Goal: Task Accomplishment & Management: Complete application form

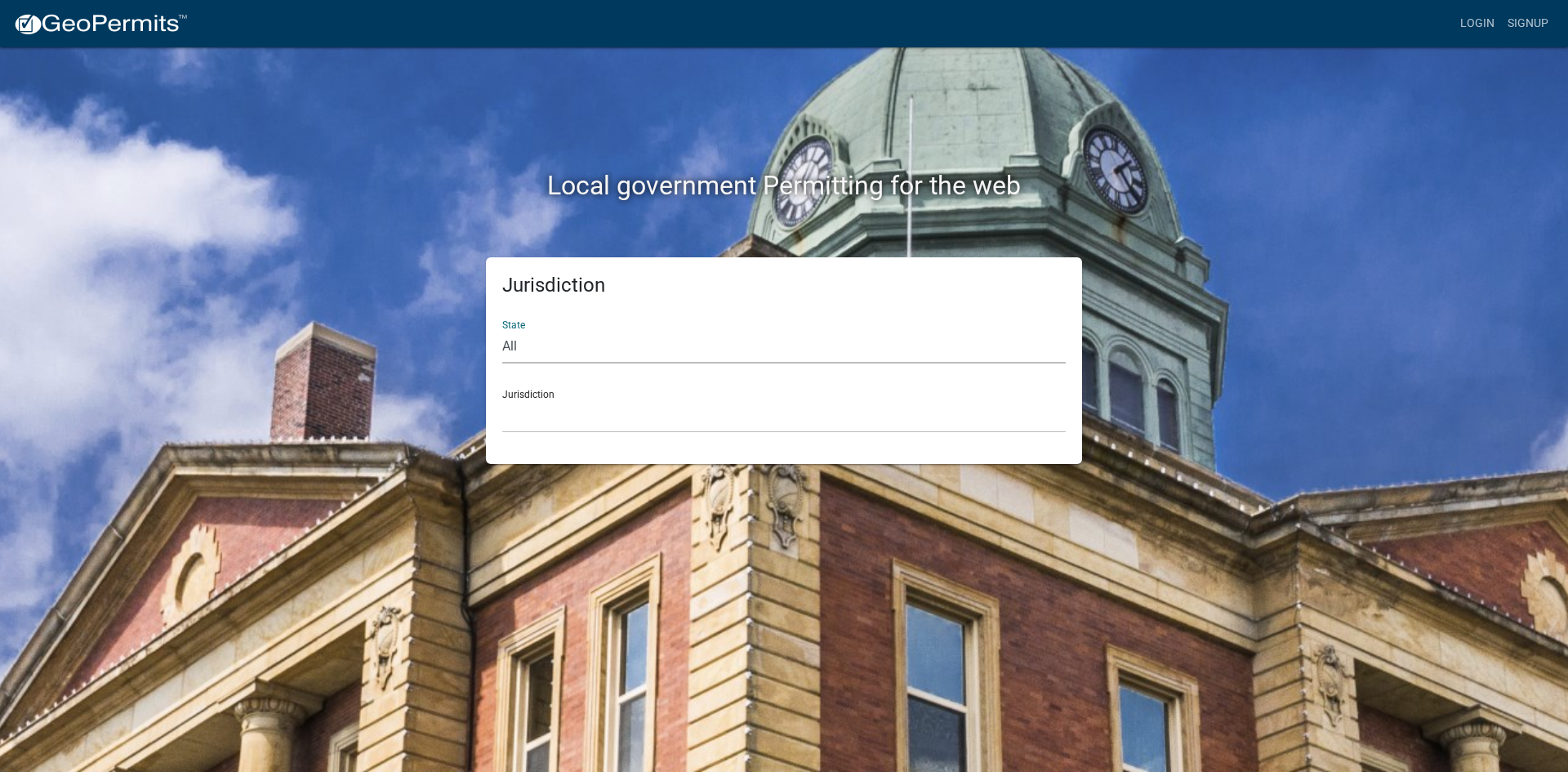
click at [529, 348] on select "All [US_STATE] [US_STATE] [US_STATE] [US_STATE] [US_STATE] [US_STATE] [US_STATE…" at bounding box center [784, 347] width 564 height 33
select select "[US_STATE]"
click at [503, 330] on select "All [US_STATE] [US_STATE] [US_STATE] [US_STATE] [US_STATE] [US_STATE] [US_STATE…" at bounding box center [784, 347] width 564 height 33
click at [561, 403] on select "[GEOGRAPHIC_DATA], [US_STATE][PERSON_NAME][GEOGRAPHIC_DATA], [US_STATE][PERSON_…" at bounding box center [784, 416] width 564 height 33
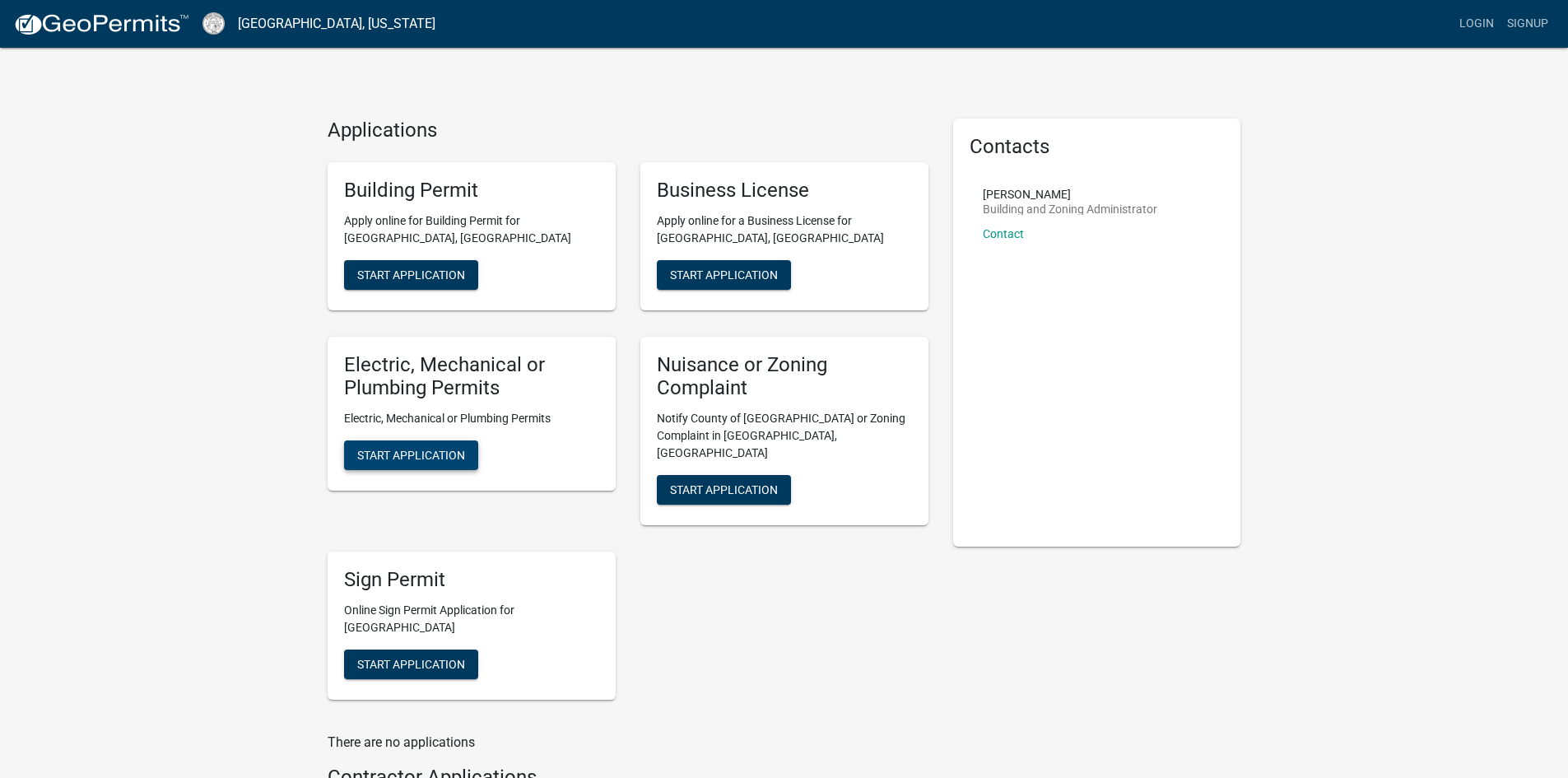
click at [410, 460] on span "Start Application" at bounding box center [411, 454] width 108 height 13
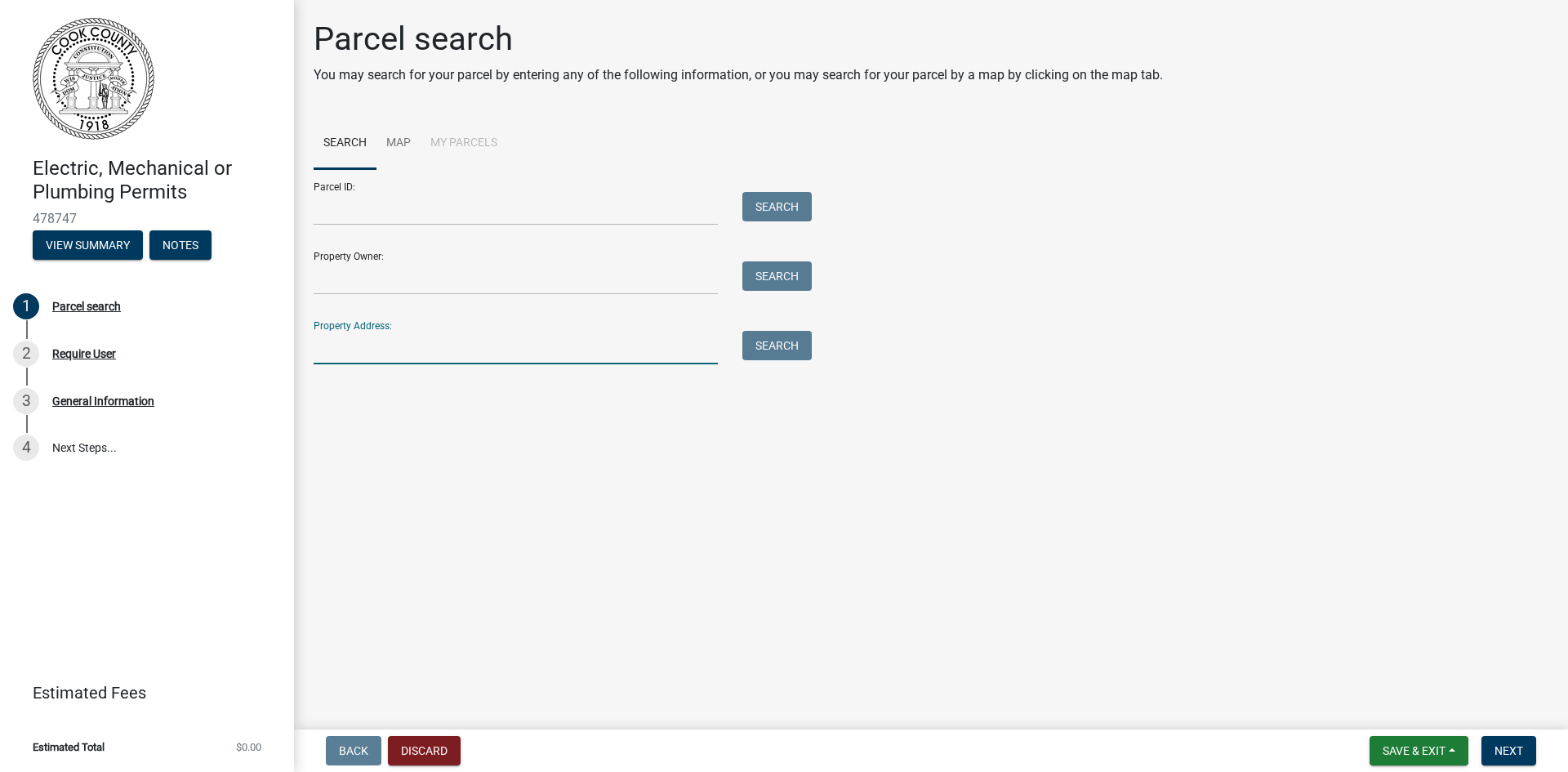
click at [348, 353] on input "Property Address:" at bounding box center [516, 347] width 404 height 33
type input "[STREET_ADDRESS]"
click at [795, 349] on button "Search" at bounding box center [777, 346] width 69 height 30
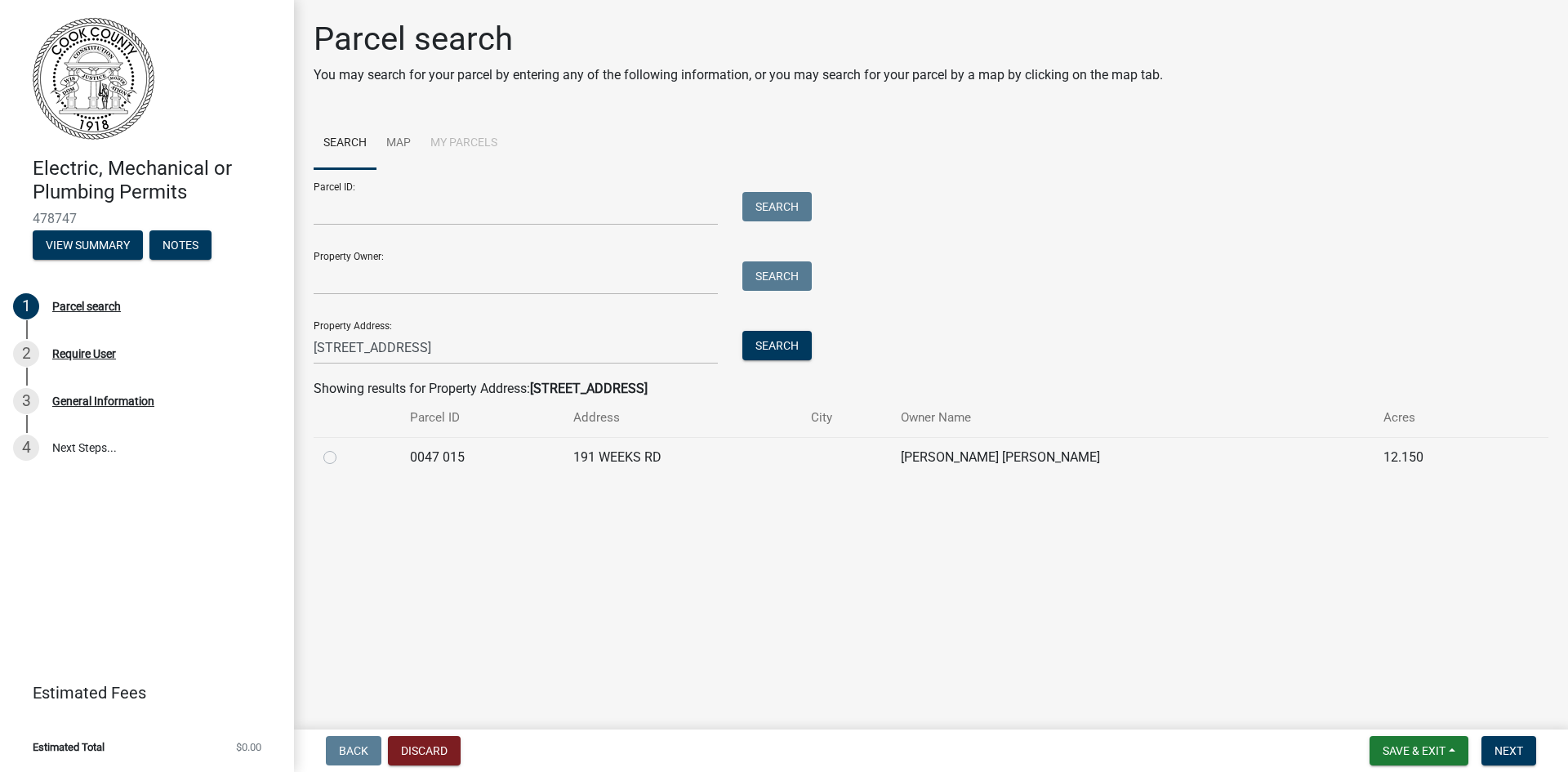
click at [343, 447] on label at bounding box center [343, 447] width 0 height 0
click at [343, 455] on 015 "radio" at bounding box center [348, 453] width 11 height 11
radio 015 "true"
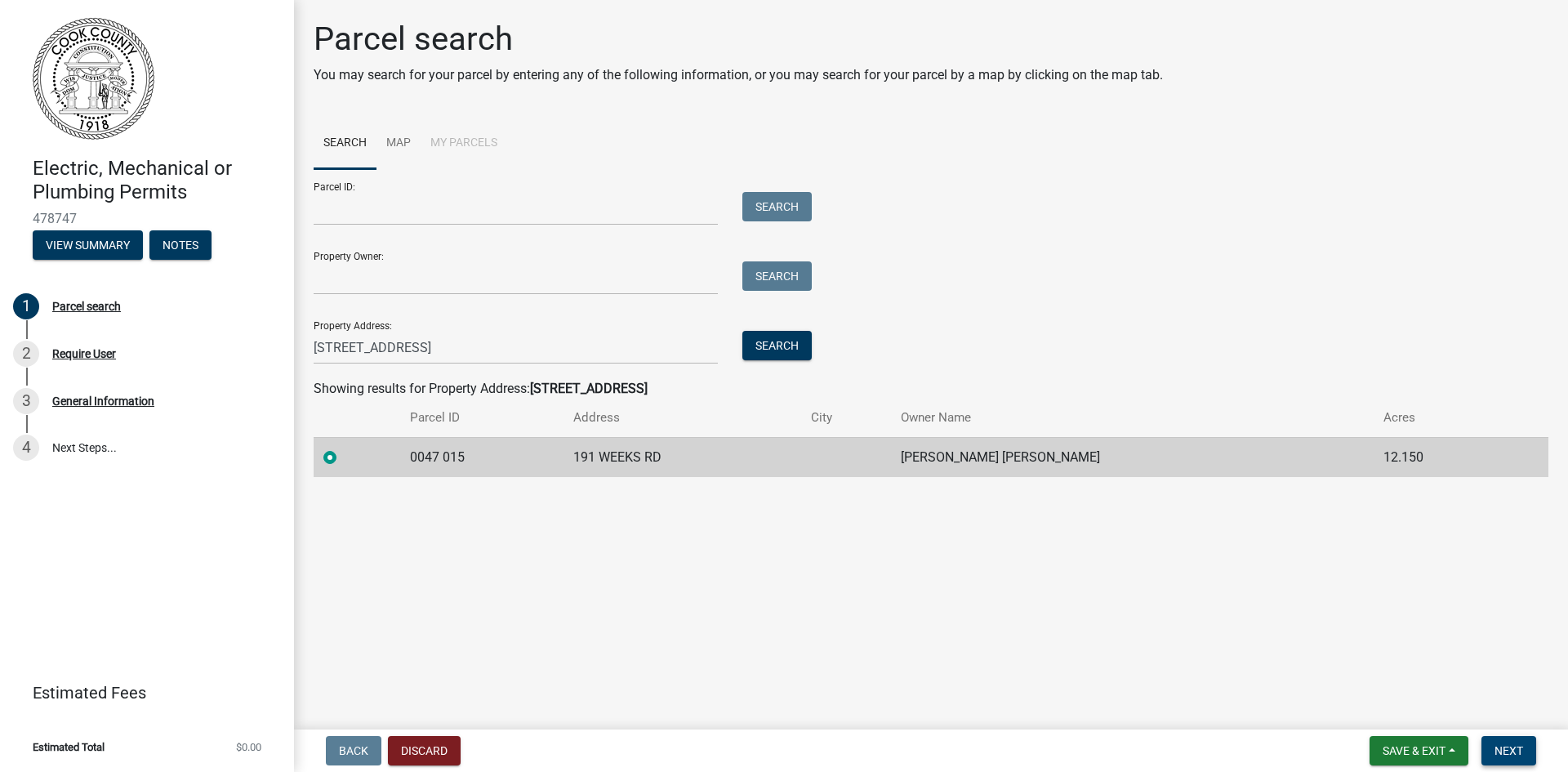
click at [1507, 745] on span "Next" at bounding box center [1508, 750] width 29 height 13
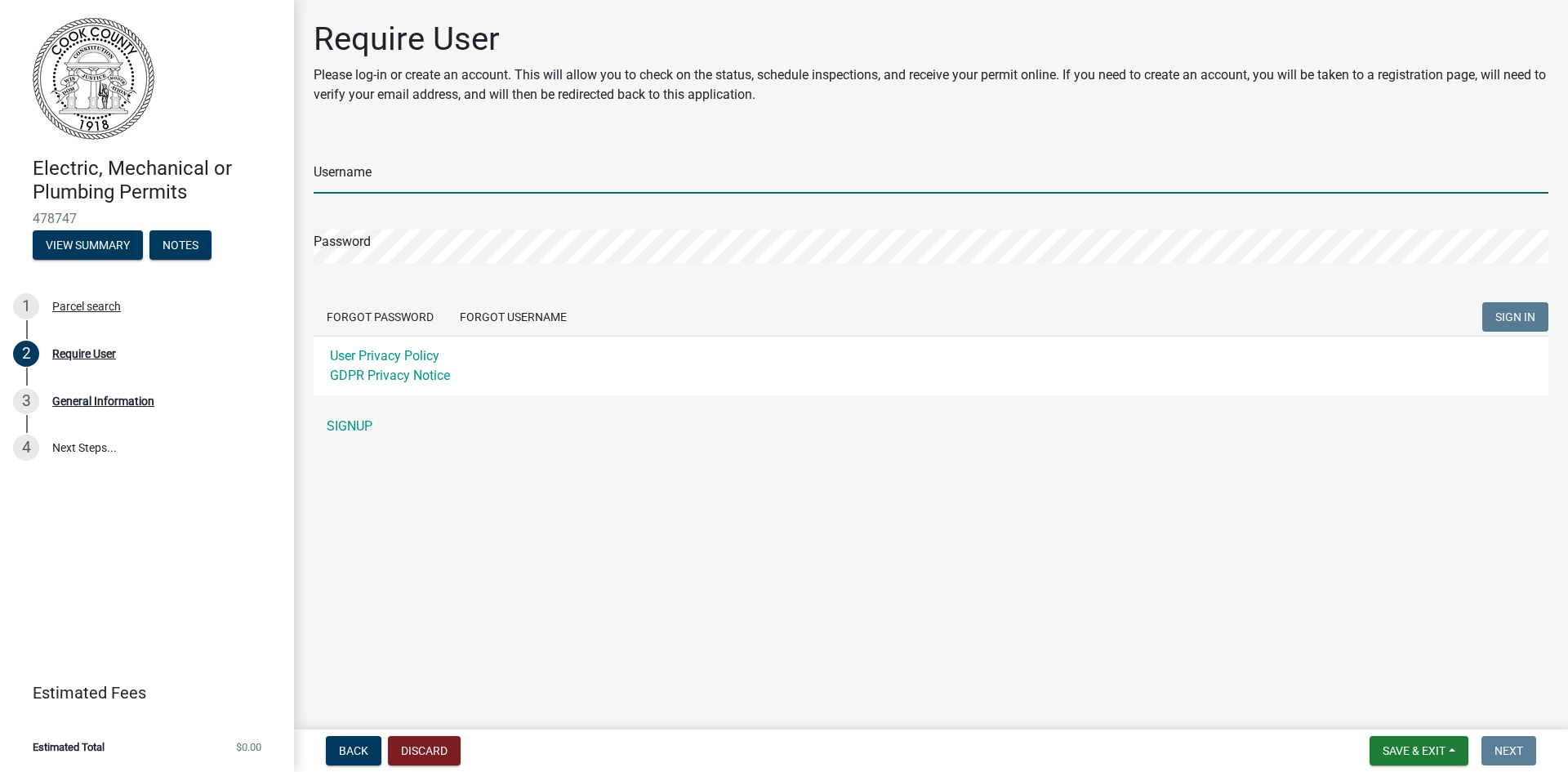
click at [553, 165] on input "Username" at bounding box center [931, 177] width 1235 height 33
type input "[EMAIL_ADDRESS][DOMAIN_NAME]"
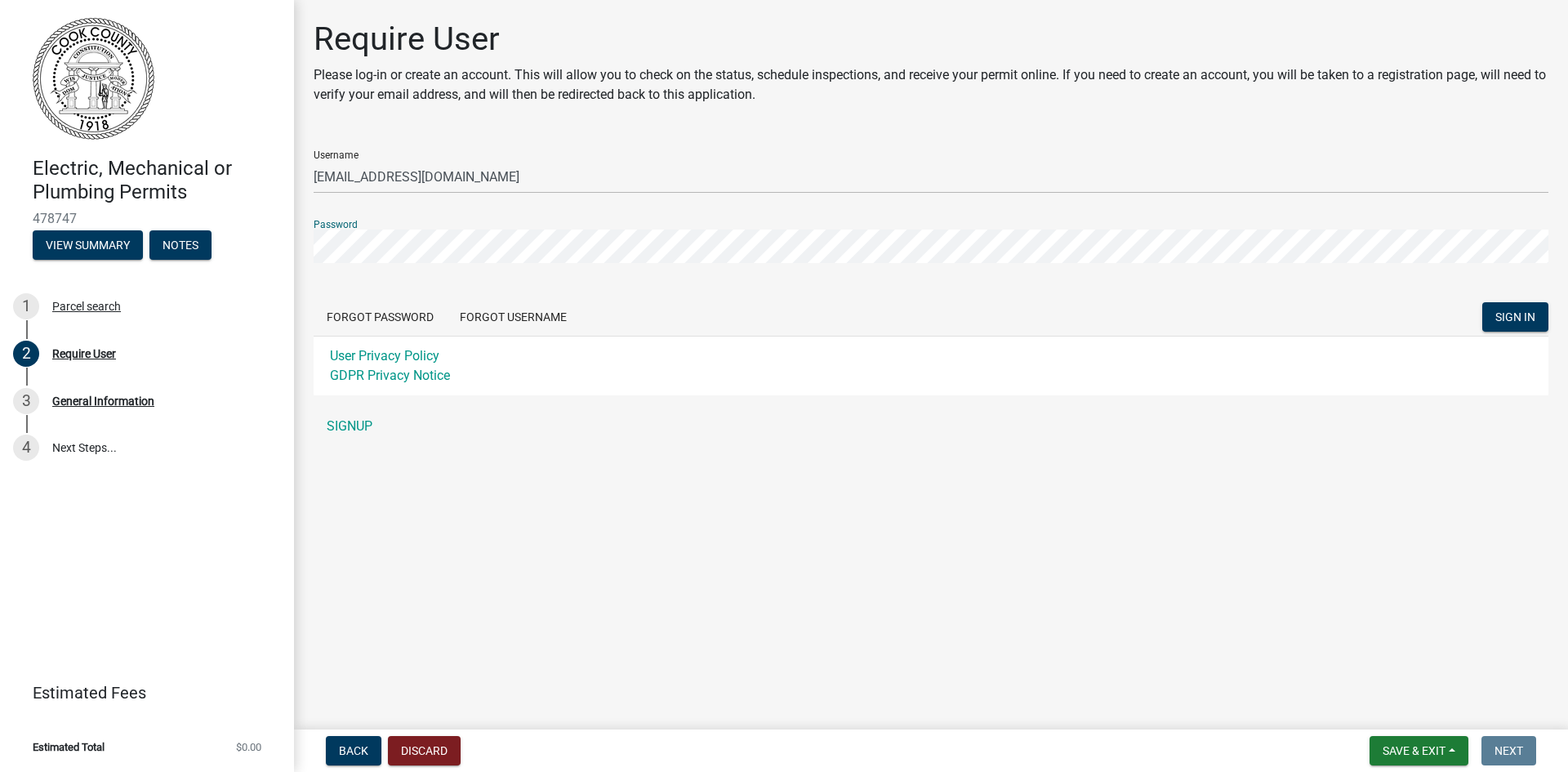
click at [1482, 302] on button "SIGN IN" at bounding box center [1515, 317] width 67 height 30
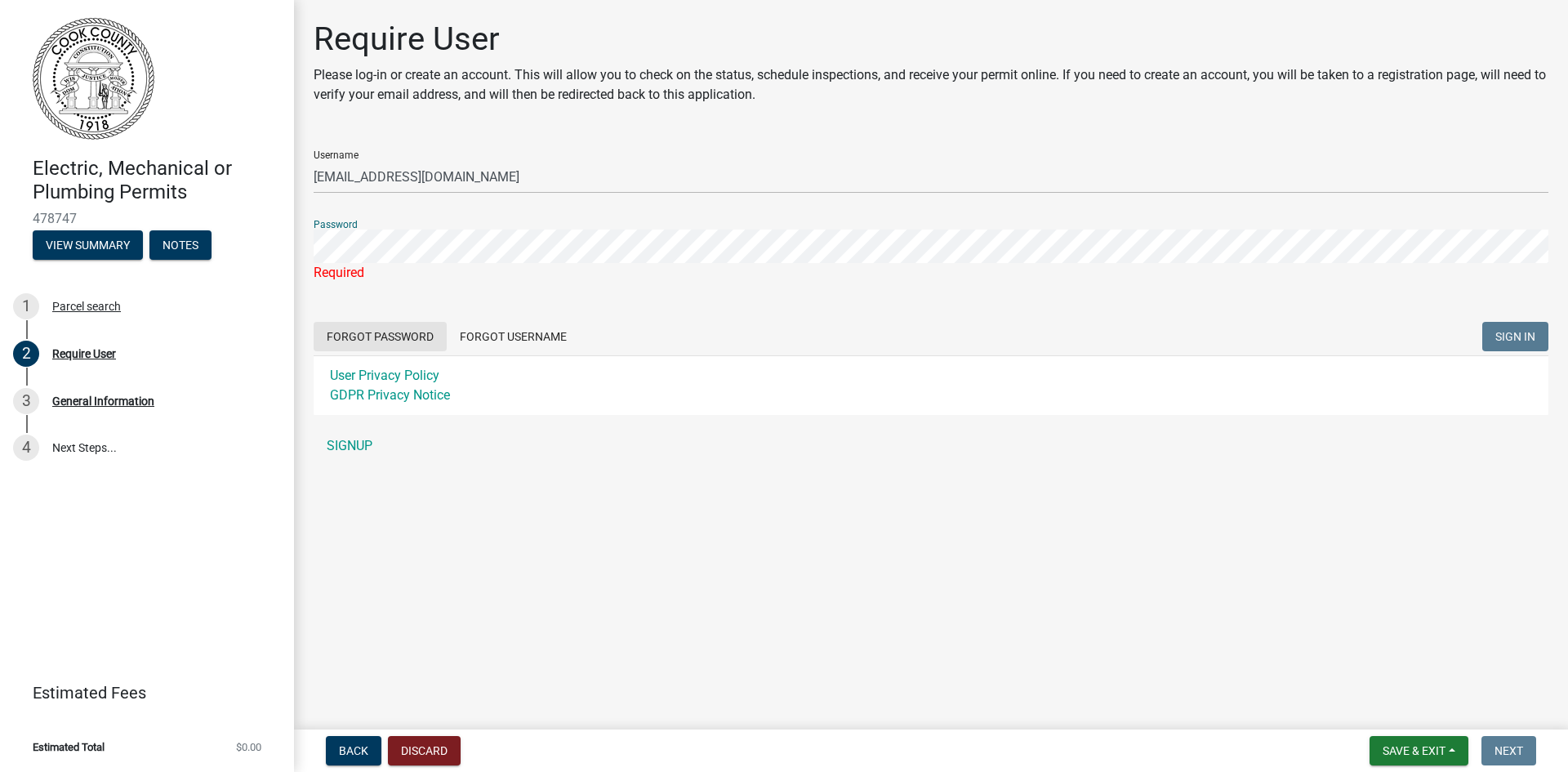
click at [429, 339] on button "Forgot Password" at bounding box center [380, 337] width 133 height 30
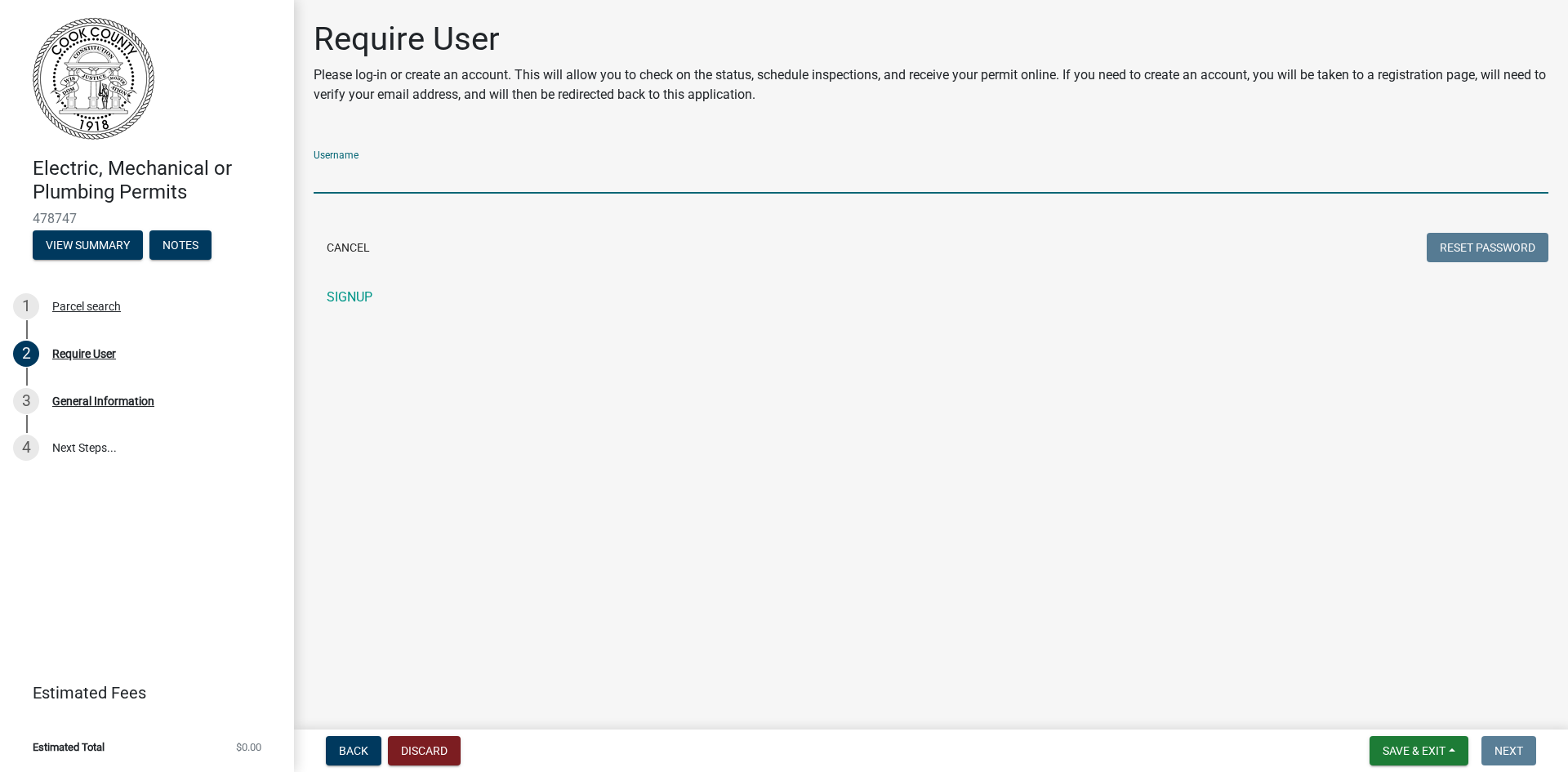
click at [382, 179] on input "Username" at bounding box center [931, 177] width 1235 height 33
type input "[EMAIL_ADDRESS][DOMAIN_NAME]"
click at [1427, 233] on button "Reset Password" at bounding box center [1487, 248] width 122 height 30
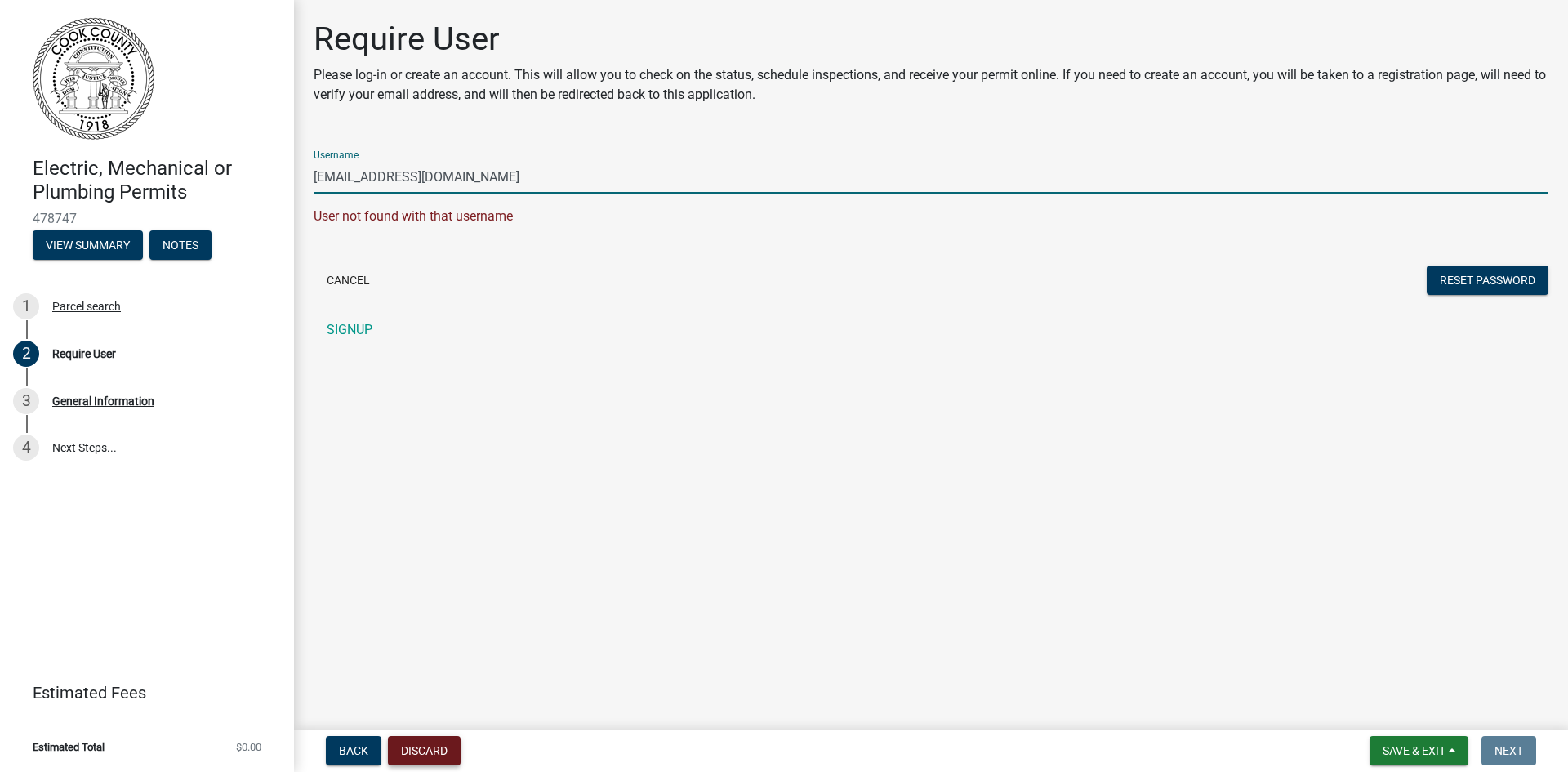
click at [425, 748] on button "Discard" at bounding box center [424, 751] width 73 height 30
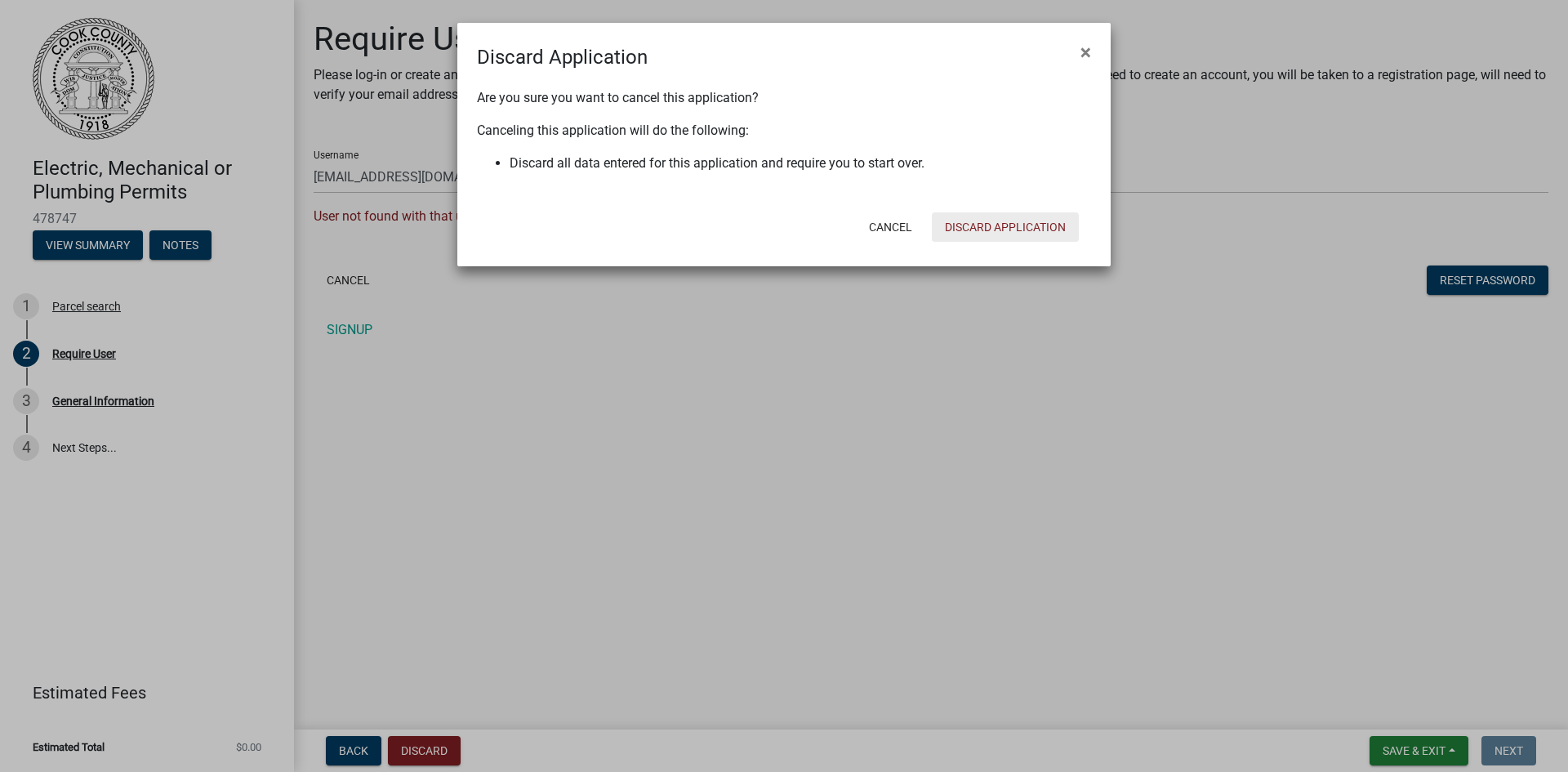
click at [1021, 230] on button "Discard Application" at bounding box center [1006, 228] width 147 height 30
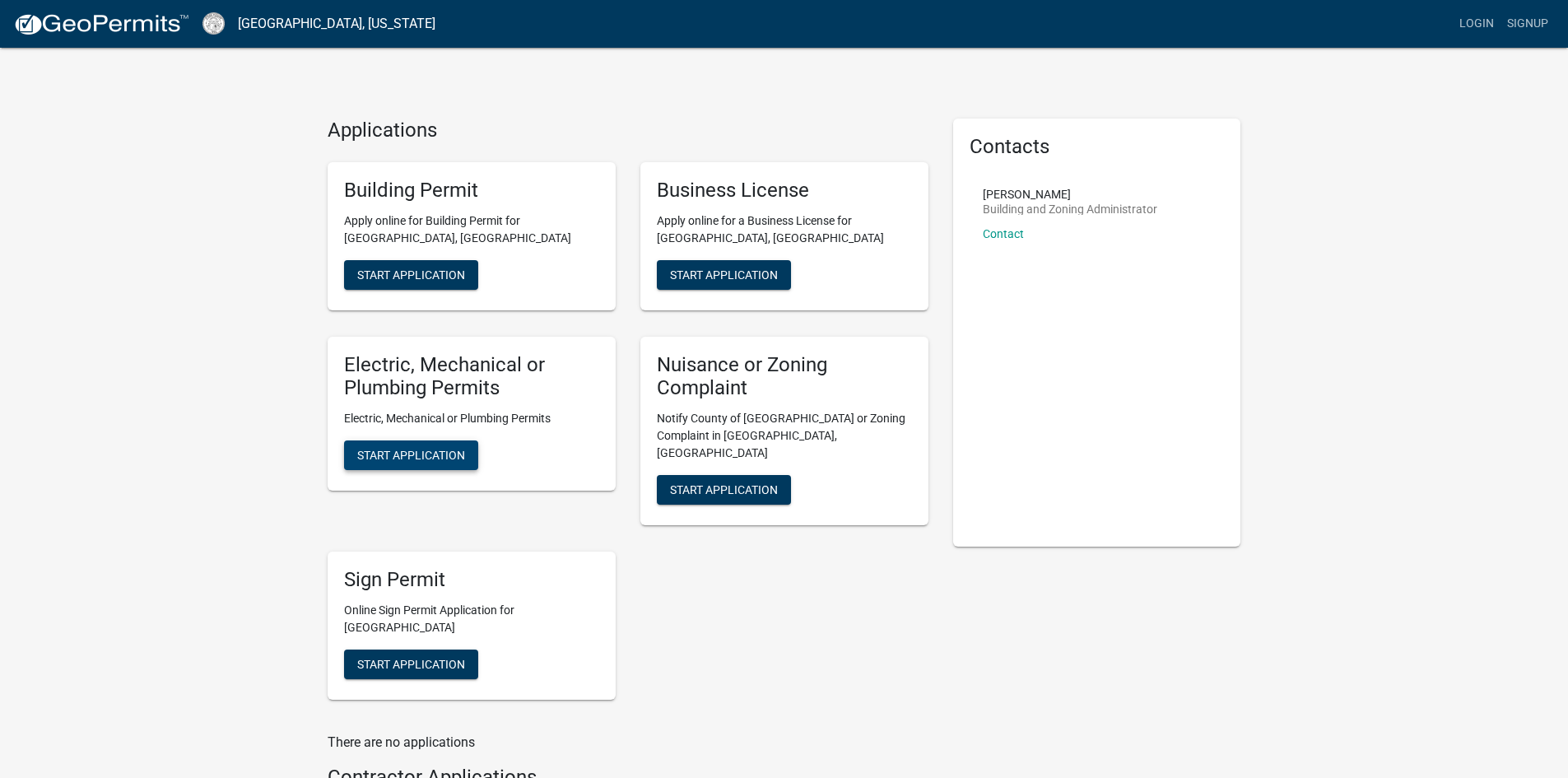
click at [402, 454] on span "Start Application" at bounding box center [411, 454] width 108 height 13
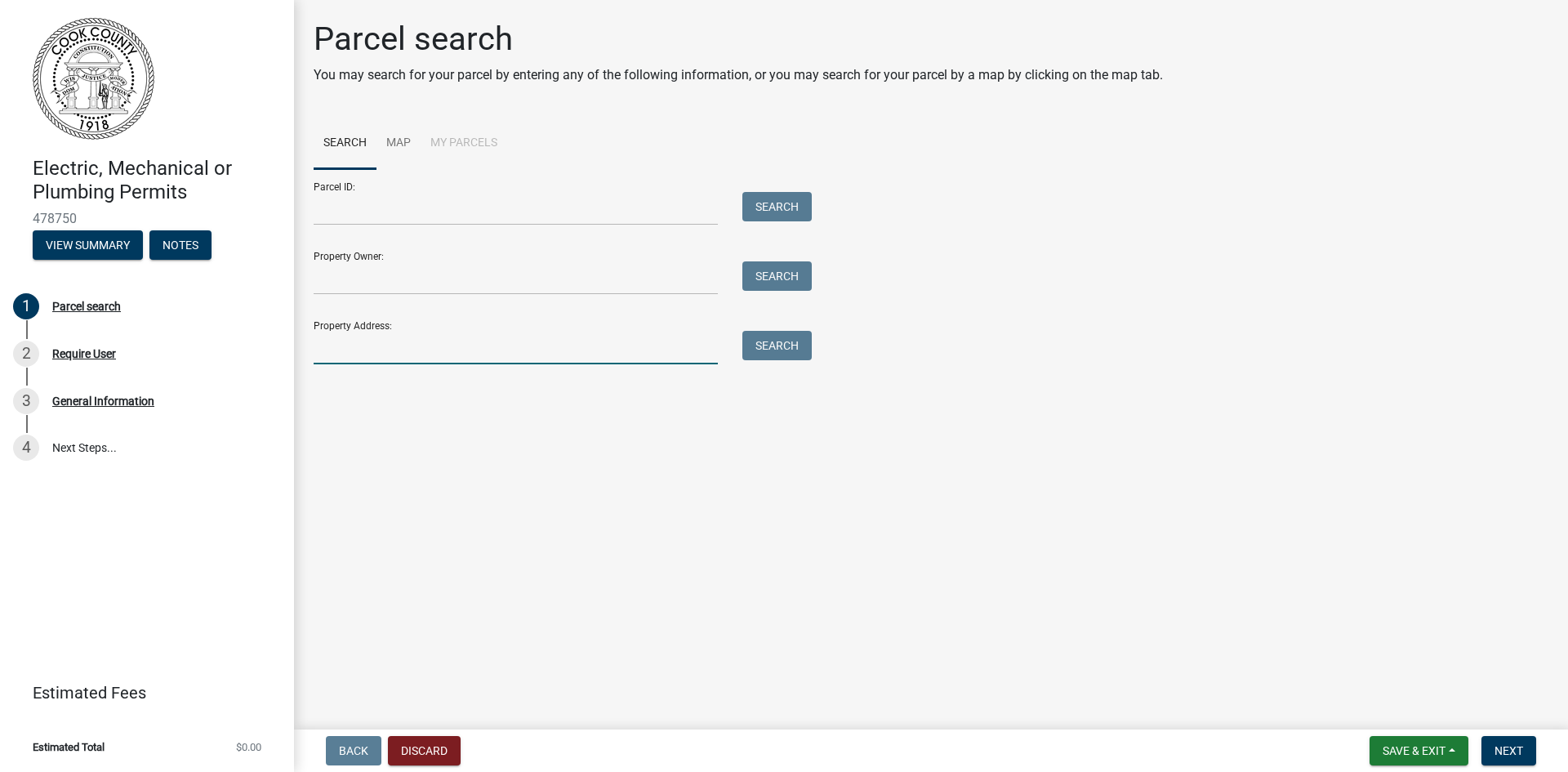
click at [360, 347] on input "Property Address:" at bounding box center [516, 347] width 404 height 33
type input "[STREET_ADDRESS]"
click at [789, 348] on button "Search" at bounding box center [777, 346] width 69 height 30
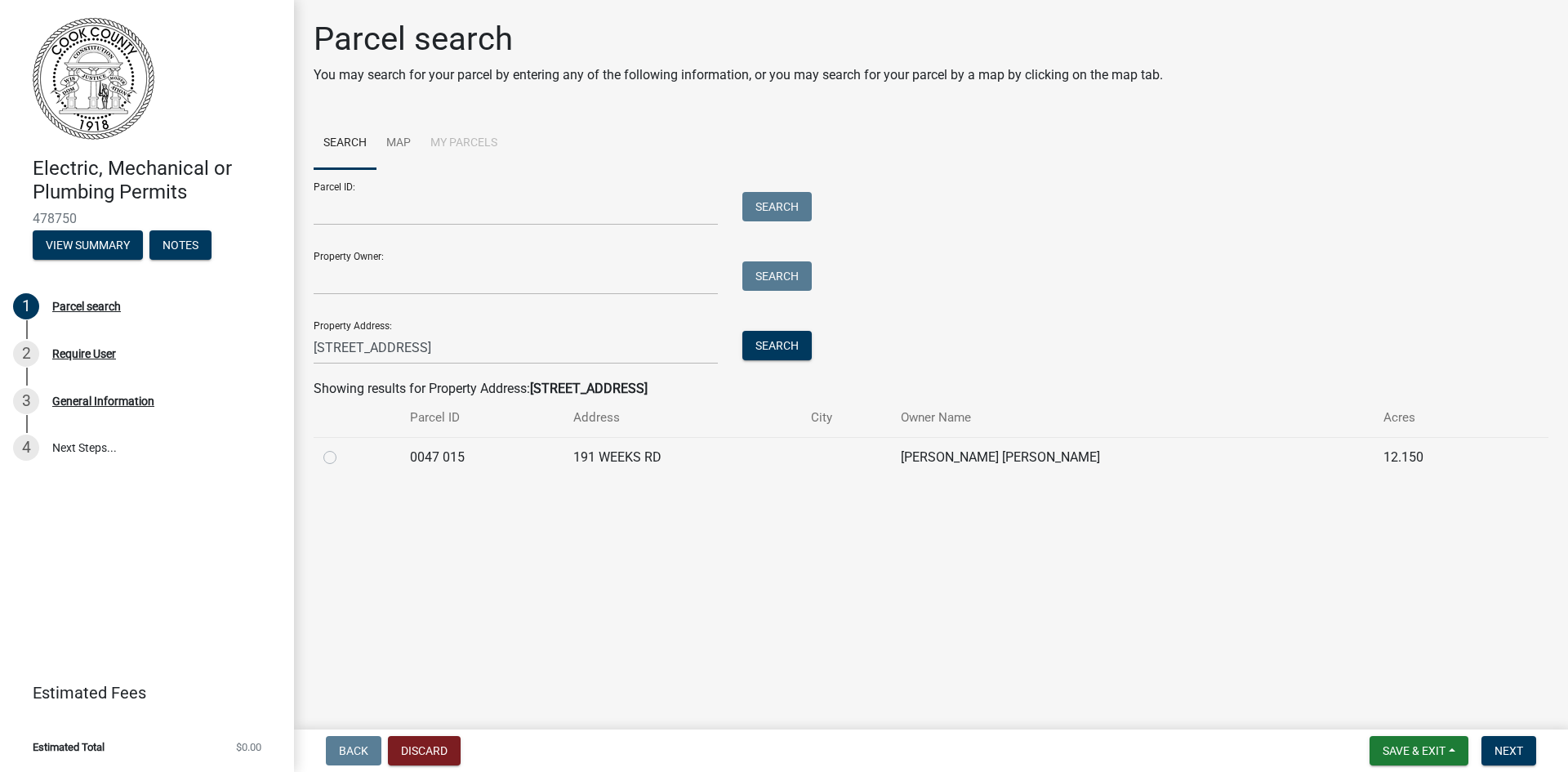
click at [343, 447] on label at bounding box center [343, 447] width 0 height 0
click at [343, 456] on 015 "radio" at bounding box center [348, 453] width 11 height 11
radio 015 "true"
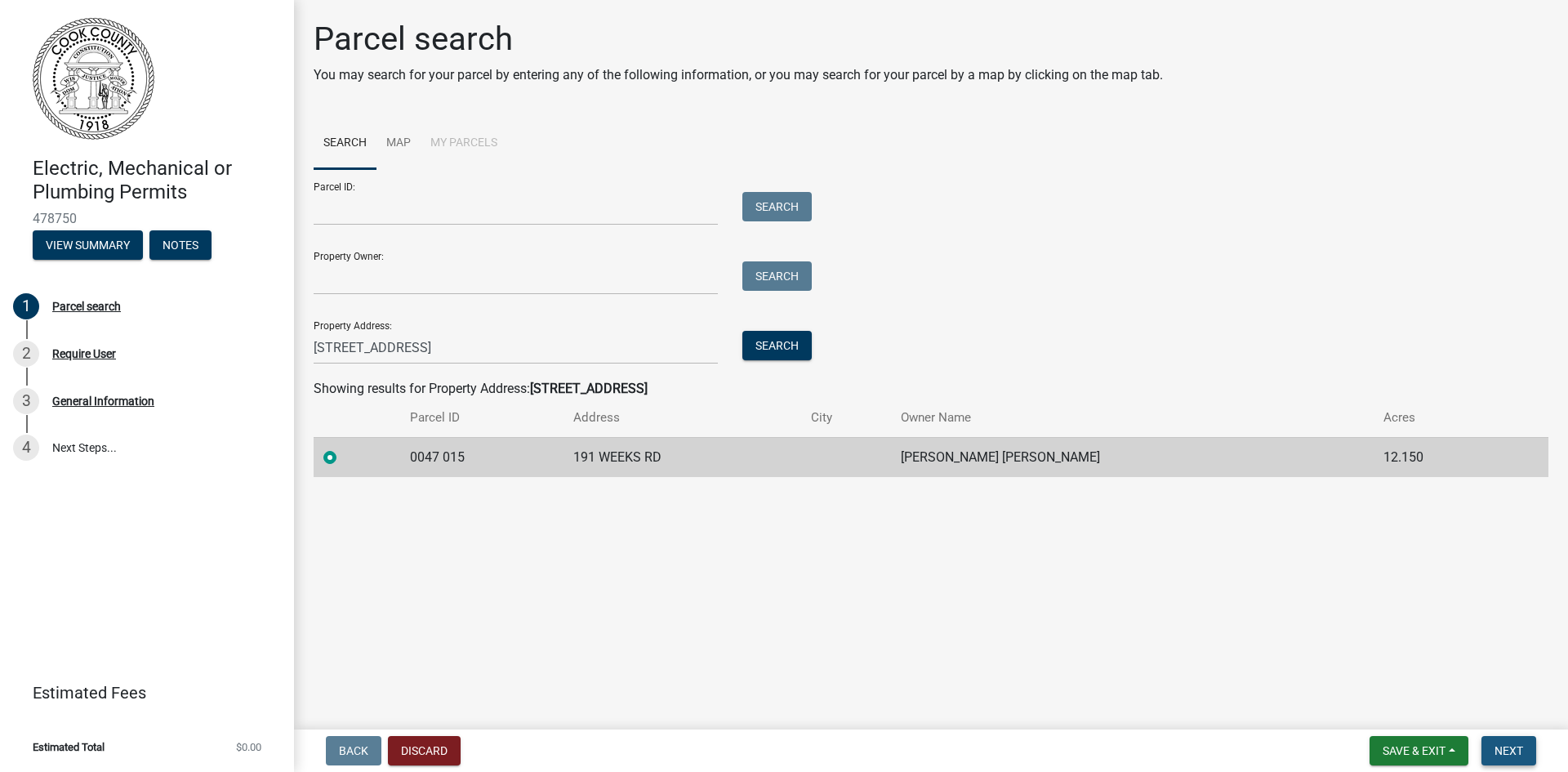
click at [1530, 749] on button "Next" at bounding box center [1508, 751] width 55 height 30
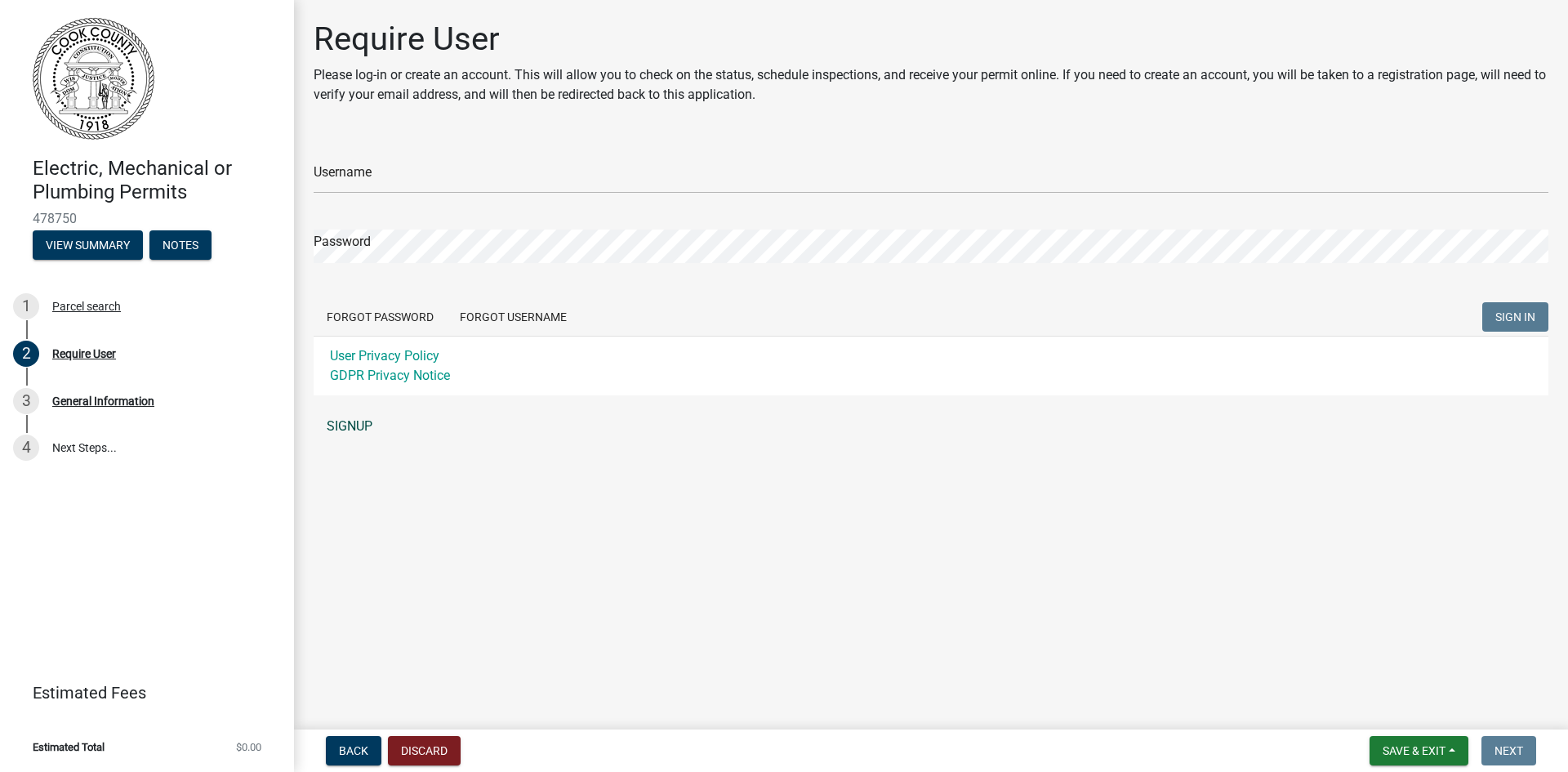
click at [352, 422] on link "SIGNUP" at bounding box center [931, 425] width 1235 height 32
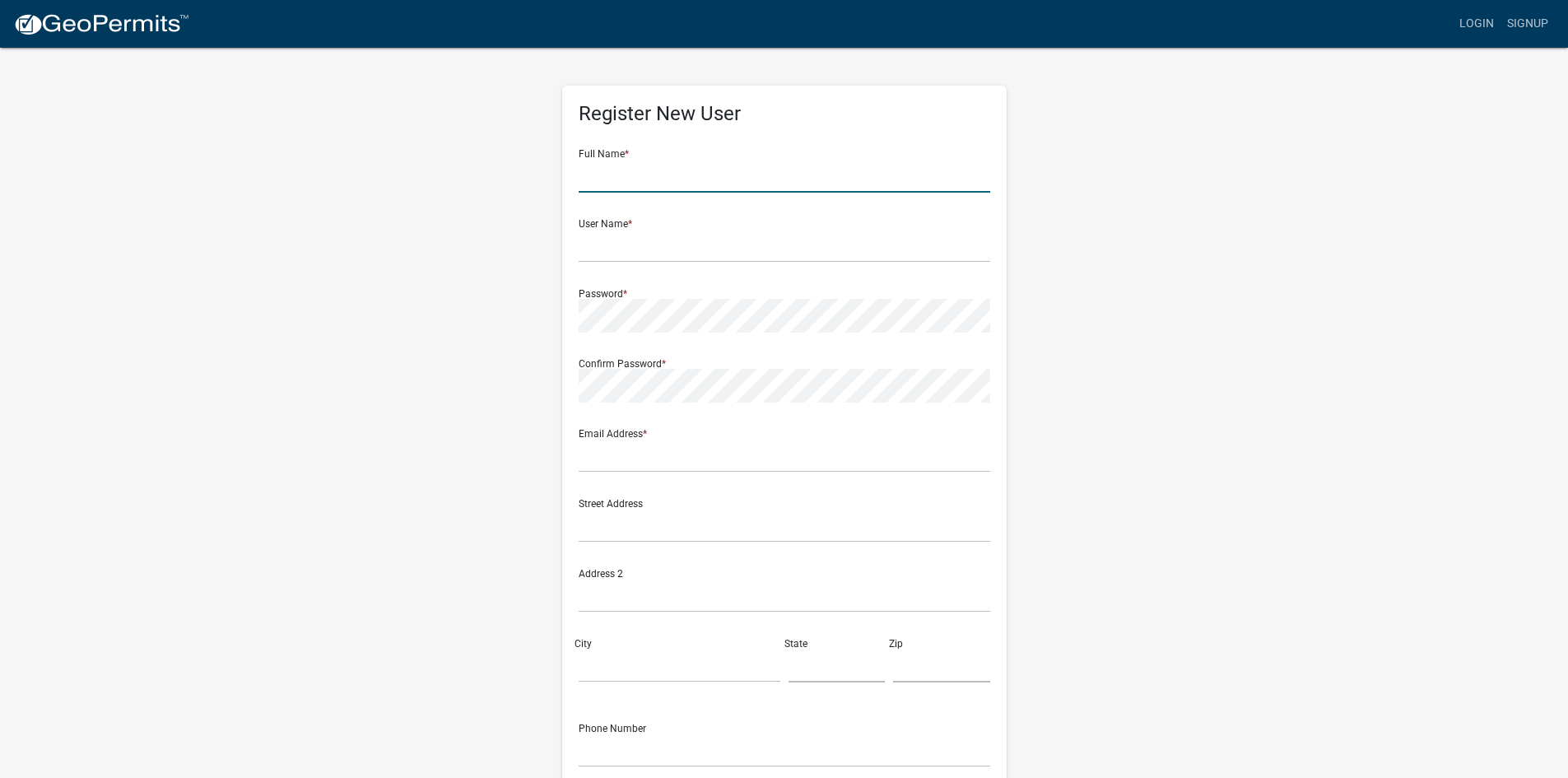
click at [666, 182] on input "text" at bounding box center [784, 176] width 411 height 34
type input "[PERSON_NAME] [PERSON_NAME]"
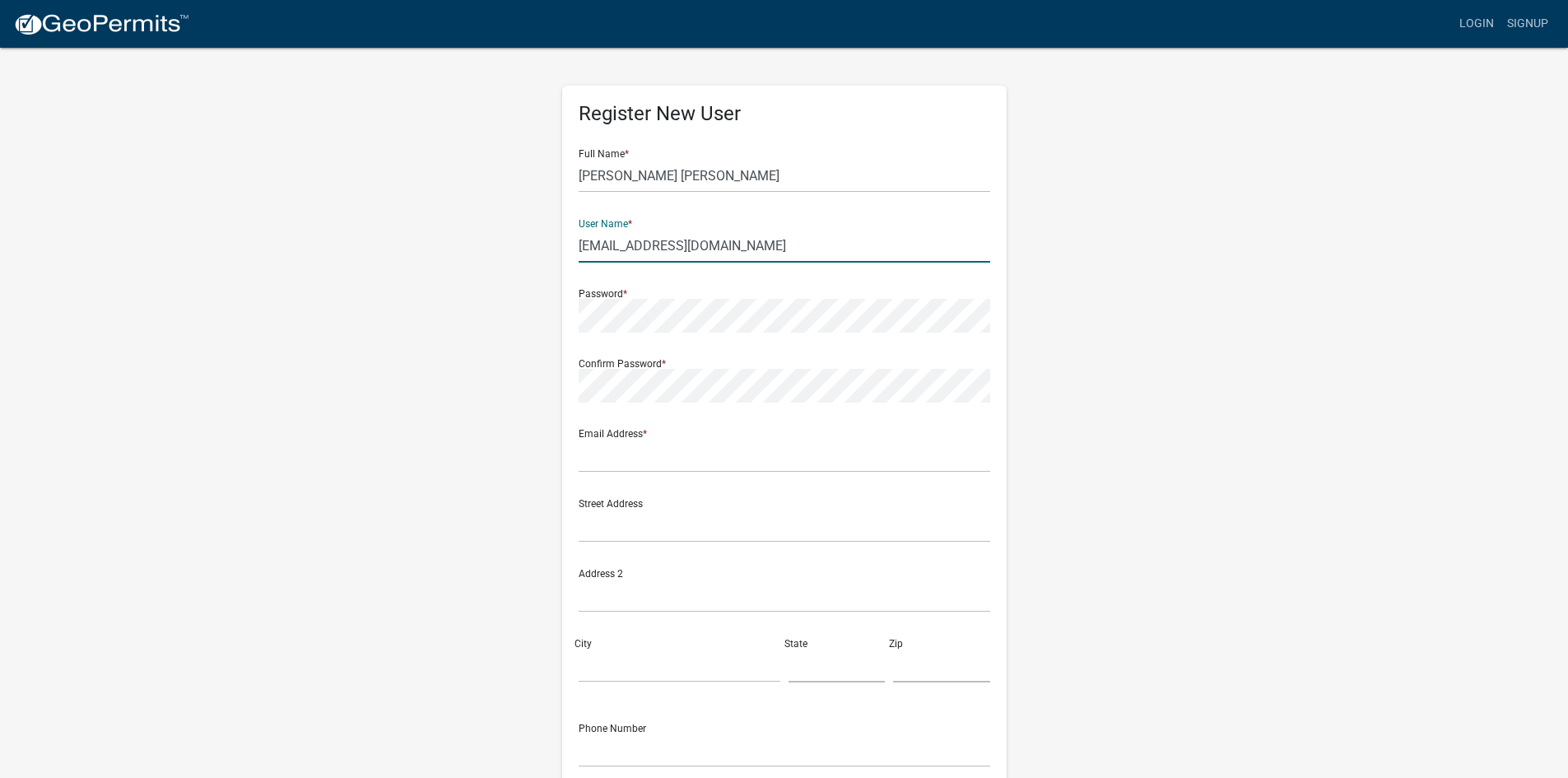
type input "[EMAIL_ADDRESS][DOMAIN_NAME]"
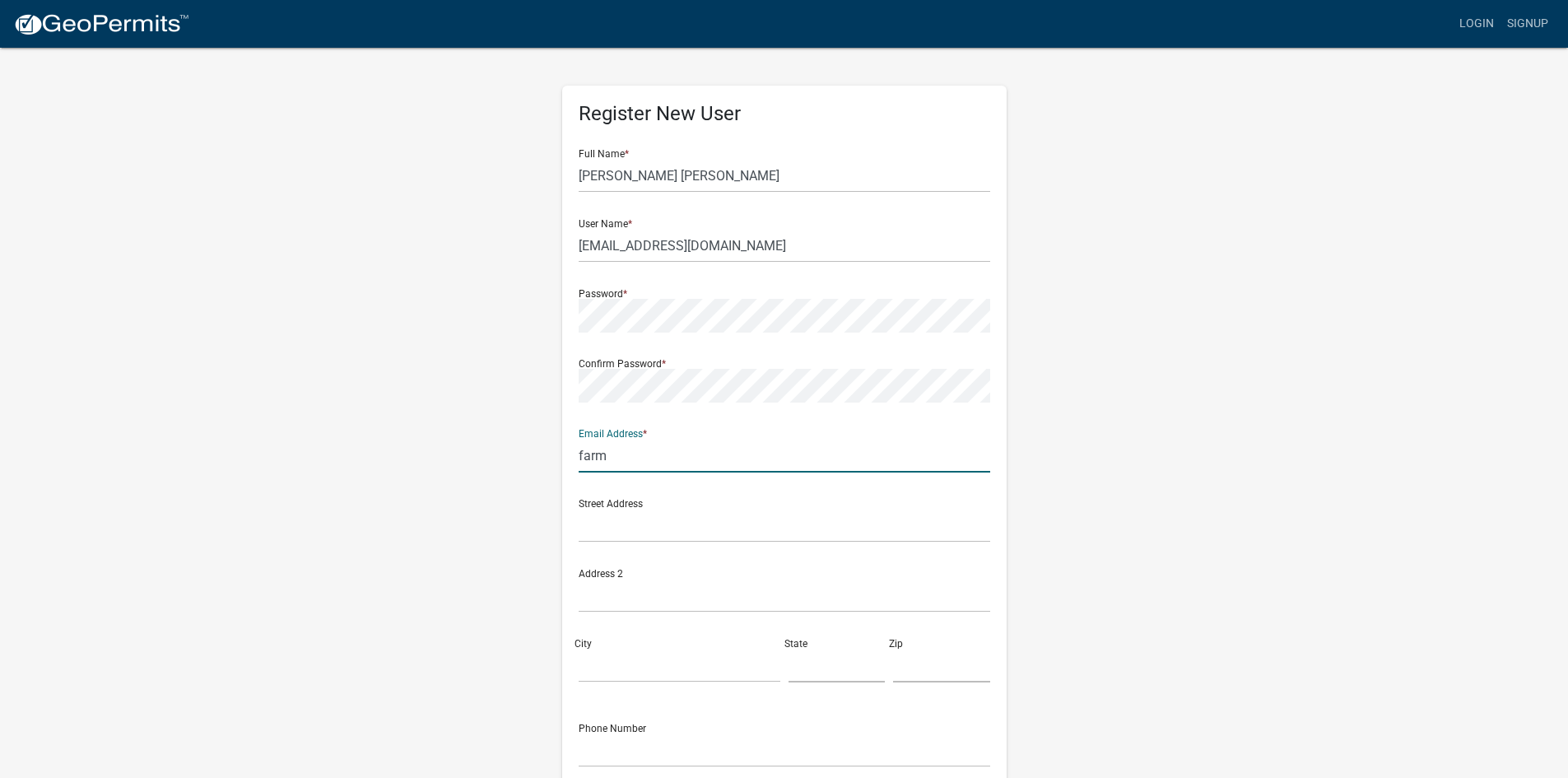
type input "[EMAIL_ADDRESS][DOMAIN_NAME]"
click at [714, 502] on div "Street Address" at bounding box center [784, 513] width 411 height 56
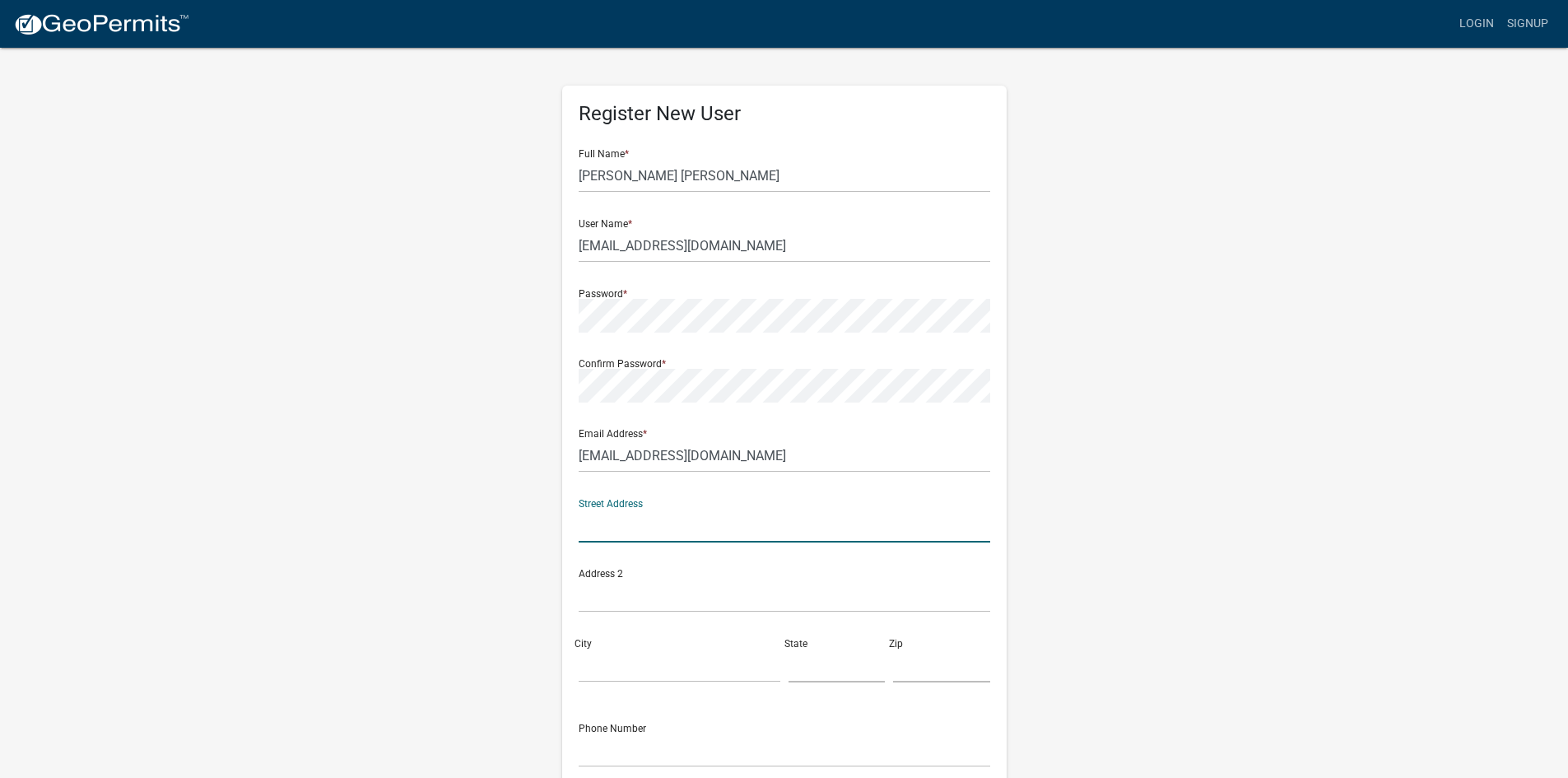
drag, startPoint x: 642, startPoint y: 536, endPoint x: 651, endPoint y: 525, distance: 14.2
click at [643, 535] on input "text" at bounding box center [784, 526] width 411 height 34
type input "[STREET_ADDRESS][PERSON_NAME]"
type input "Valdosta"
type input "GA"
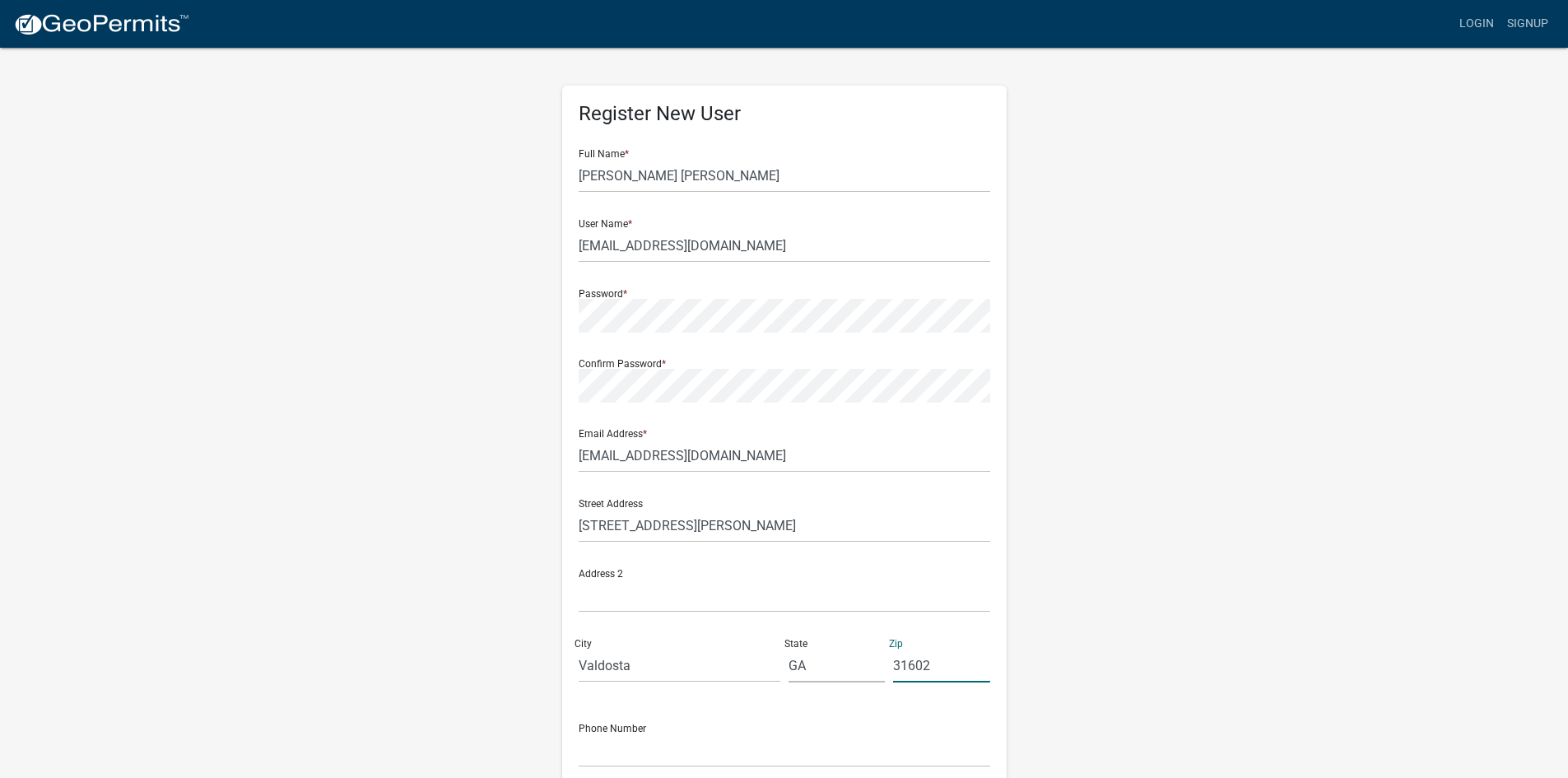
type input "31602"
type input "[PHONE_NUMBER]"
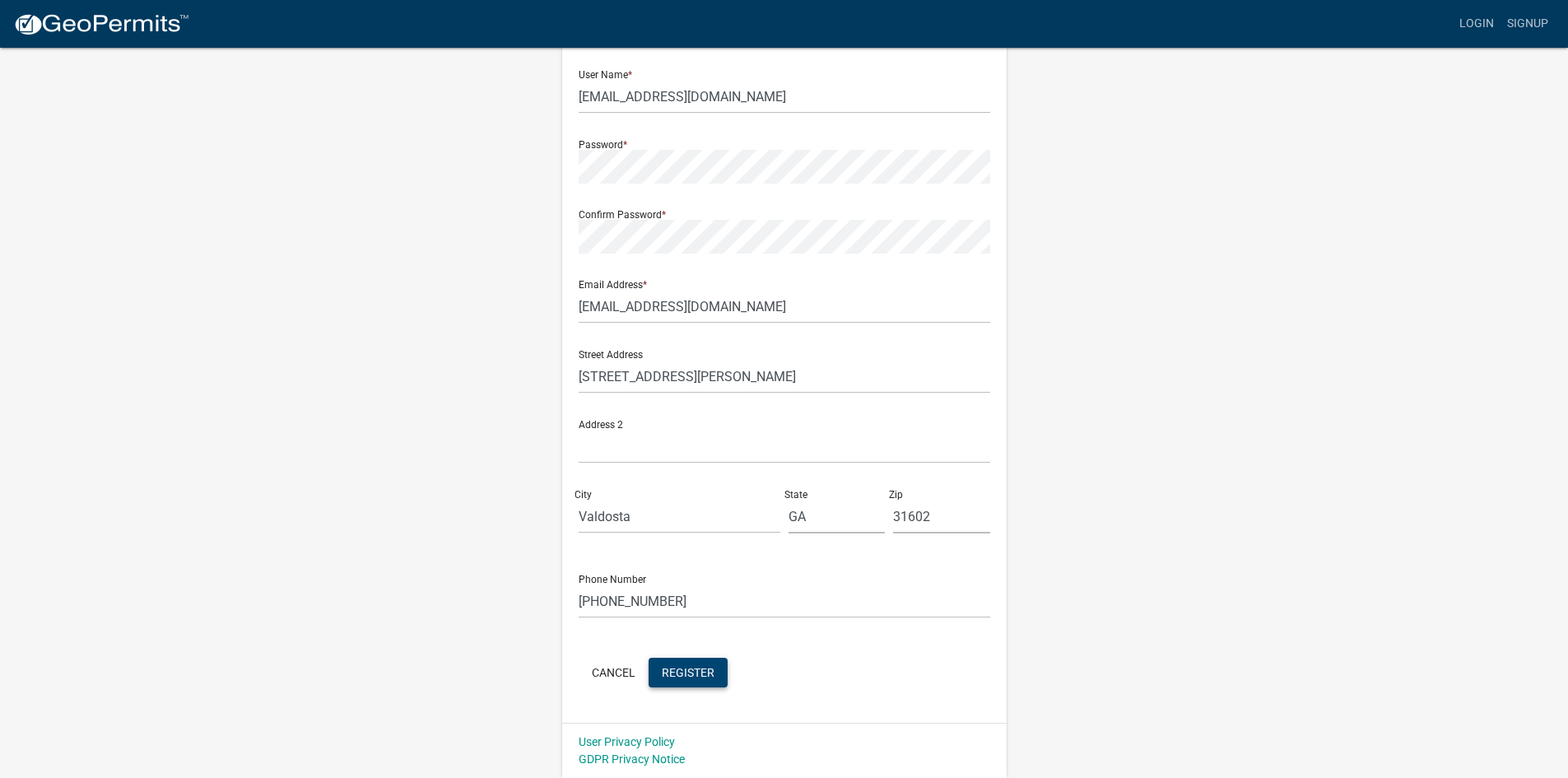
click at [705, 675] on span "Register" at bounding box center [688, 671] width 53 height 13
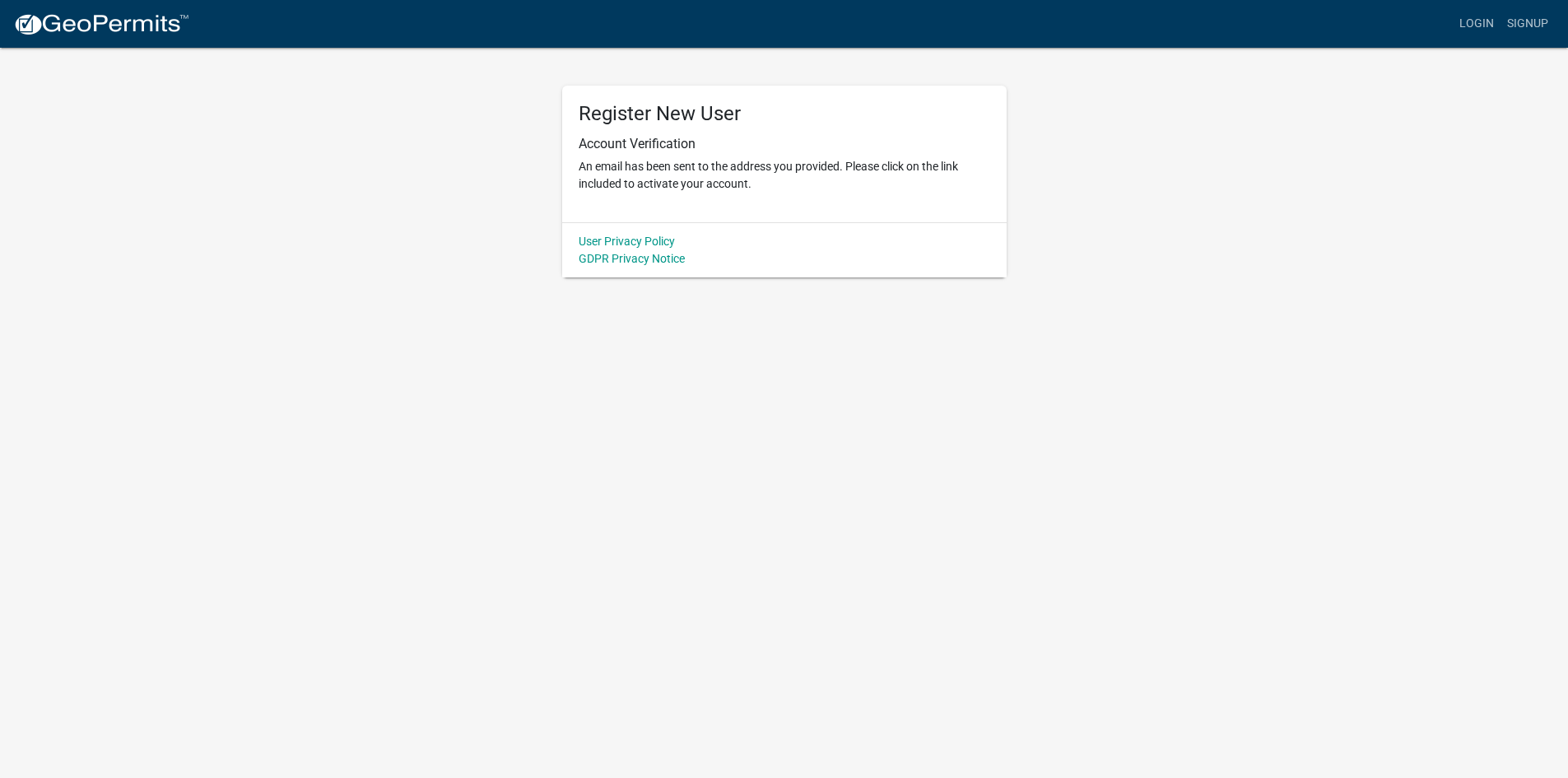
scroll to position [0, 0]
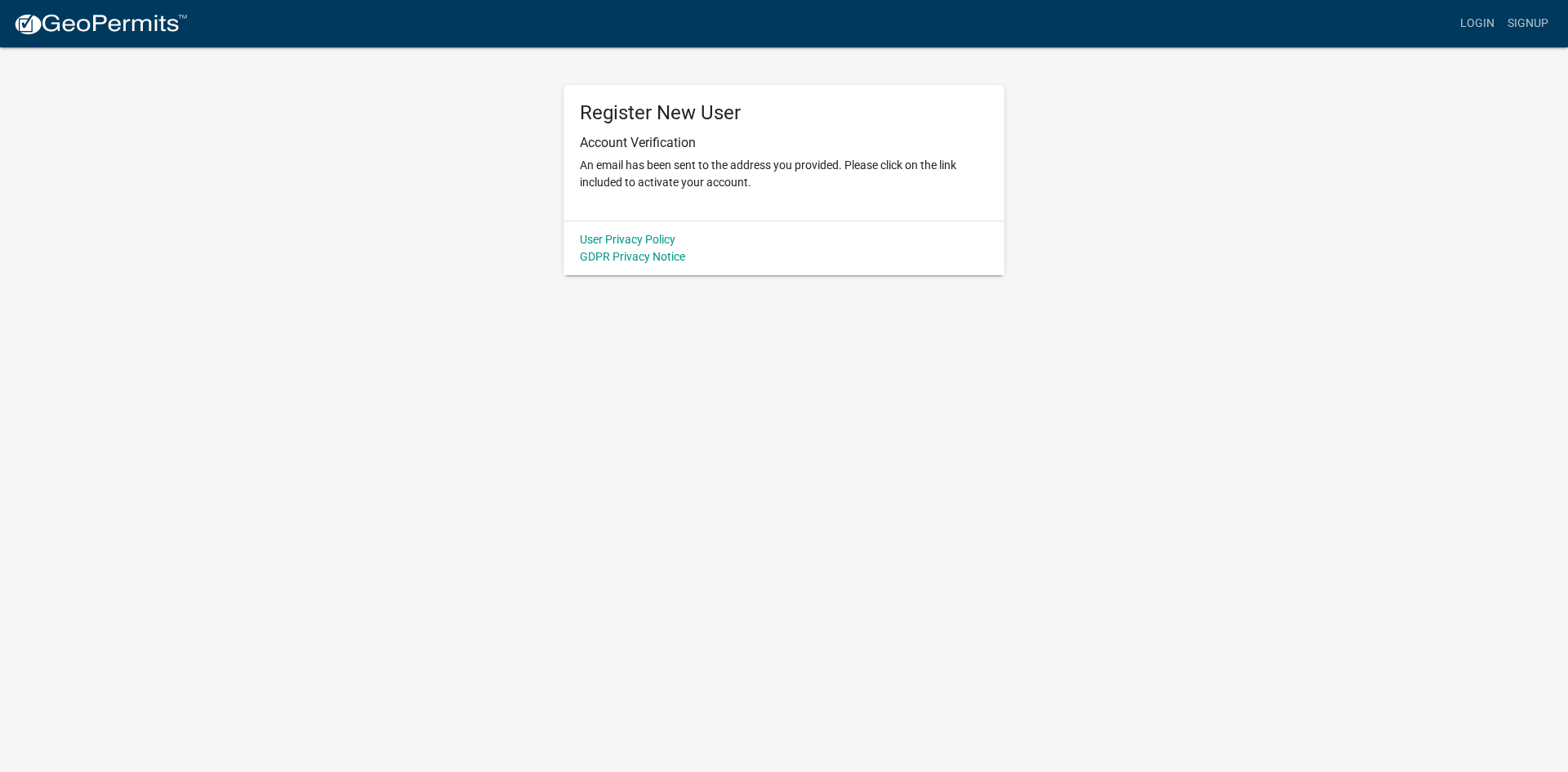
click at [1198, 230] on div "Register New User Account Verification An email has been sent to the address yo…" at bounding box center [784, 160] width 932 height 229
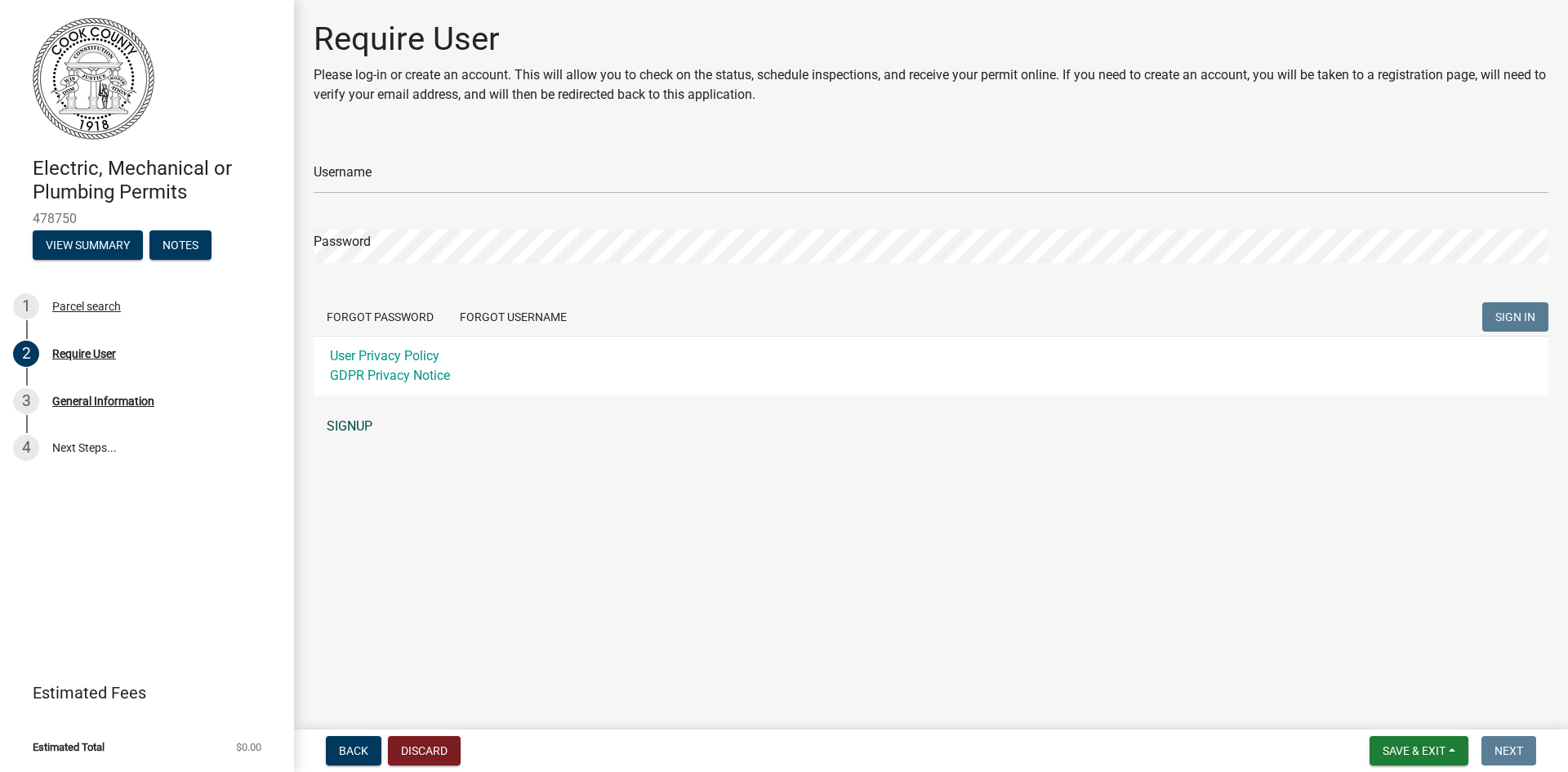
click at [355, 432] on link "SIGNUP" at bounding box center [931, 425] width 1235 height 32
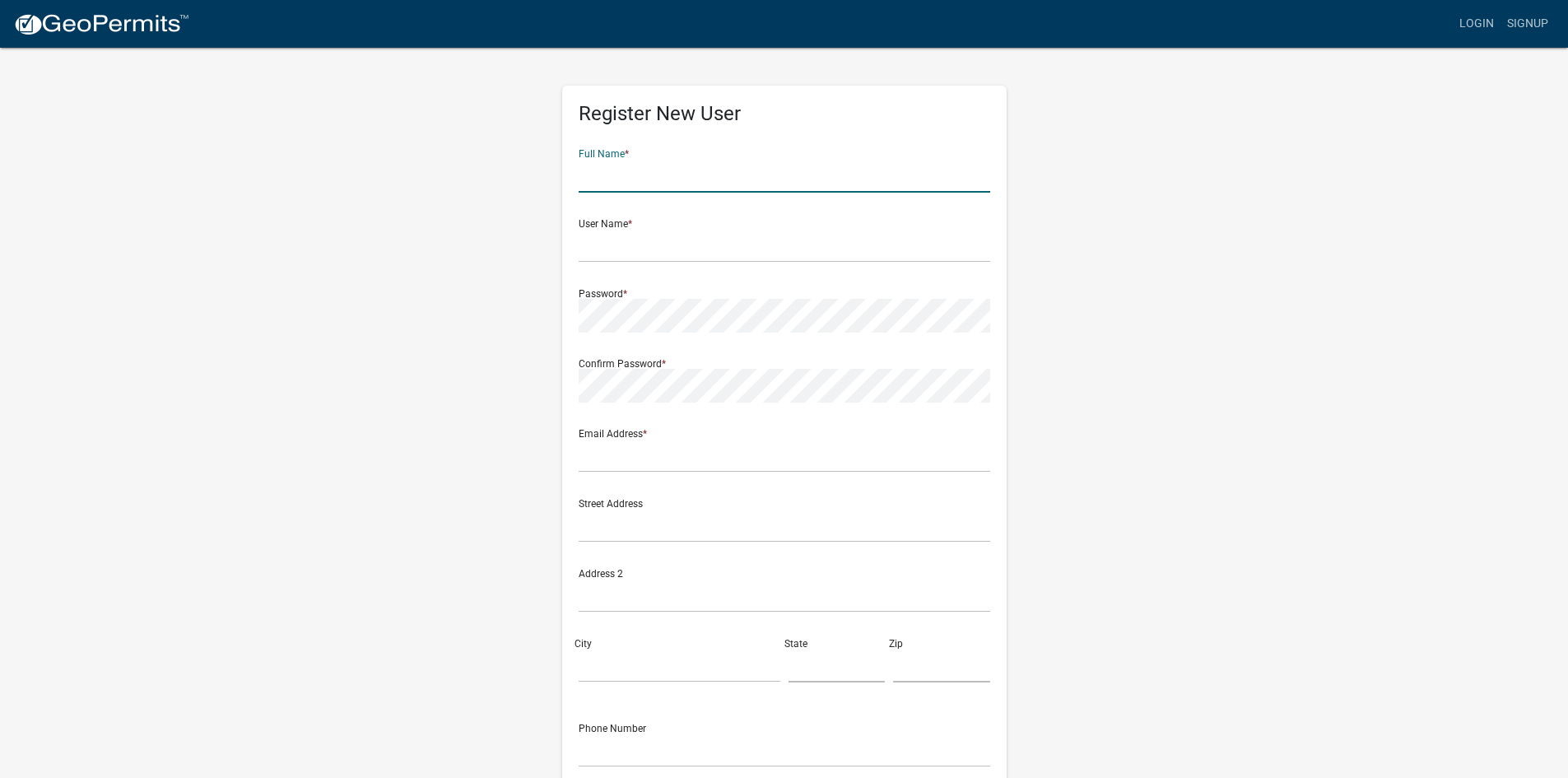
click at [604, 170] on input "text" at bounding box center [784, 176] width 411 height 34
type input "[PERSON_NAME] [PERSON_NAME]"
click at [641, 237] on input "text" at bounding box center [784, 245] width 411 height 34
type input "[EMAIL_ADDRESS][DOMAIN_NAME]"
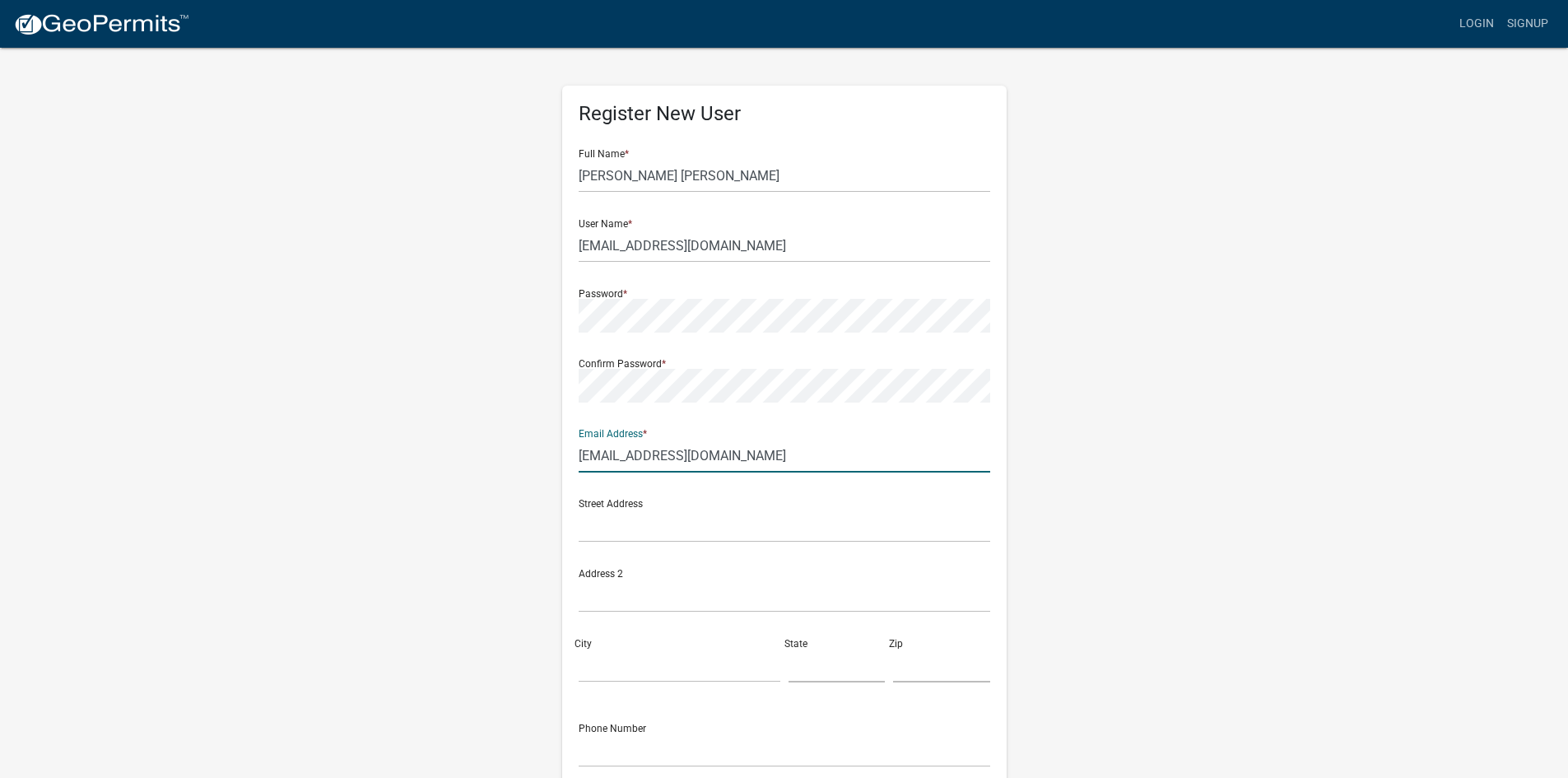
type input "[EMAIL_ADDRESS][DOMAIN_NAME]"
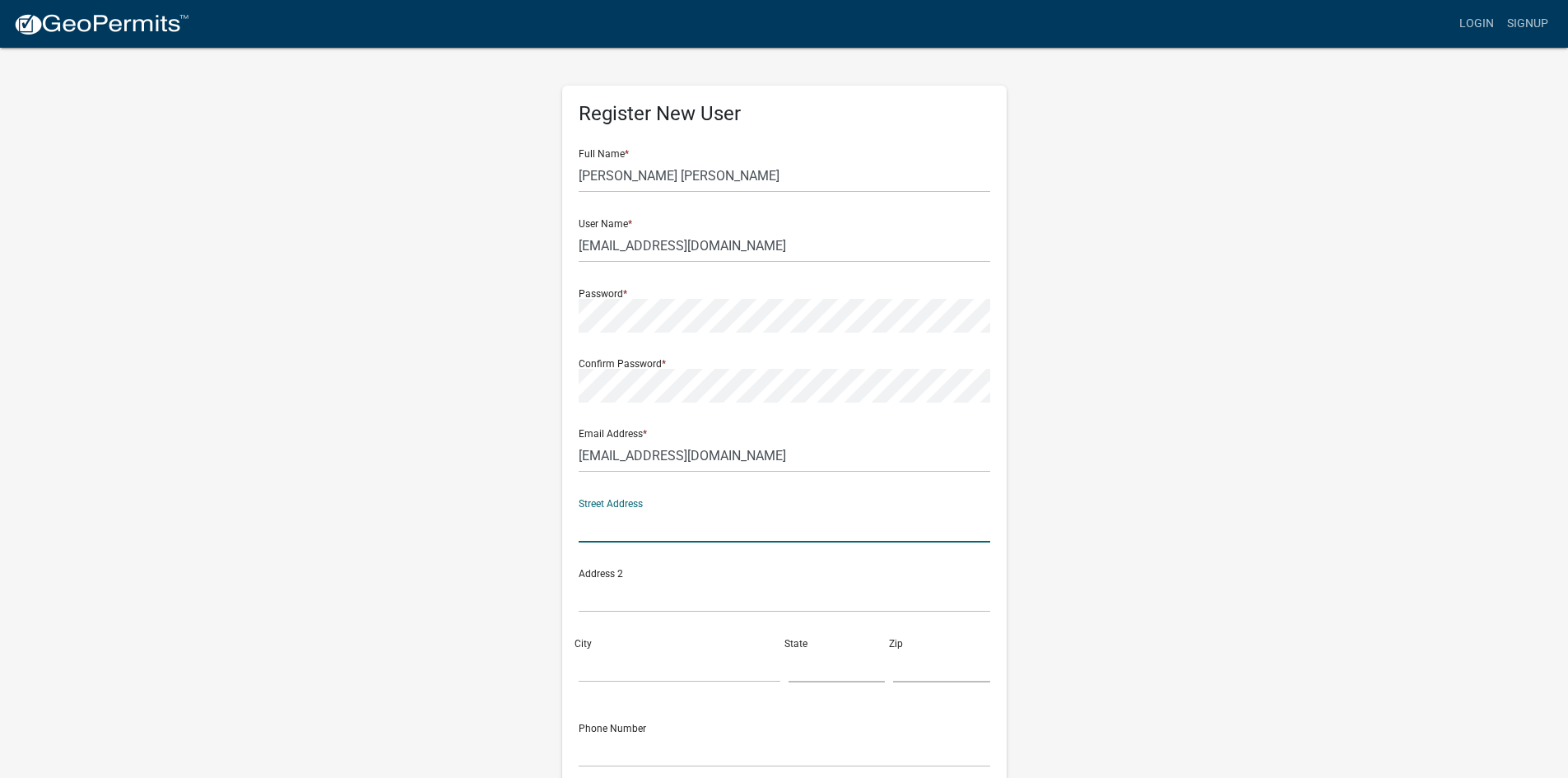
click at [615, 518] on input "text" at bounding box center [784, 526] width 411 height 34
type input "[STREET_ADDRESS][PERSON_NAME]"
click at [672, 602] on input "text" at bounding box center [784, 595] width 411 height 34
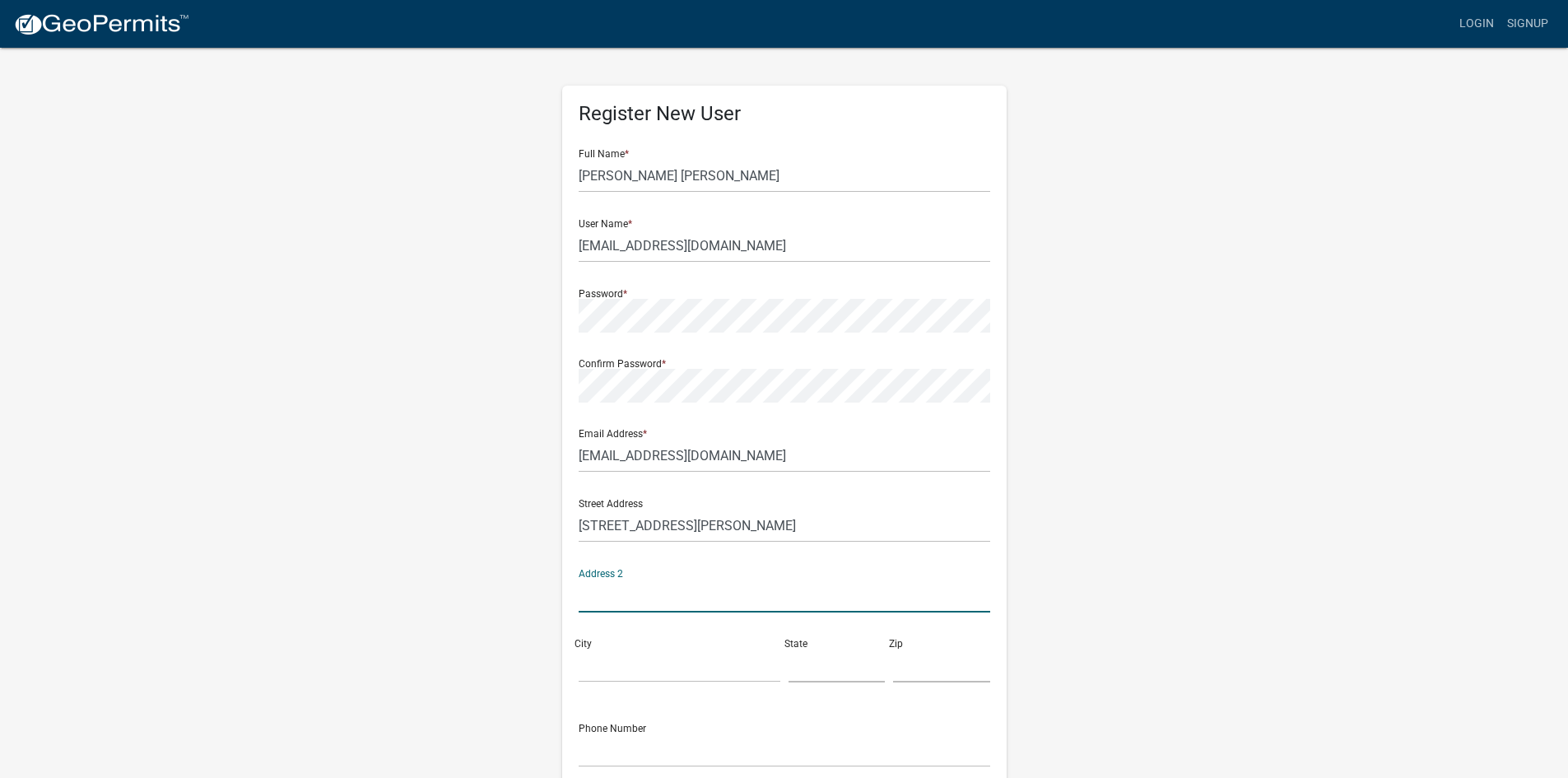
click at [677, 602] on input "text" at bounding box center [784, 595] width 411 height 34
click at [672, 650] on input "City" at bounding box center [679, 665] width 202 height 34
type input "Valdosta"
drag, startPoint x: 802, startPoint y: 647, endPoint x: 804, endPoint y: 634, distance: 13.2
click at [803, 643] on div "State" at bounding box center [837, 654] width 105 height 56
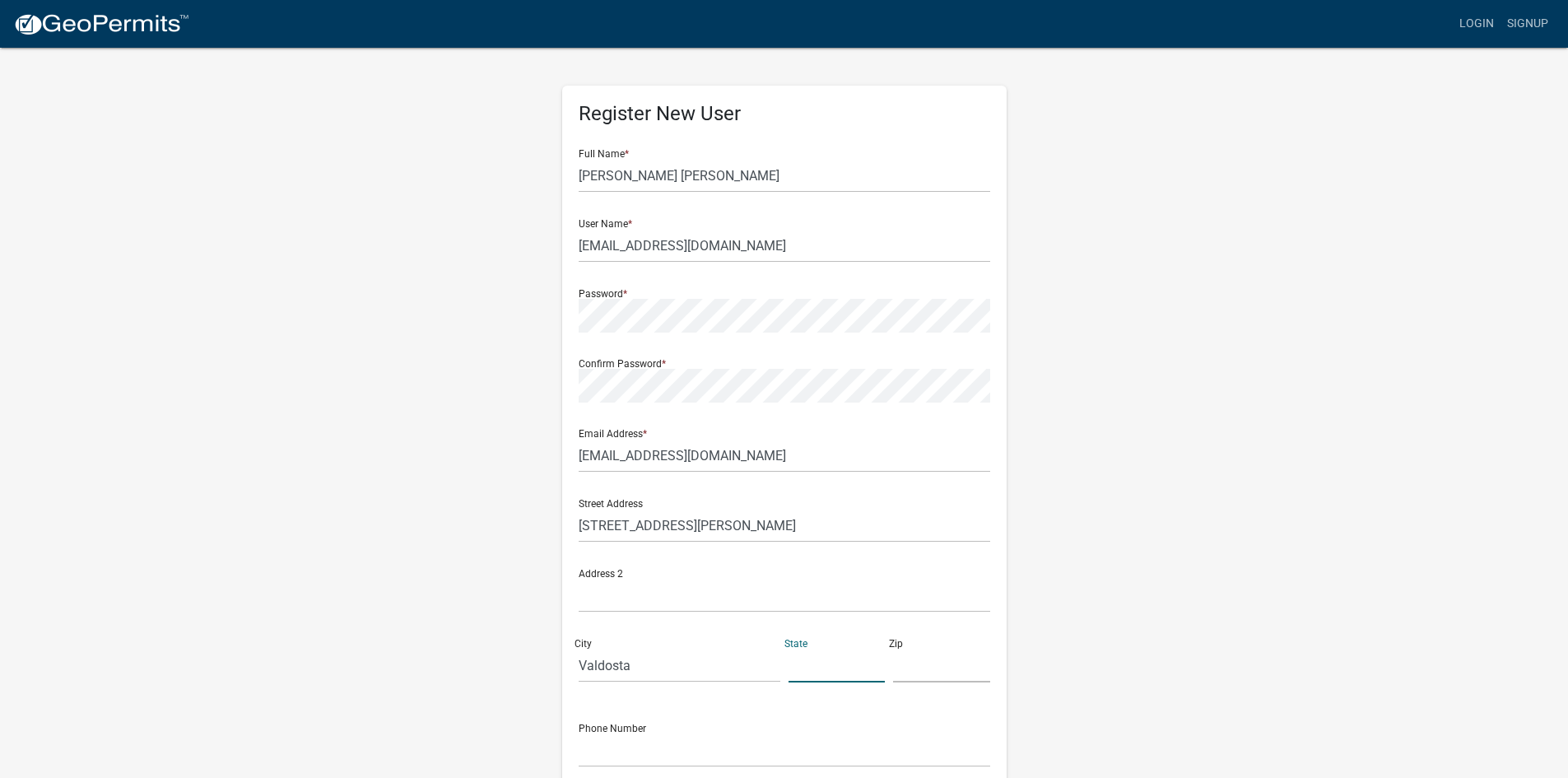
click at [822, 666] on input "text" at bounding box center [837, 665] width 97 height 34
type input "GA"
click at [927, 676] on input "text" at bounding box center [942, 665] width 97 height 34
type input "31602"
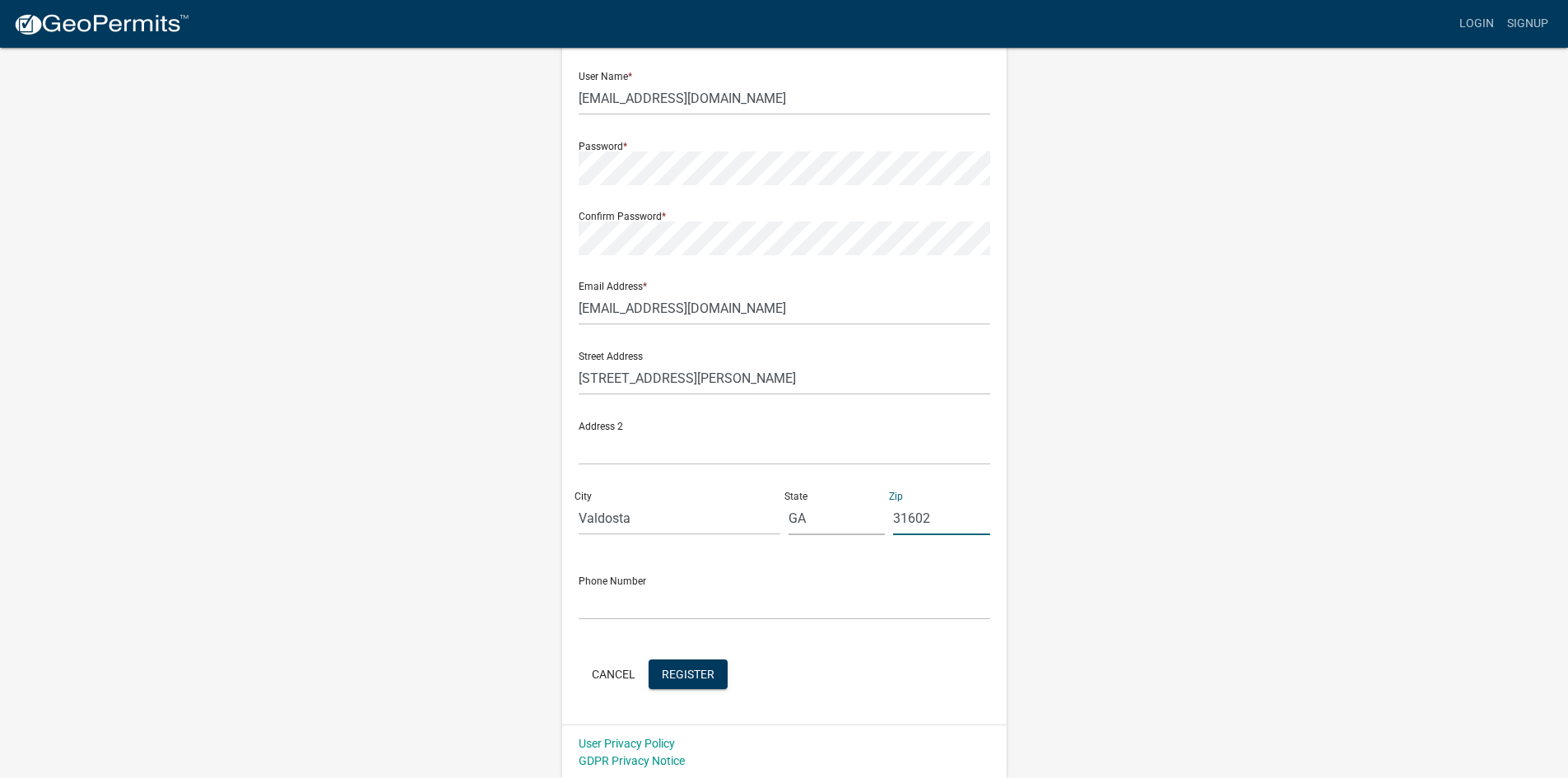
scroll to position [149, 0]
click at [580, 603] on input "text" at bounding box center [784, 601] width 411 height 34
type input "[PHONE_NUMBER]"
click at [696, 671] on span "Register" at bounding box center [688, 671] width 53 height 13
click at [694, 664] on button "Register" at bounding box center [688, 672] width 79 height 30
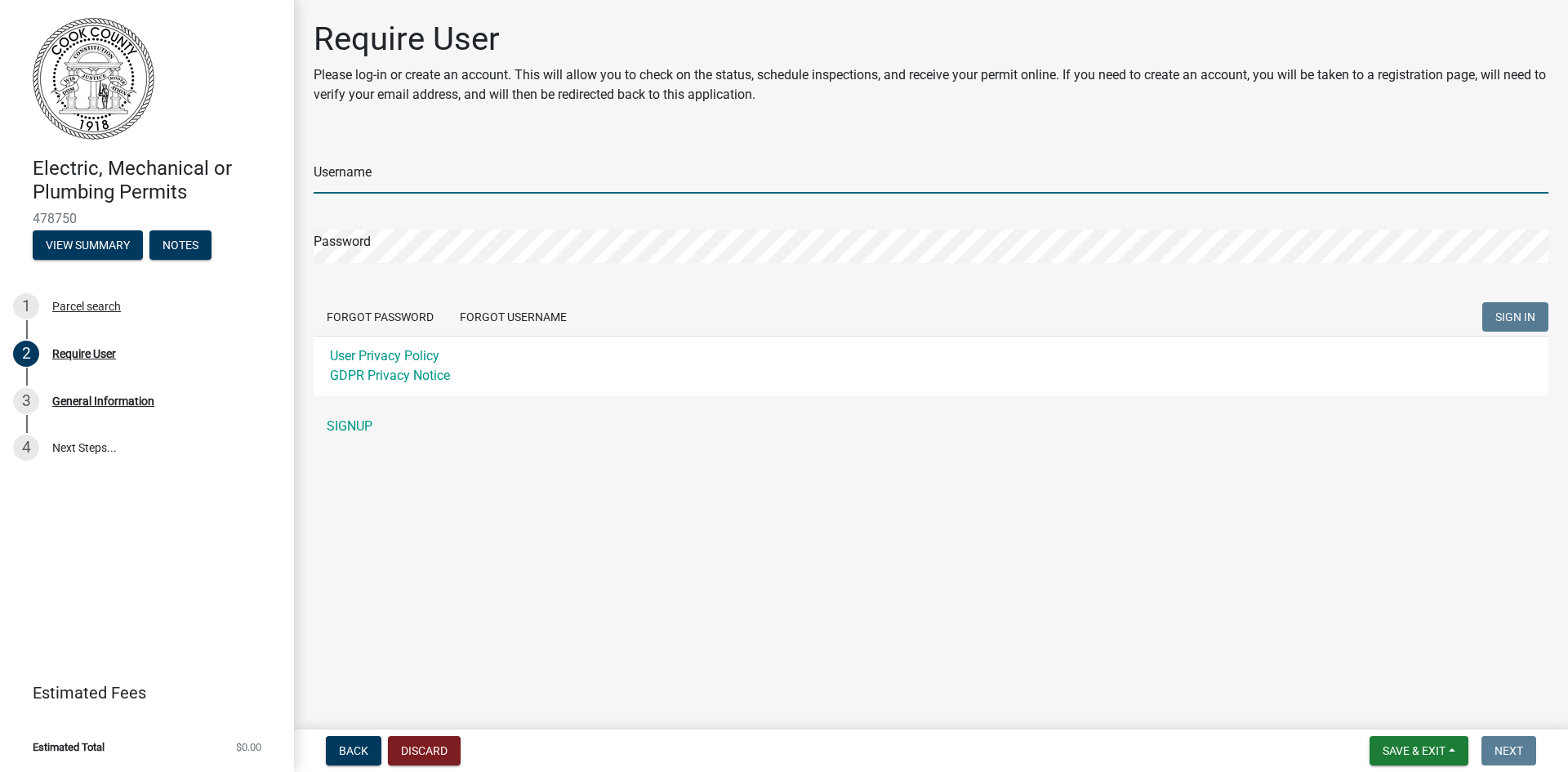
click at [418, 176] on input "Username" at bounding box center [931, 177] width 1235 height 33
type input "[EMAIL_ADDRESS][DOMAIN_NAME]"
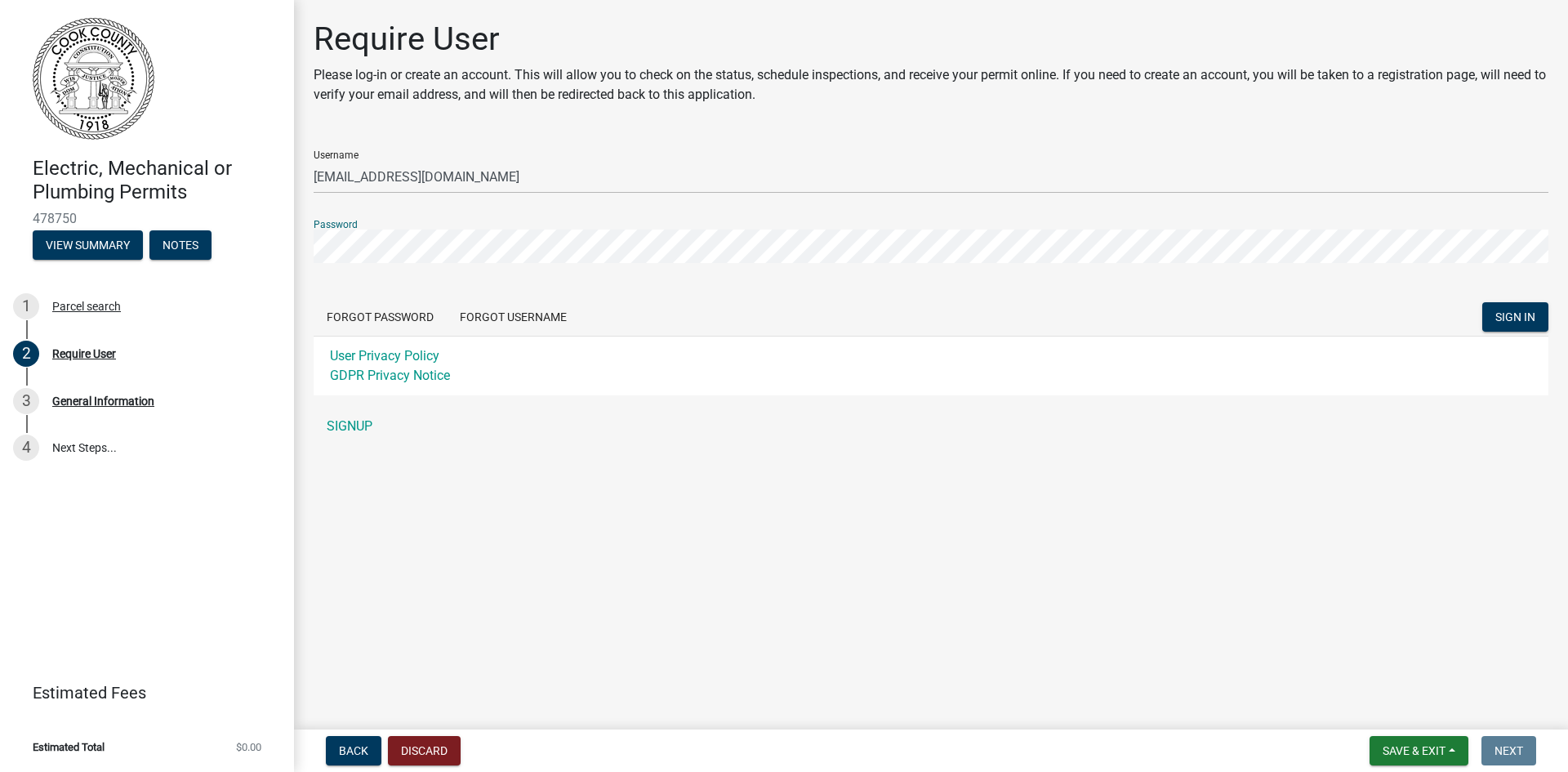
click at [1482, 302] on button "SIGN IN" at bounding box center [1515, 317] width 67 height 30
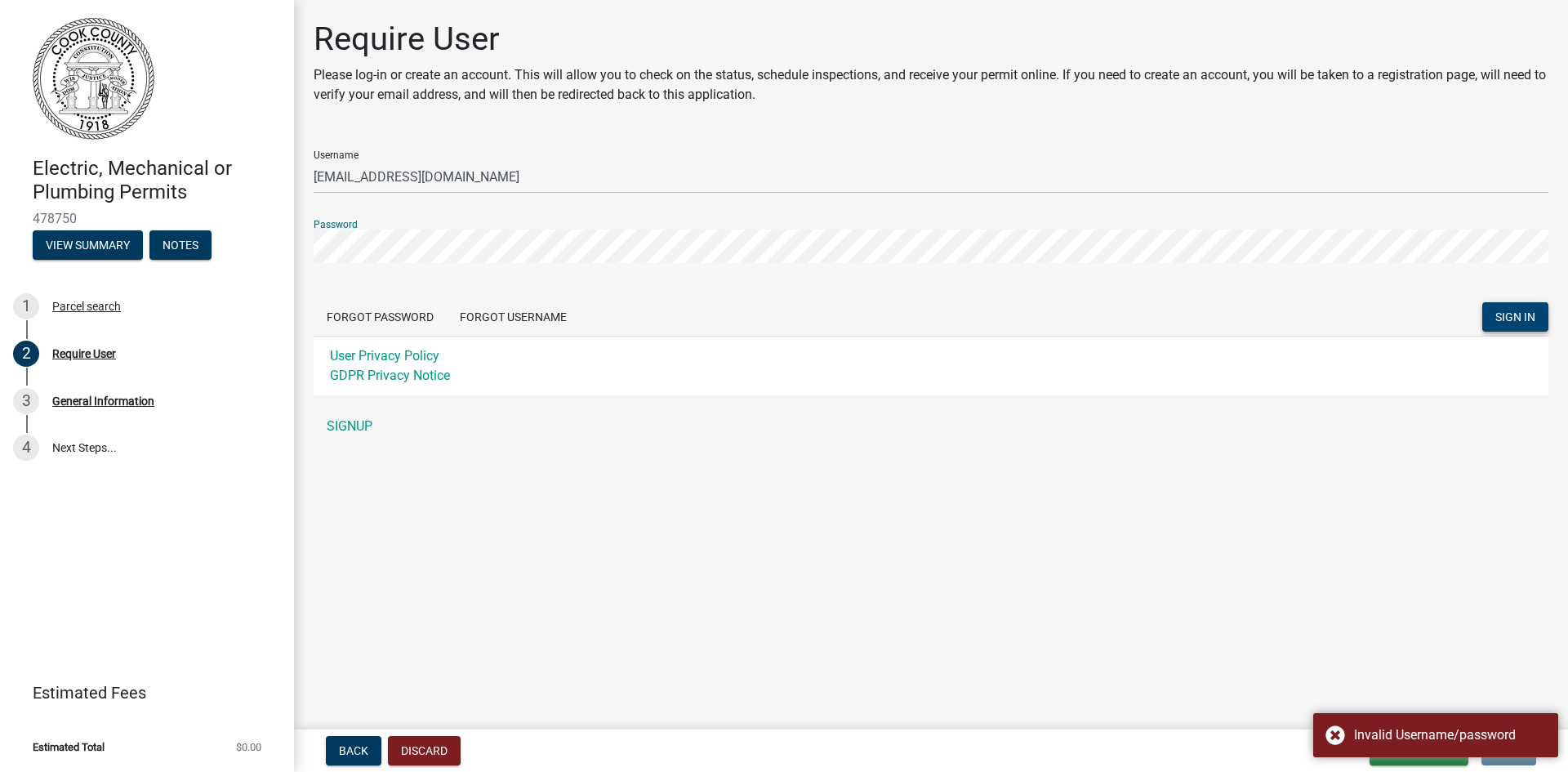
click at [1528, 311] on span "SIGN IN" at bounding box center [1515, 317] width 40 height 13
click at [517, 311] on button "Forgot Username" at bounding box center [513, 317] width 133 height 30
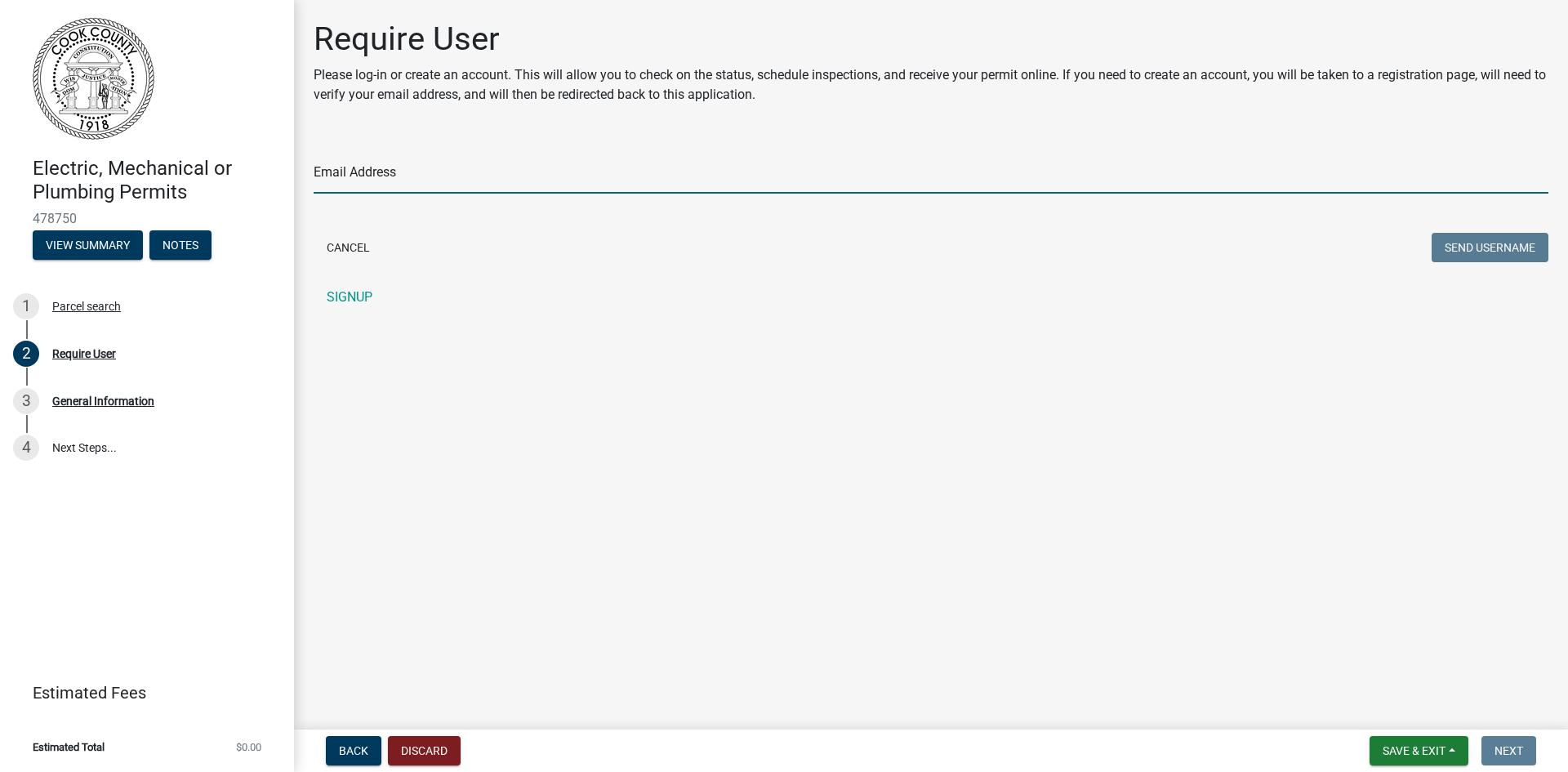
click at [373, 162] on input "Email Address" at bounding box center [931, 177] width 1235 height 33
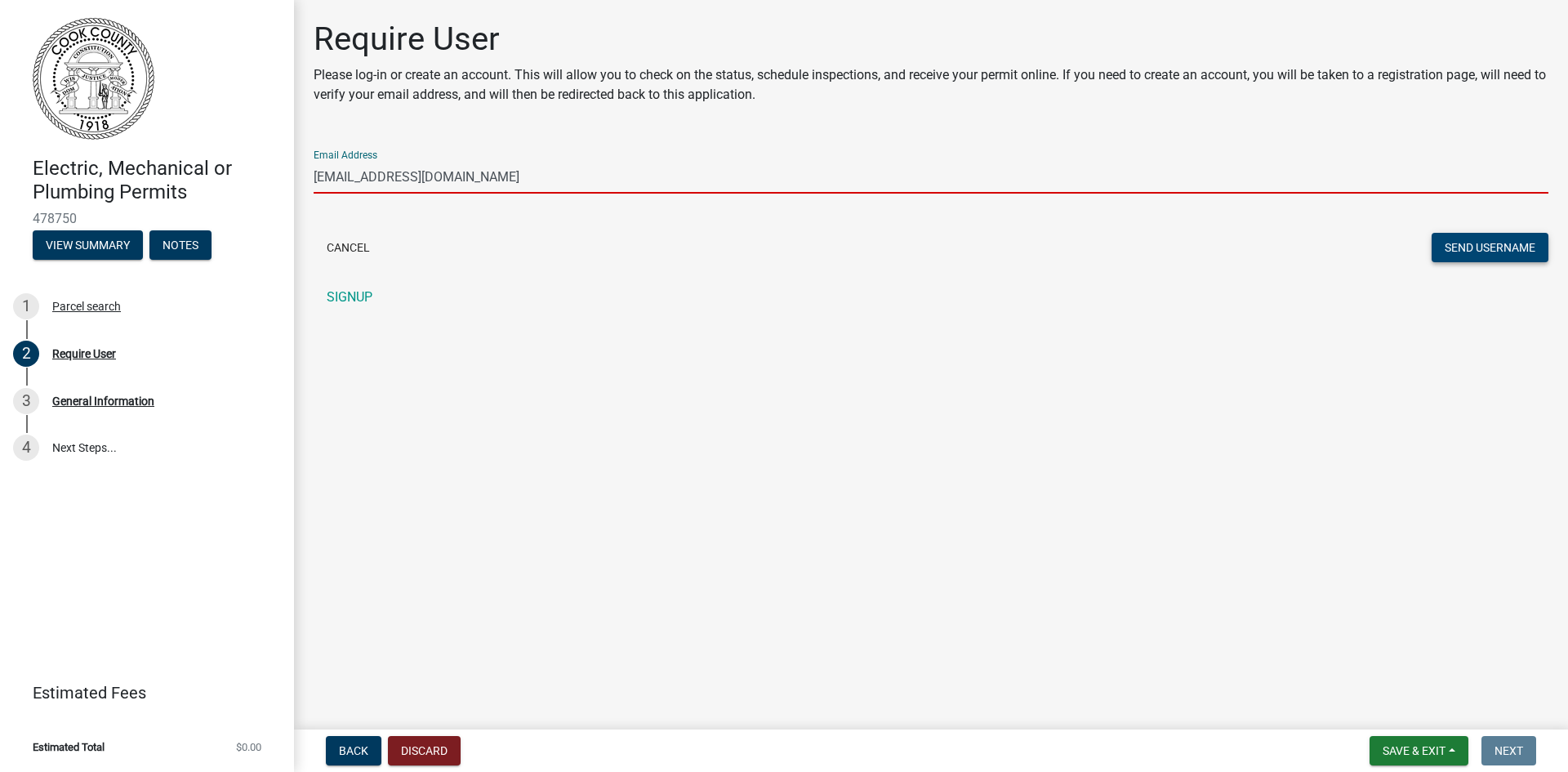
type input "[EMAIL_ADDRESS][DOMAIN_NAME]"
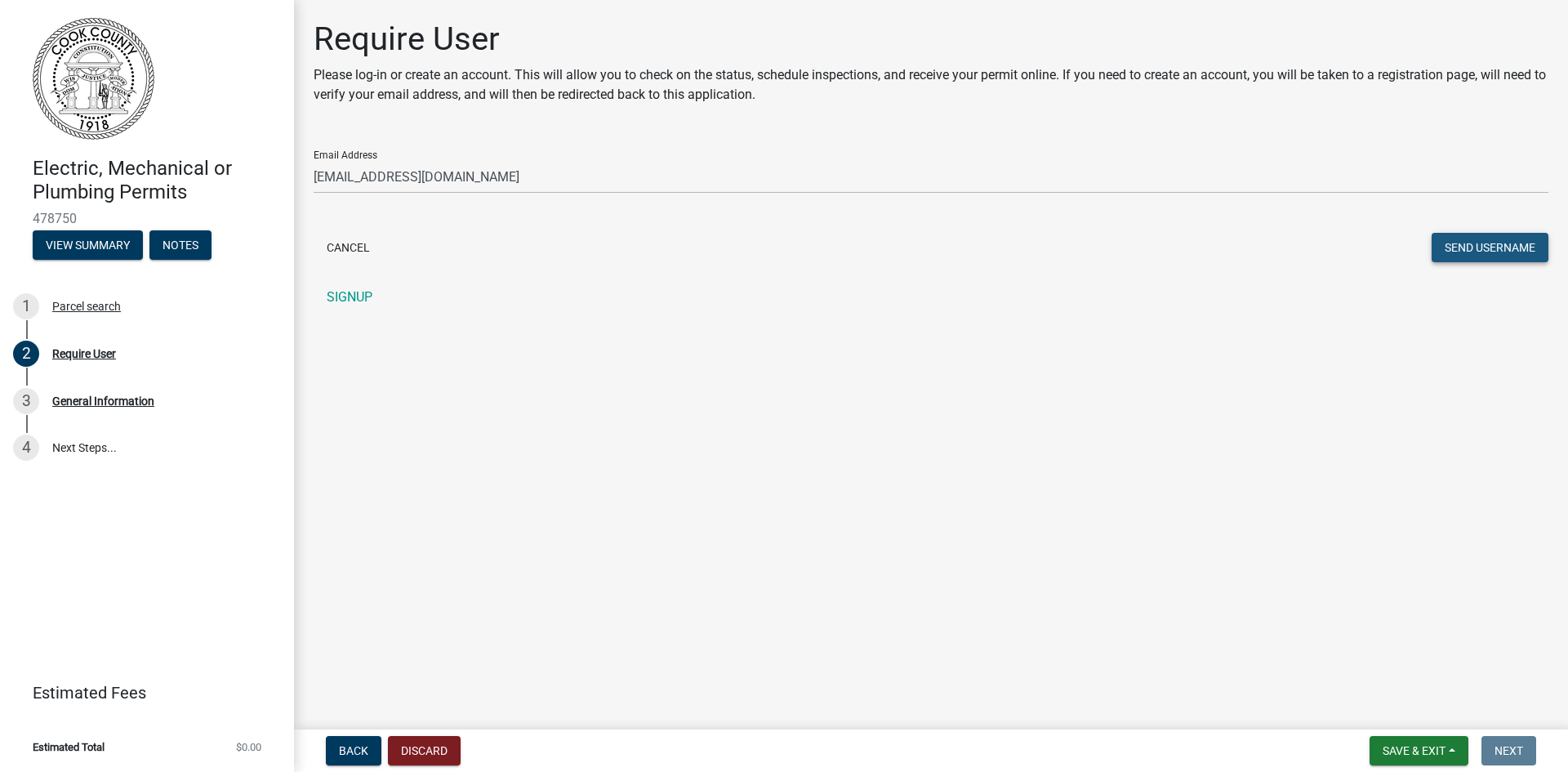
click at [1508, 258] on button "Send Username" at bounding box center [1489, 248] width 116 height 30
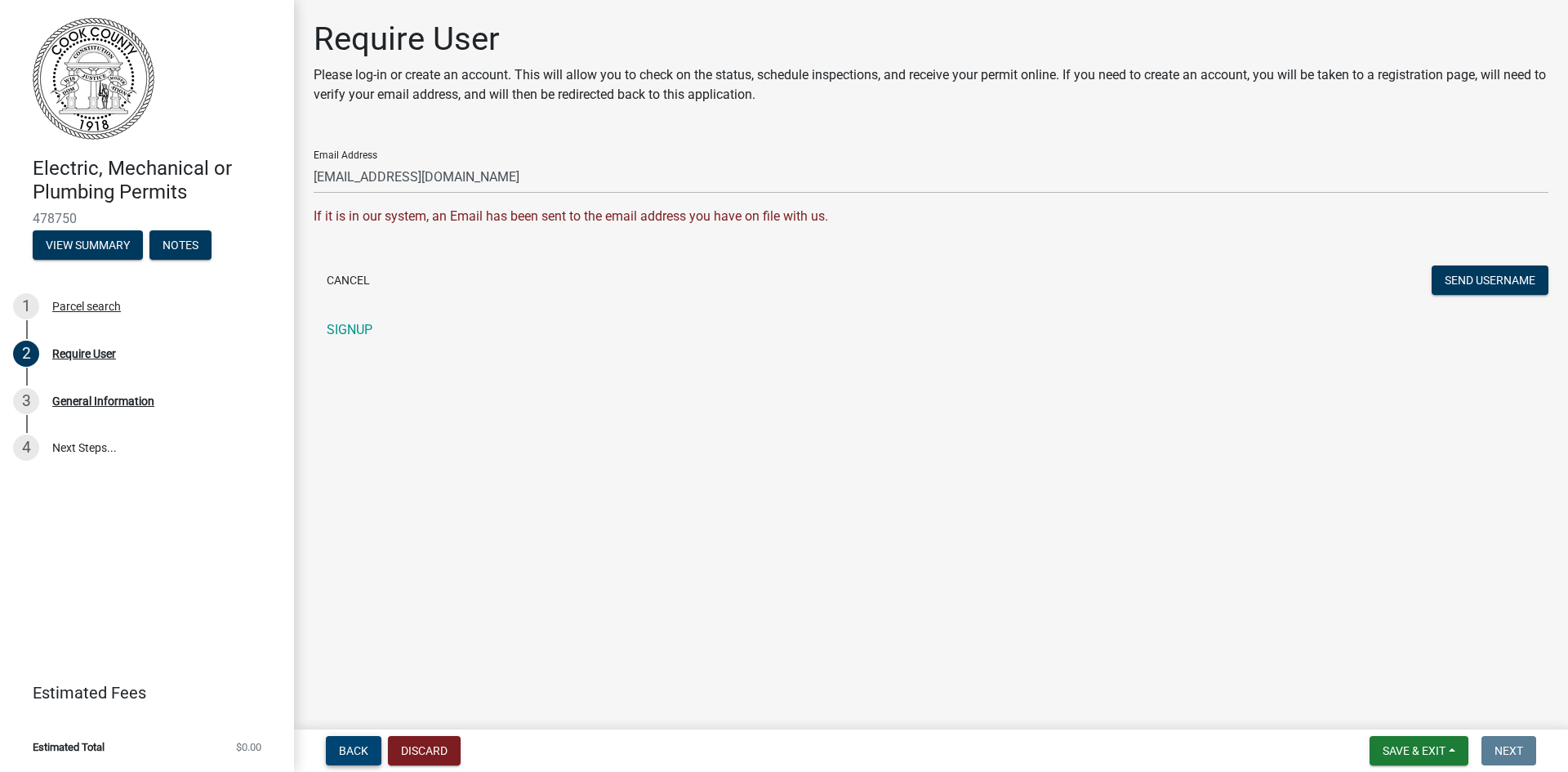
click at [356, 752] on span "Back" at bounding box center [354, 750] width 30 height 13
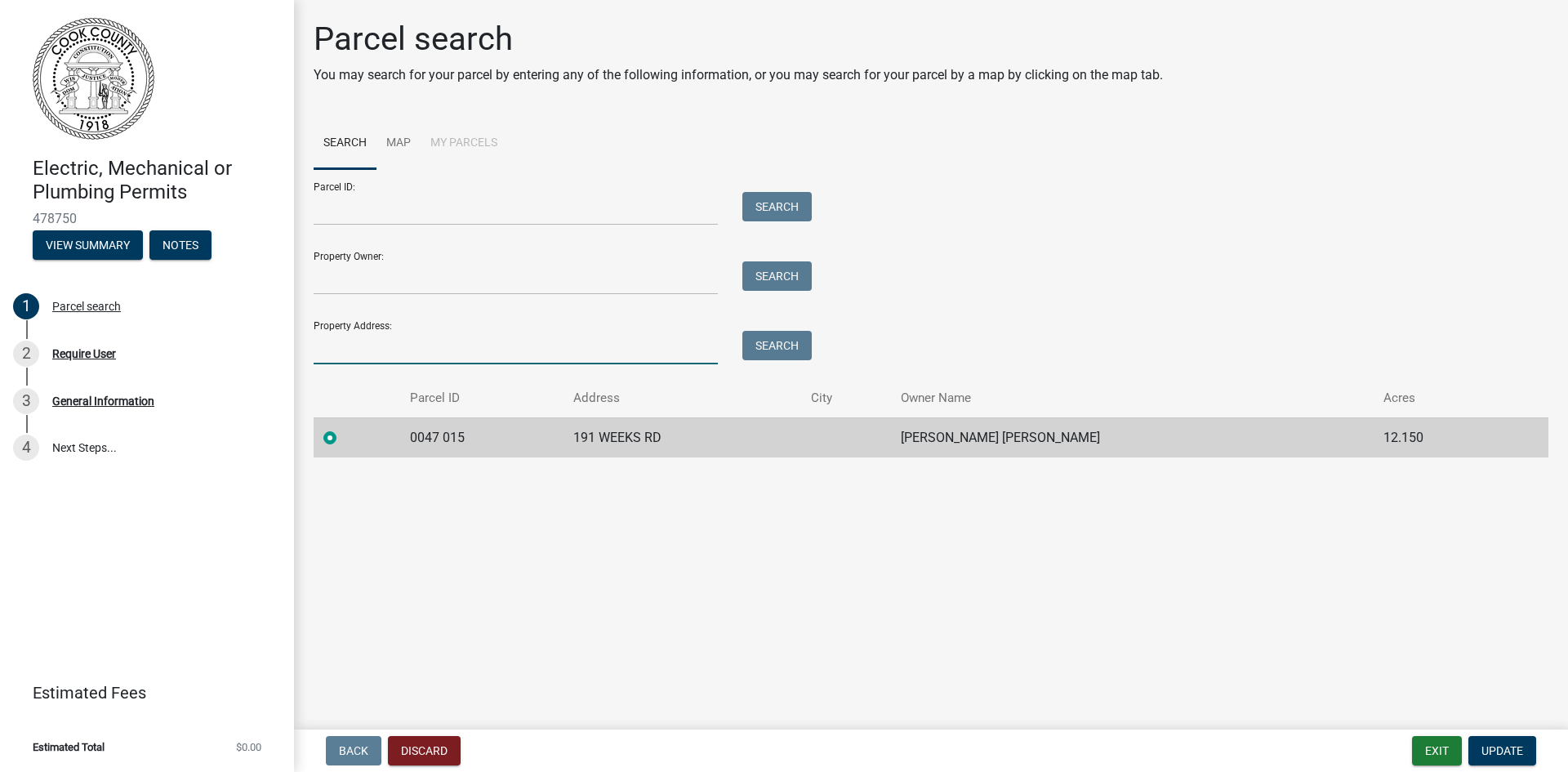
click at [387, 334] on input "Property Address:" at bounding box center [516, 347] width 404 height 33
type input "[STREET_ADDRESS]"
click at [797, 347] on button "Search" at bounding box center [777, 346] width 69 height 30
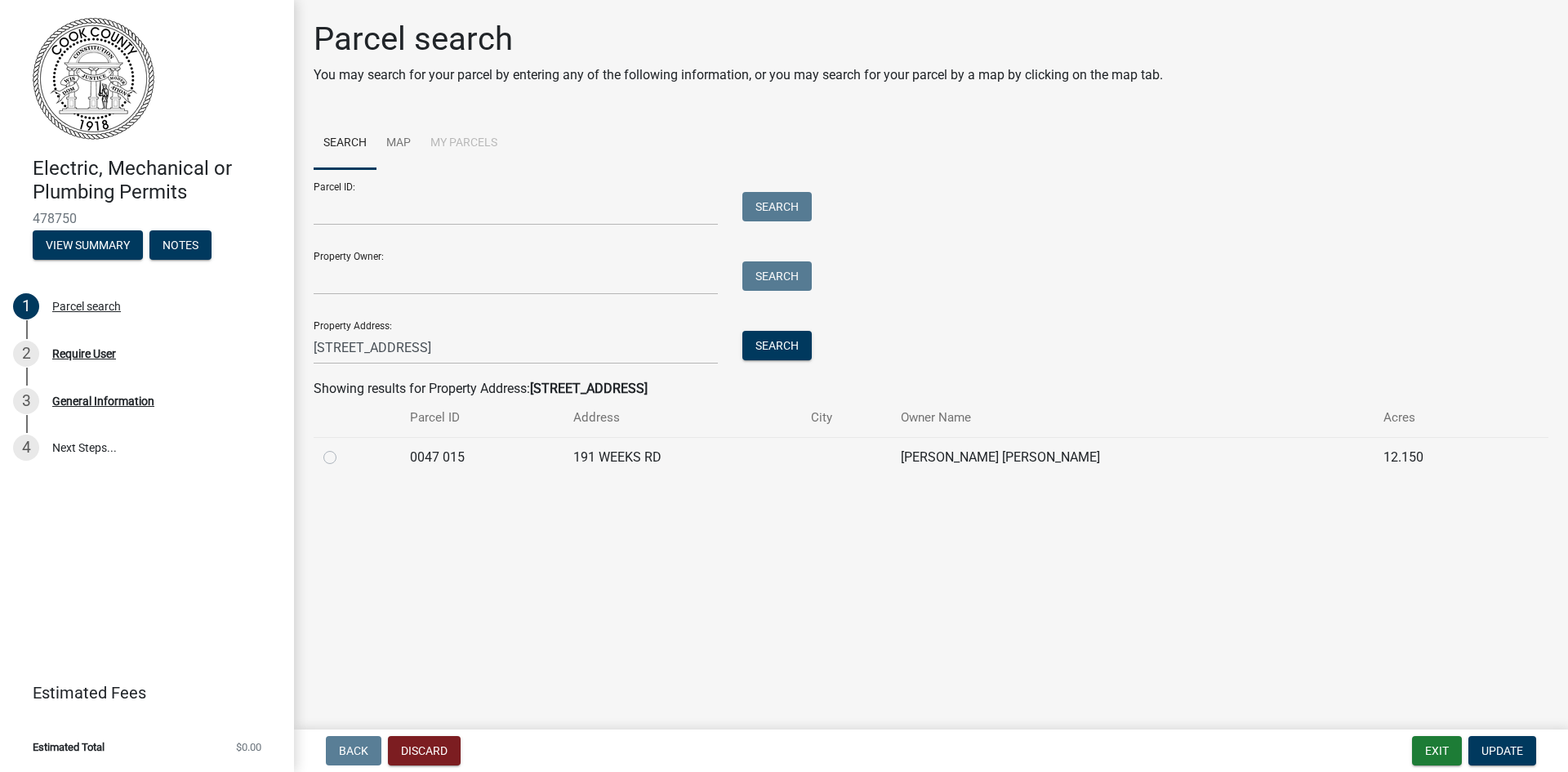
click at [343, 447] on label at bounding box center [343, 447] width 0 height 0
click at [343, 458] on 015 "radio" at bounding box center [348, 453] width 11 height 11
radio 015 "true"
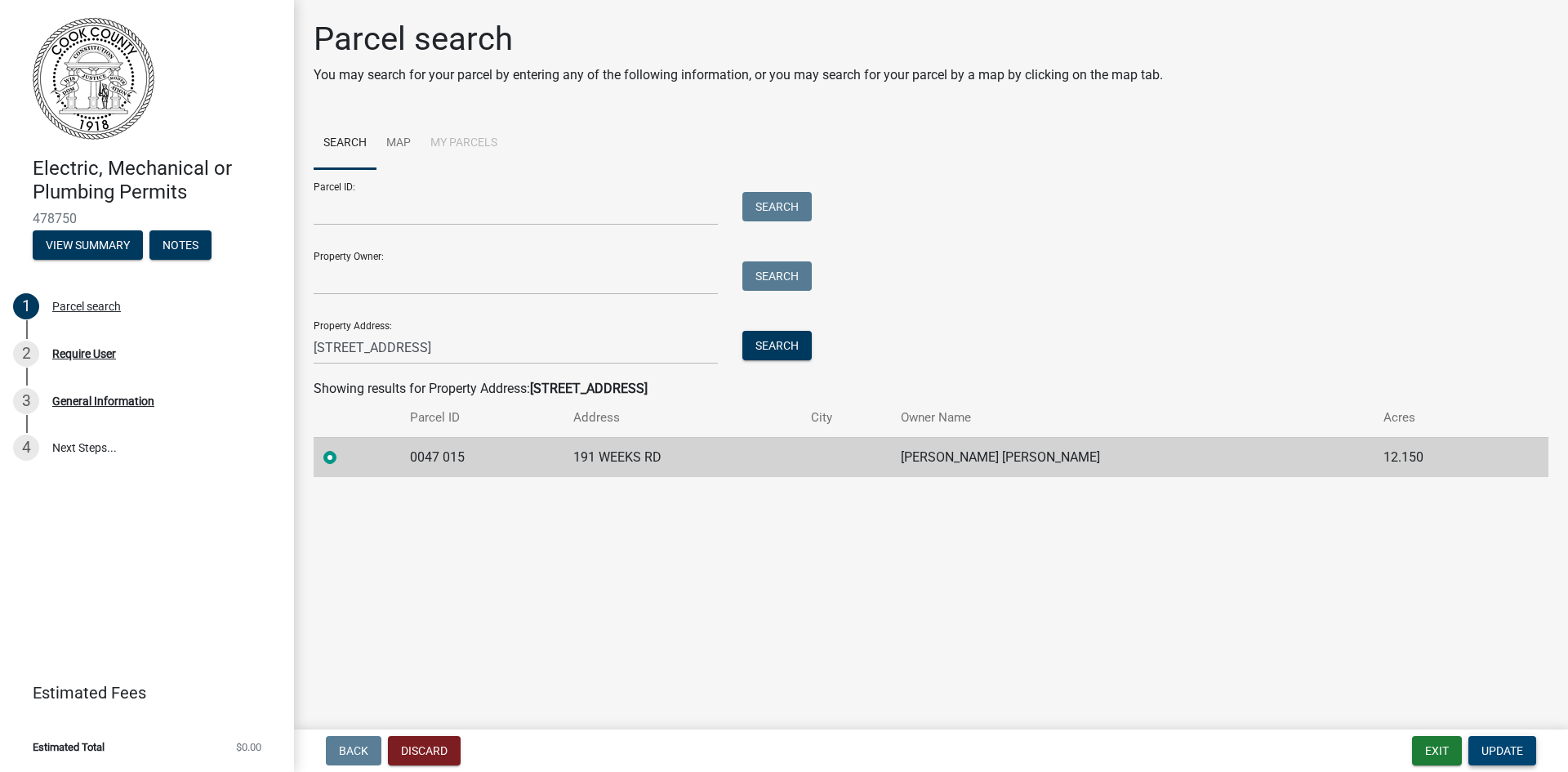
click at [1520, 749] on span "Update" at bounding box center [1502, 750] width 42 height 13
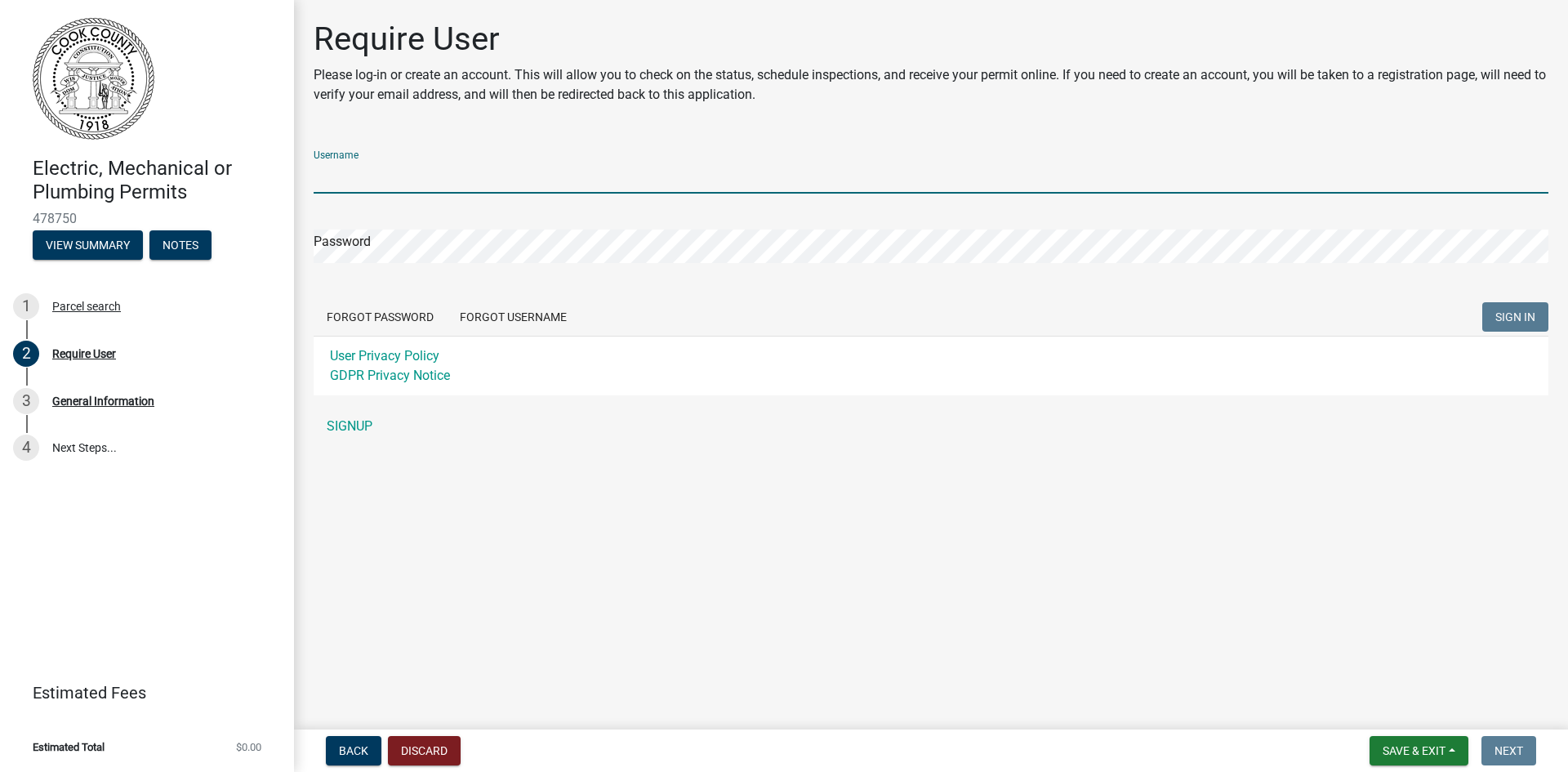
click at [395, 165] on input "Username" at bounding box center [931, 177] width 1235 height 33
type input "lisasblount"
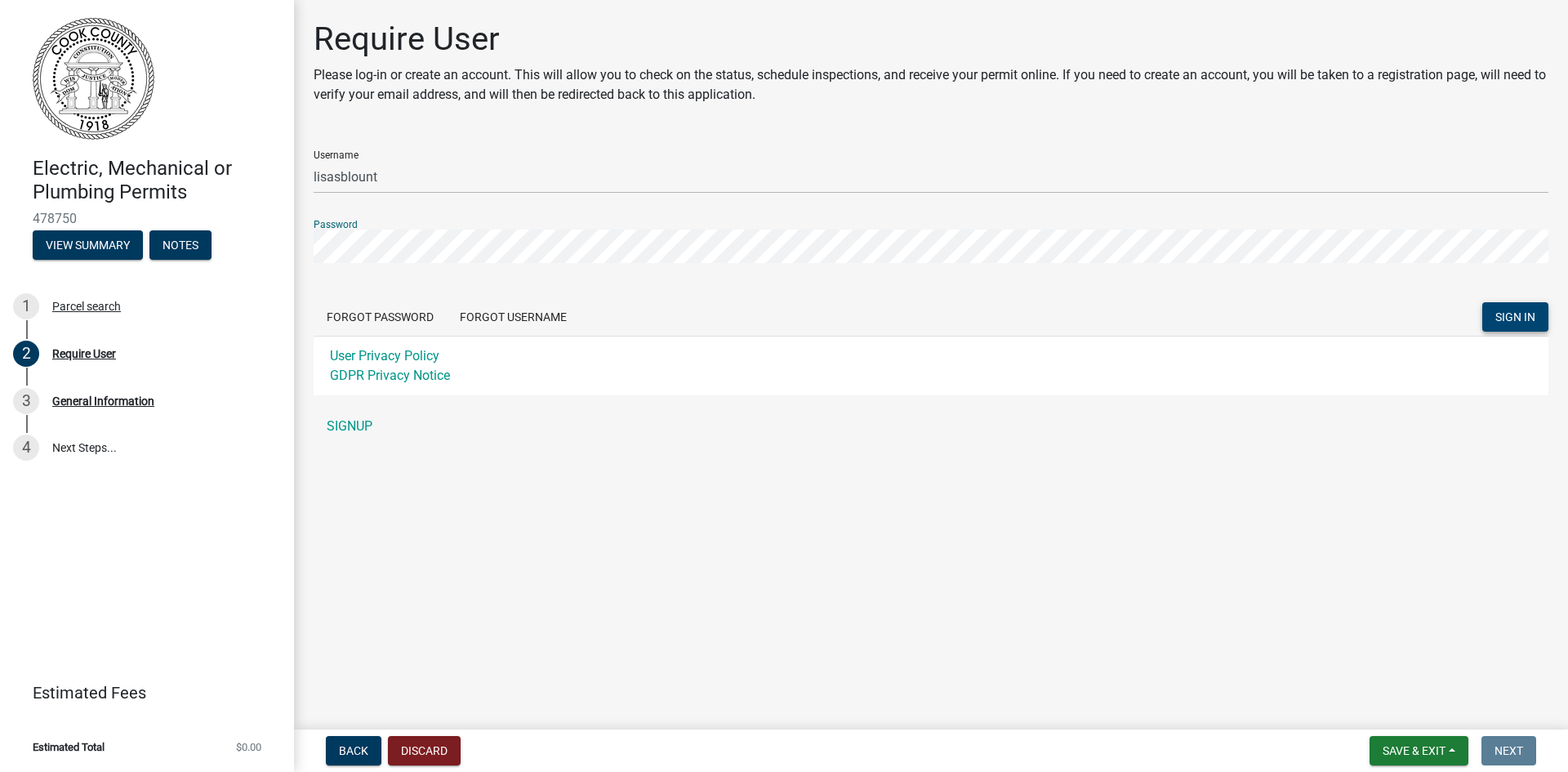
click at [1516, 311] on span "SIGN IN" at bounding box center [1515, 317] width 40 height 13
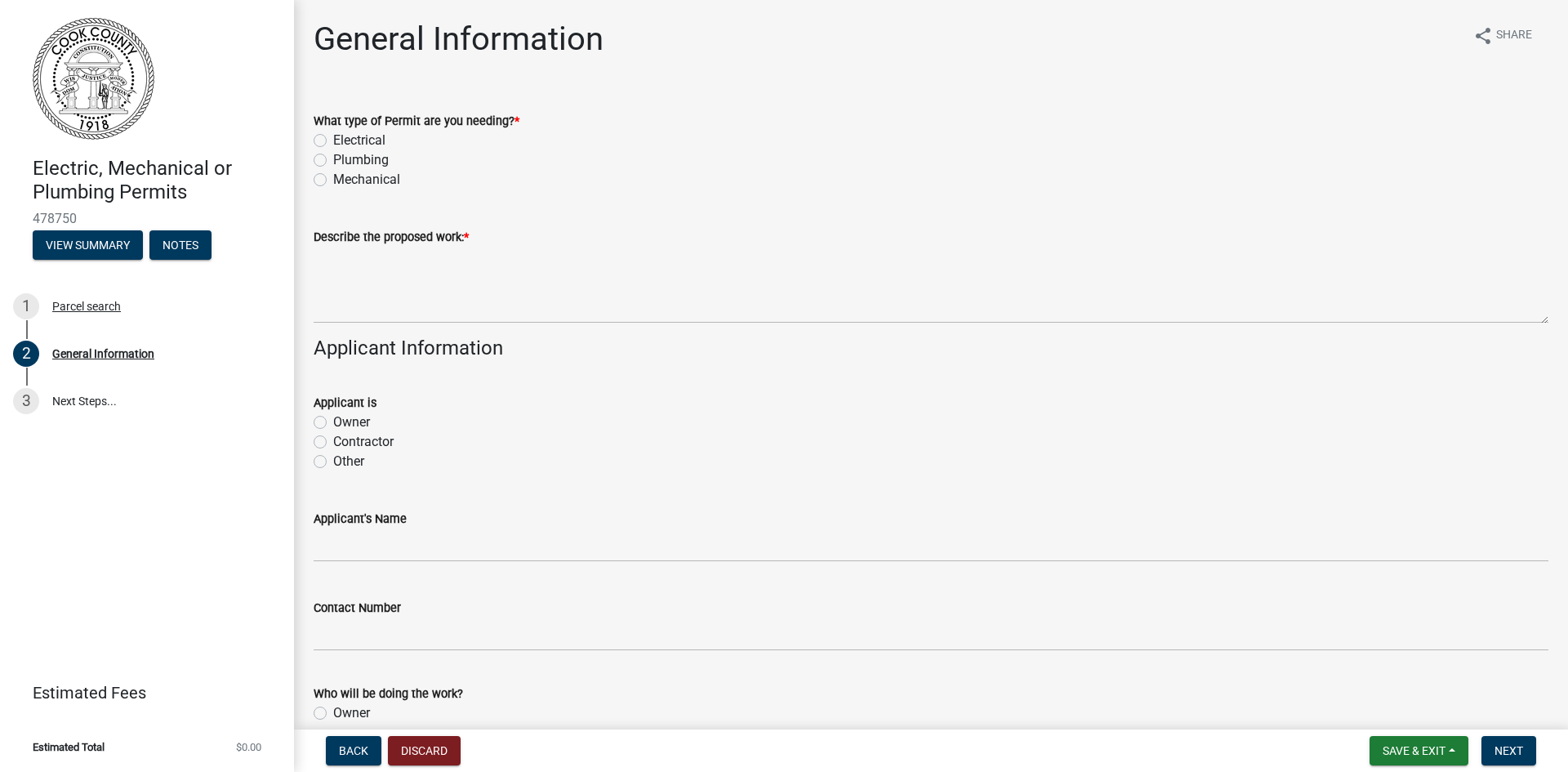
click at [334, 137] on label "Electrical" at bounding box center [360, 140] width 53 height 19
click at [334, 137] on input "Electrical" at bounding box center [339, 136] width 11 height 11
radio input "true"
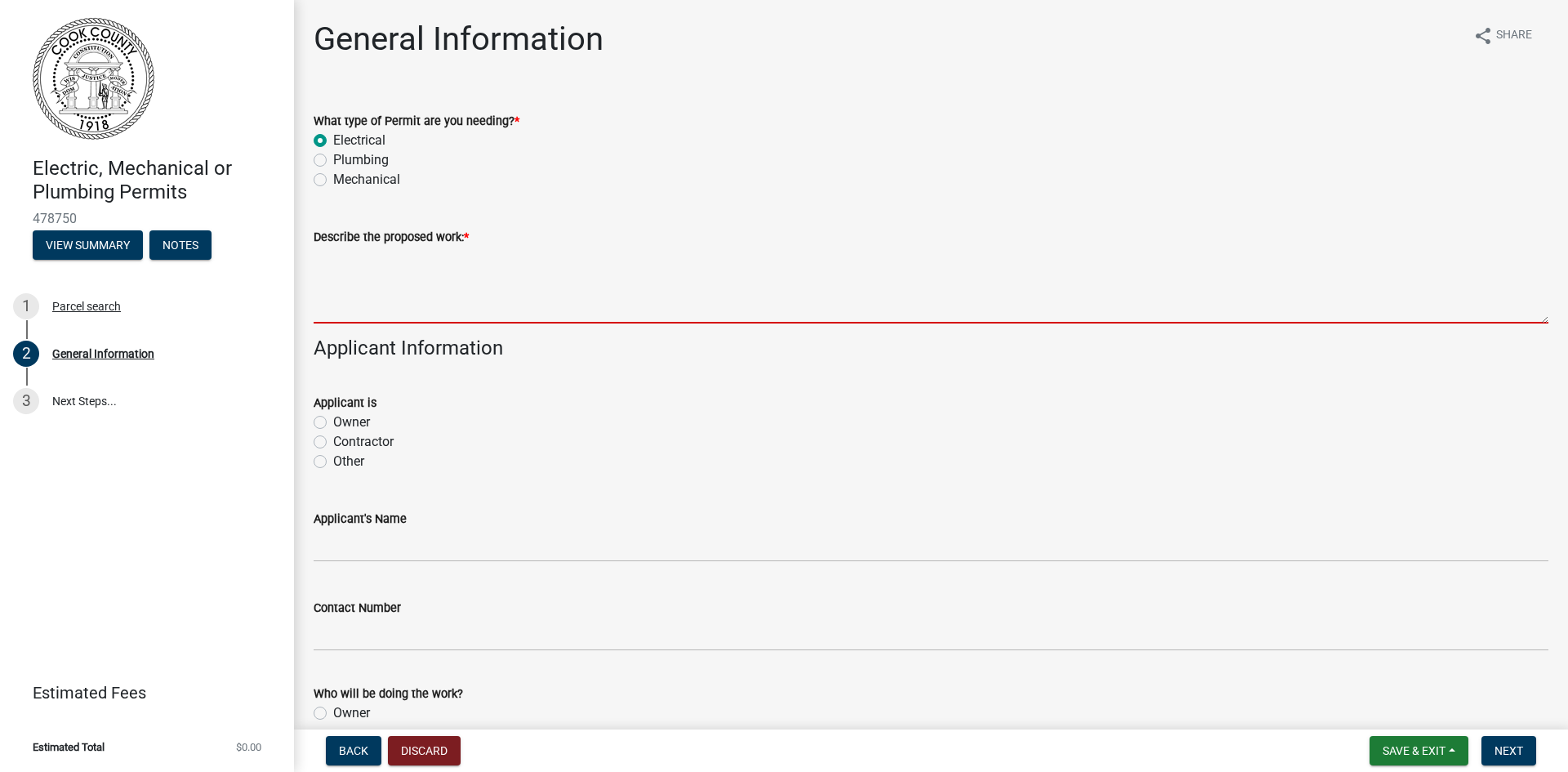
click at [362, 305] on textarea "Describe the proposed work: *" at bounding box center [931, 285] width 1235 height 77
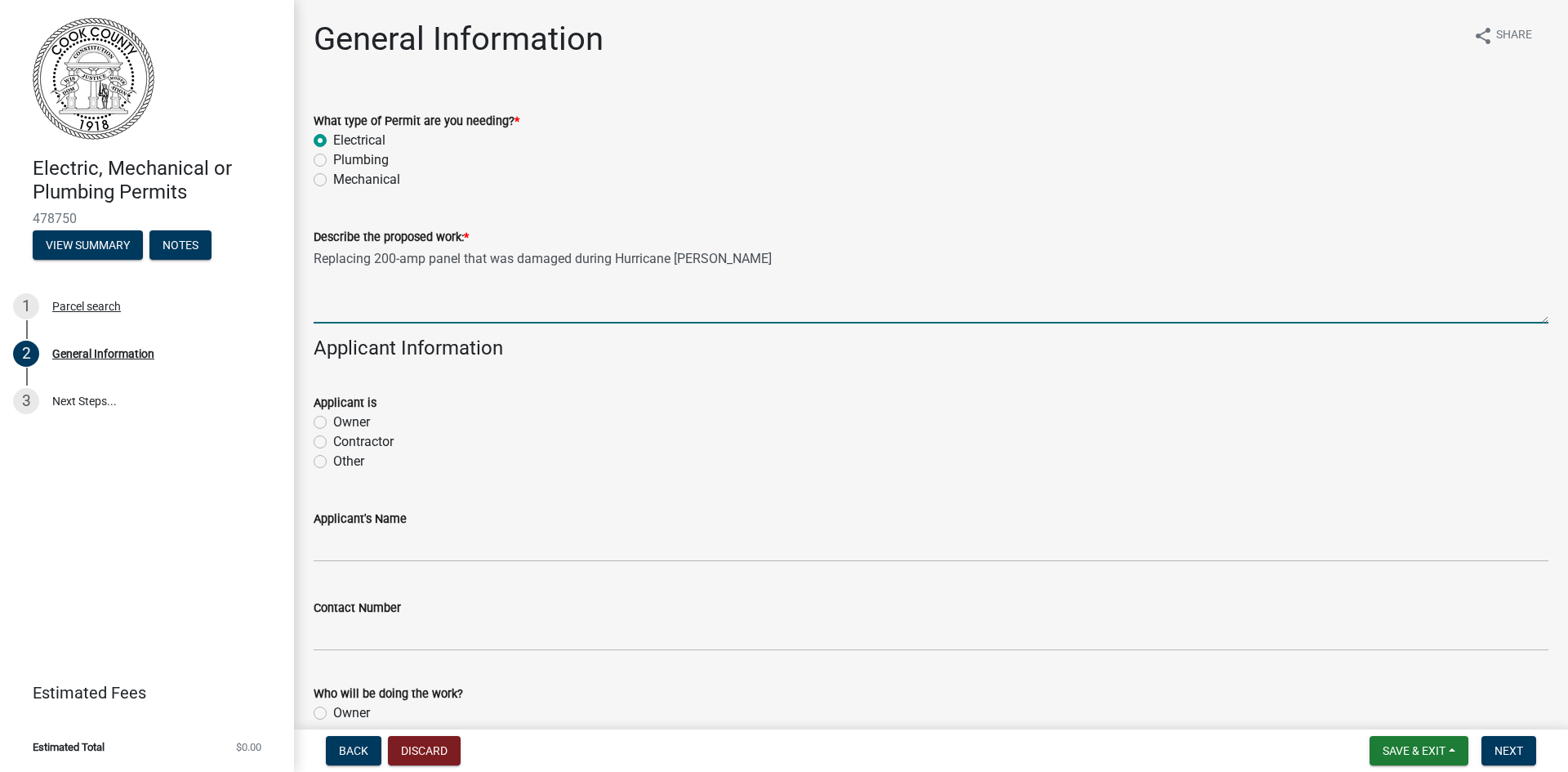
type textarea "Replacing 200-amp panel that was damaged during Hurricane [PERSON_NAME]"
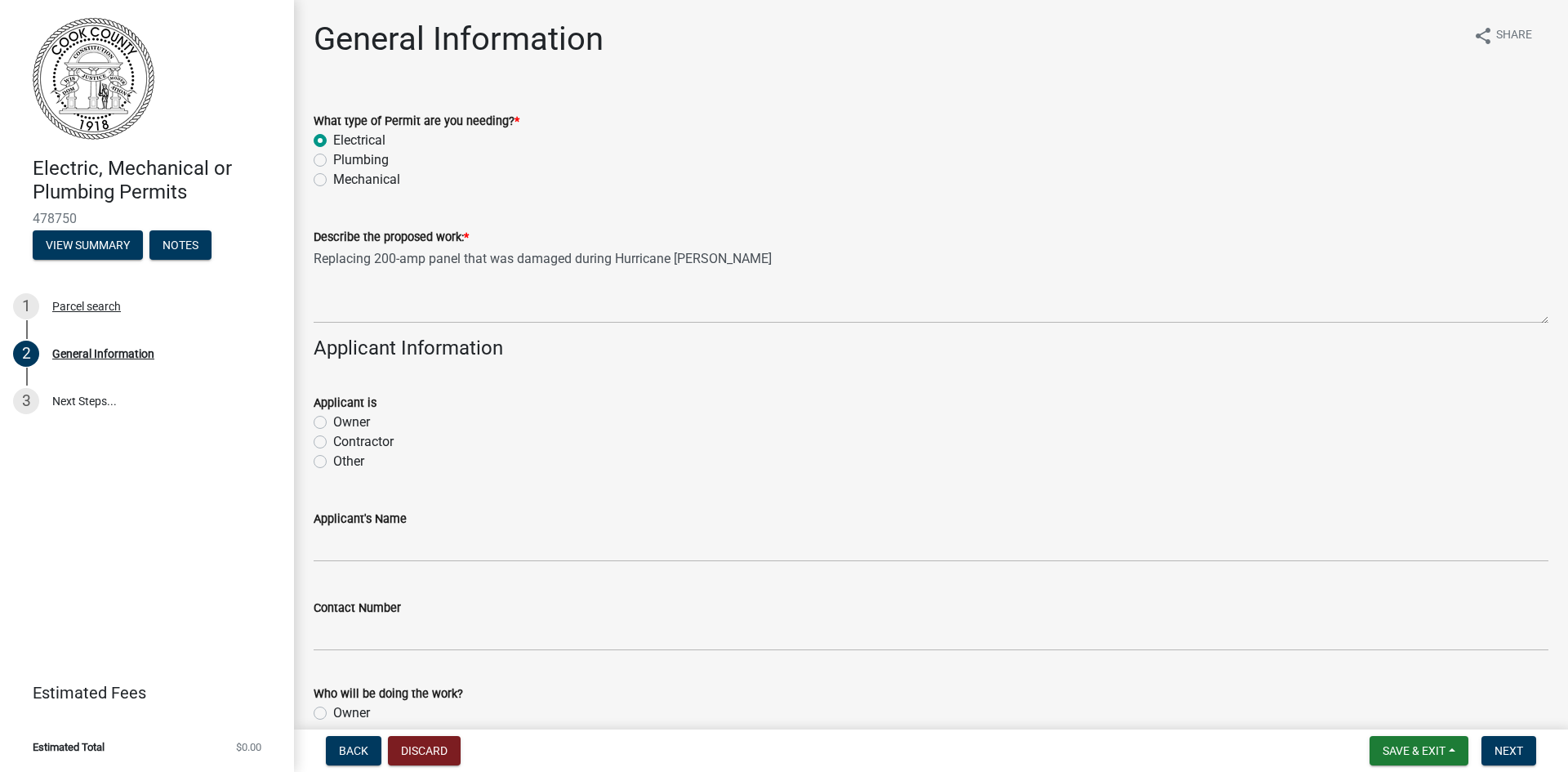
click at [334, 444] on label "Contractor" at bounding box center [363, 442] width 60 height 19
click at [334, 443] on input "Contractor" at bounding box center [339, 438] width 11 height 11
radio input "true"
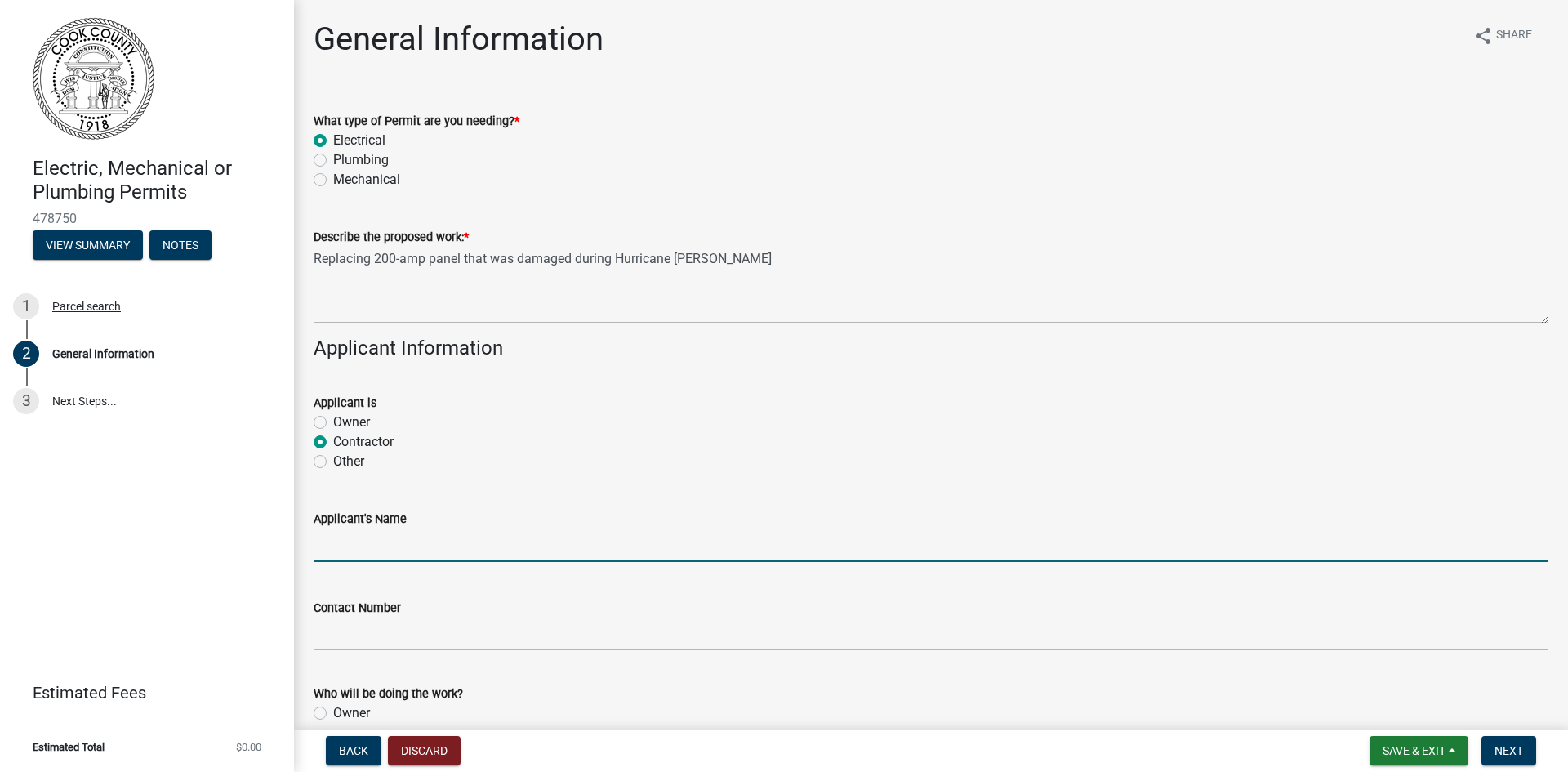
click at [353, 543] on input "Applicant's Name" at bounding box center [931, 545] width 1235 height 33
type input "[PERSON_NAME] Electric & Industrial Contractors, Inc."
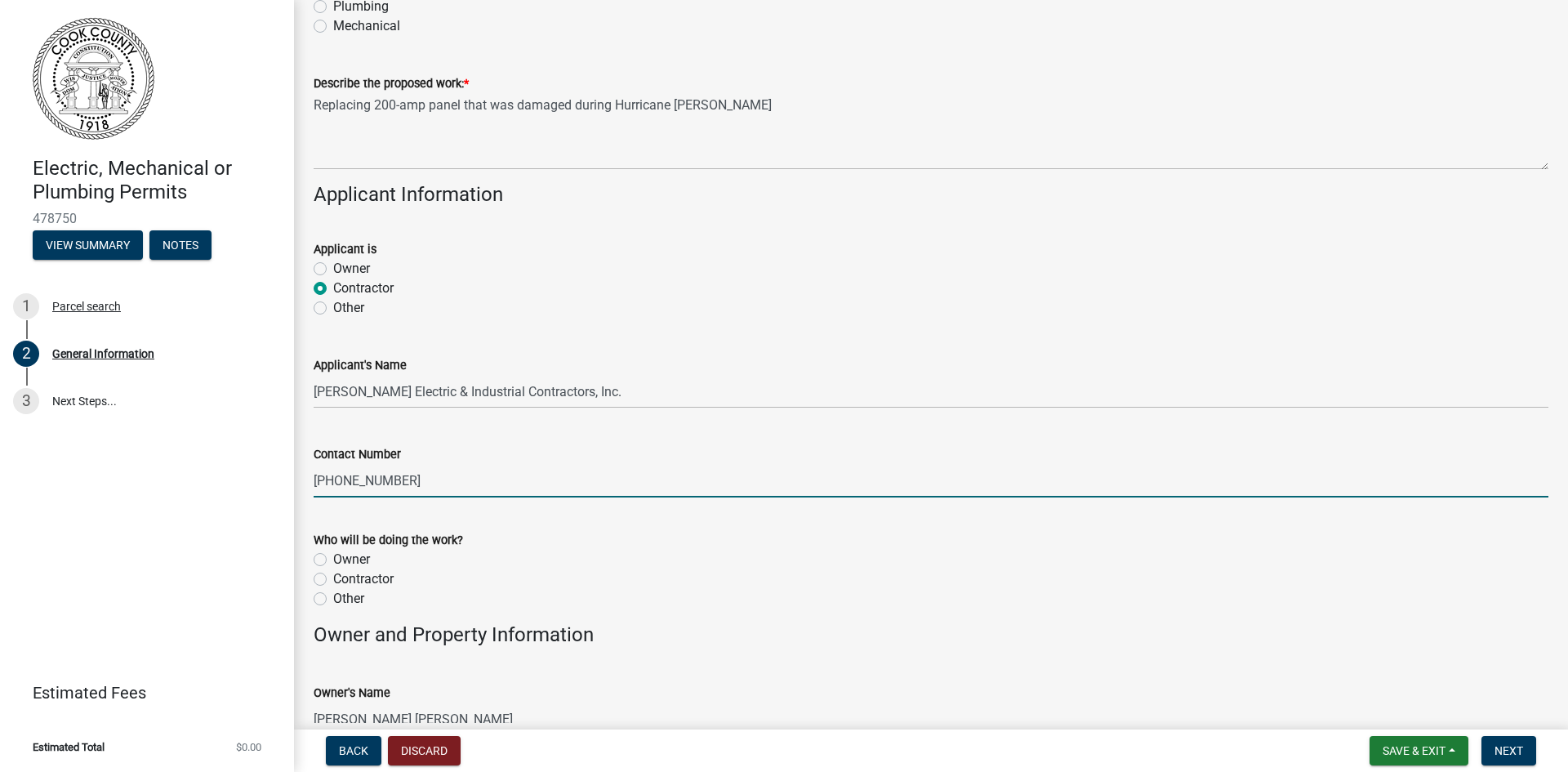
scroll to position [245, 0]
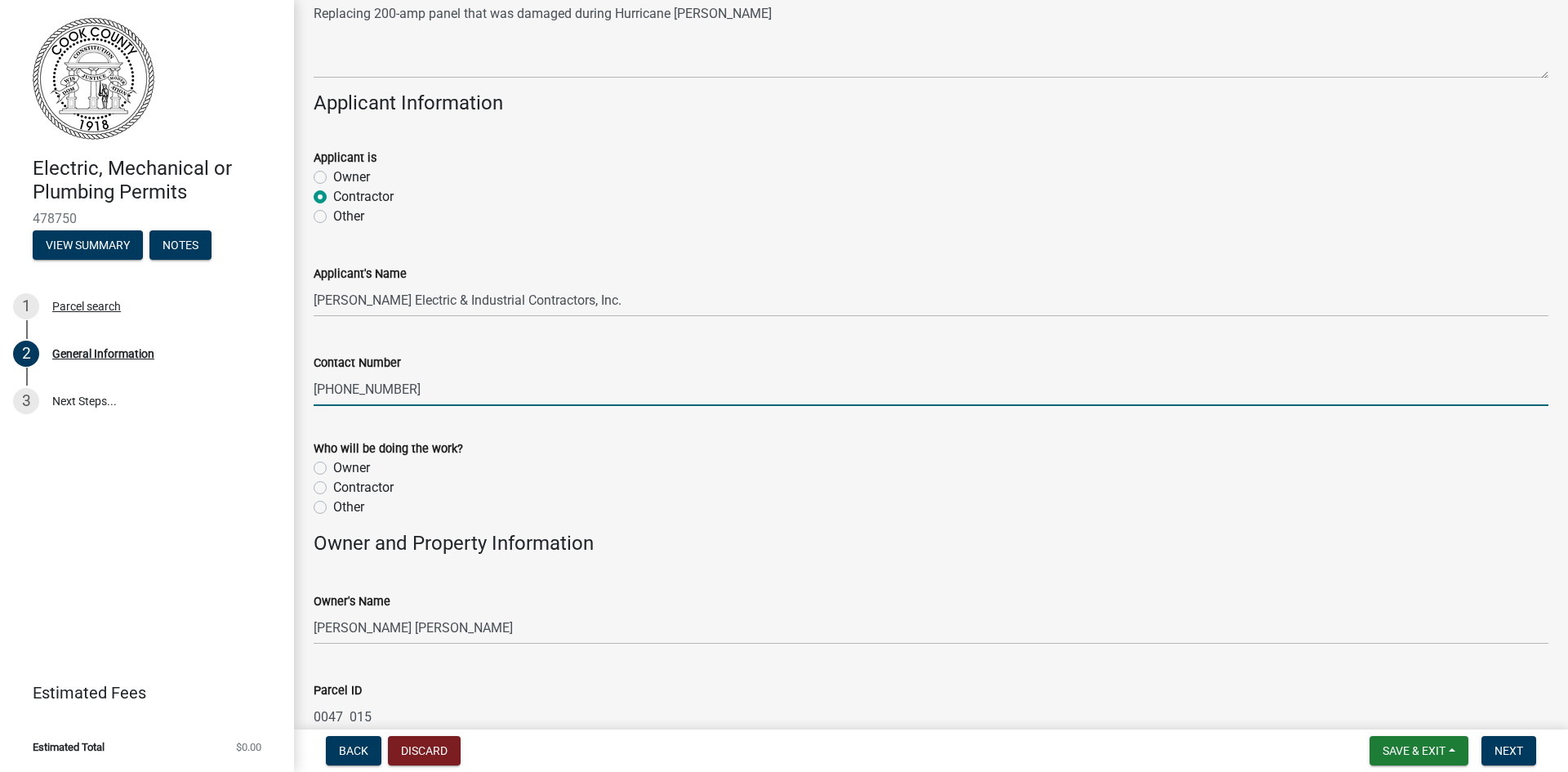
type input "[PHONE_NUMBER]"
click at [334, 488] on label "Contractor" at bounding box center [363, 488] width 60 height 19
click at [334, 488] on input "Contractor" at bounding box center [339, 483] width 11 height 11
radio input "true"
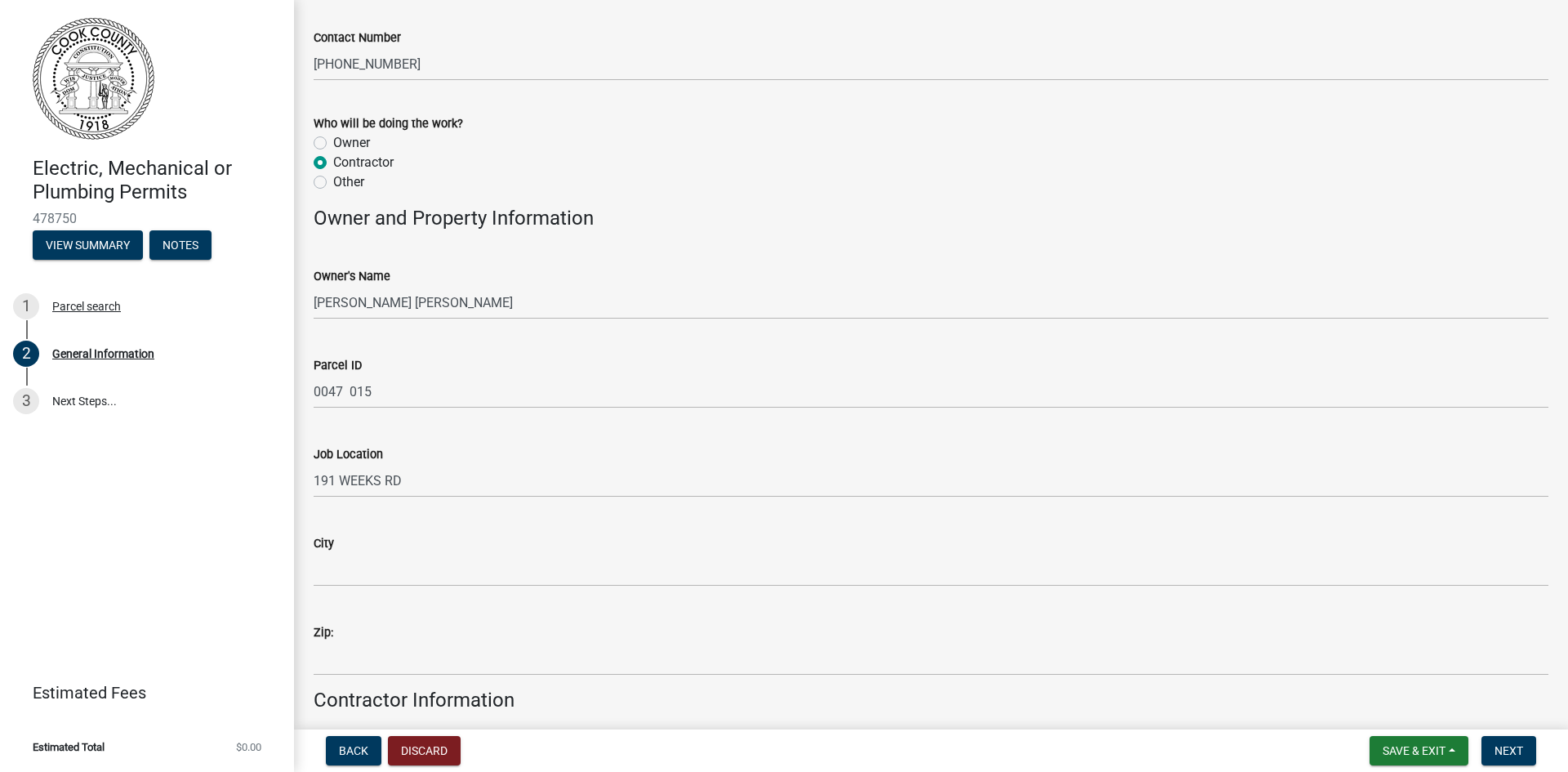
scroll to position [653, 0]
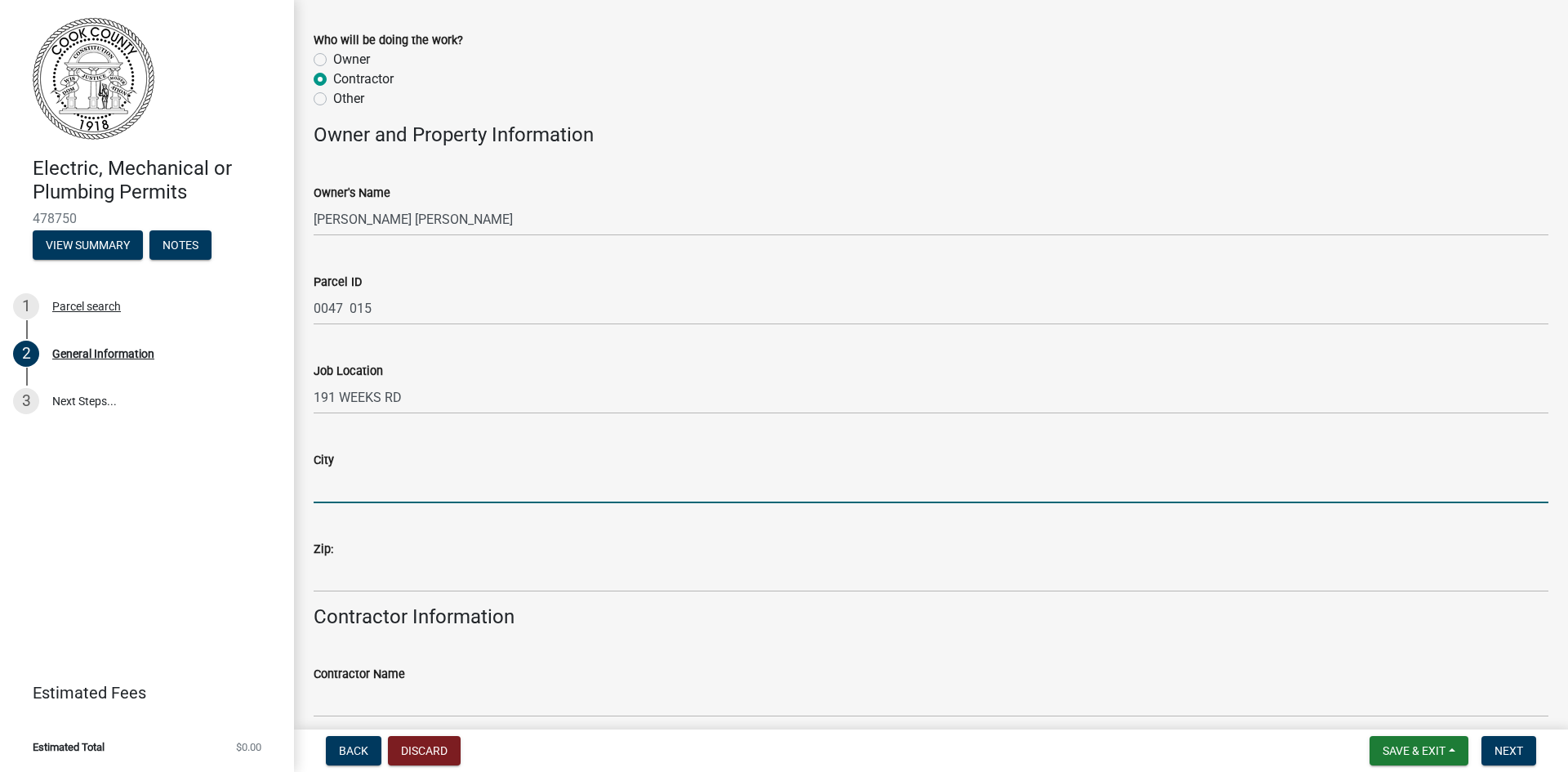
click at [341, 494] on input "City" at bounding box center [931, 486] width 1235 height 33
type input "Sparks,"
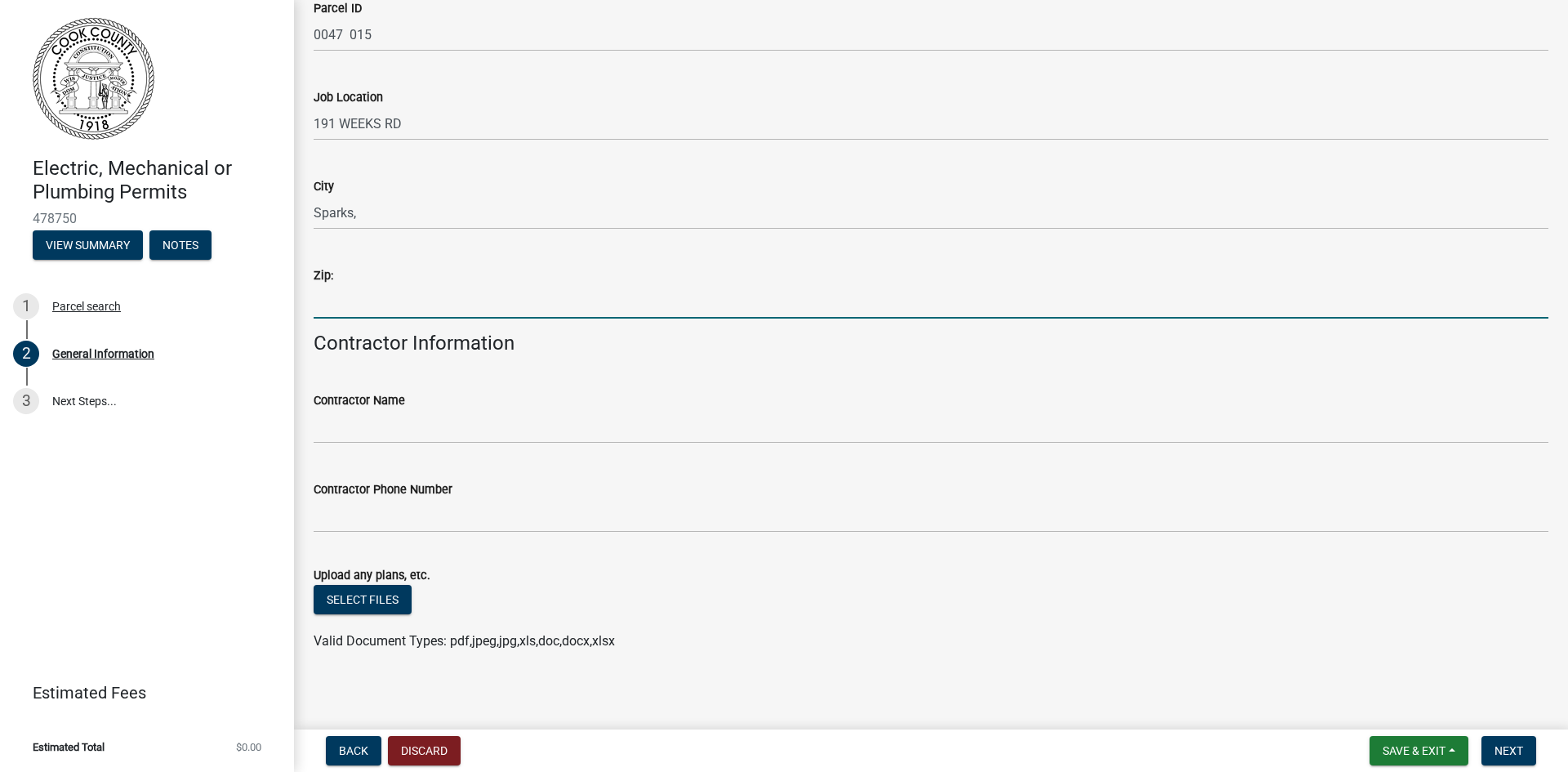
scroll to position [933, 0]
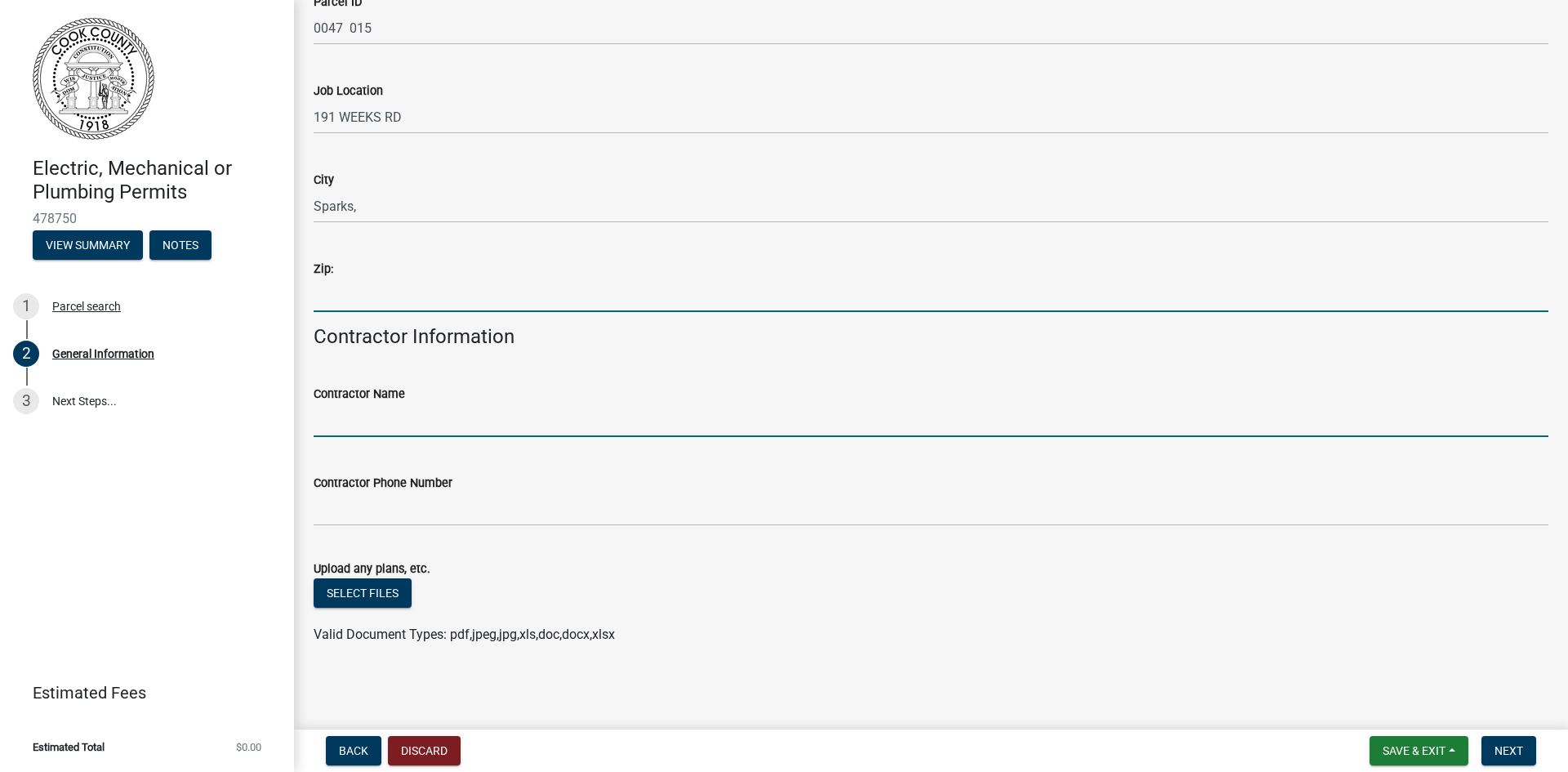
click at [369, 423] on input "Contractor Name" at bounding box center [931, 420] width 1235 height 33
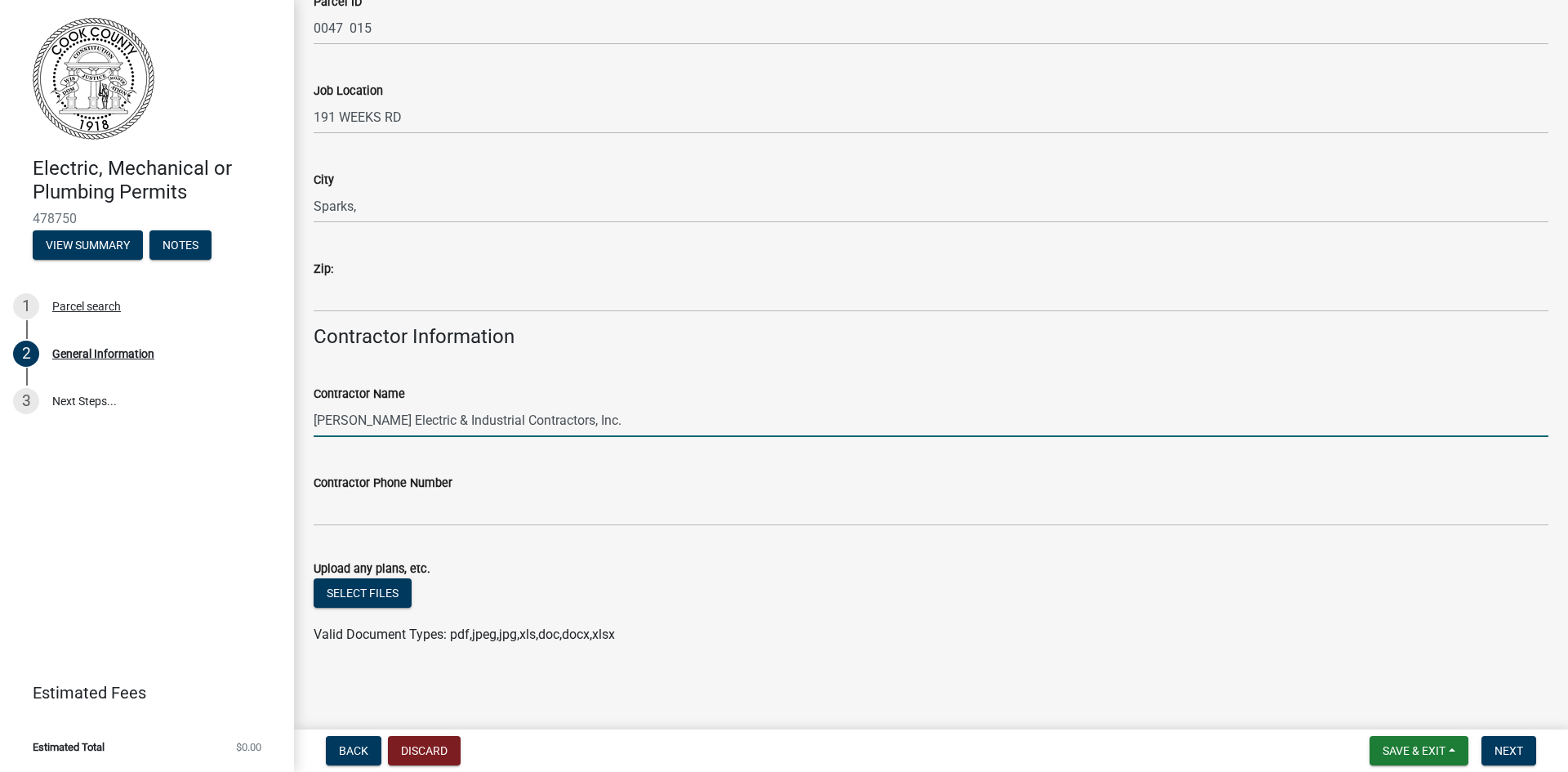
type input "Bennett Electric & Industrial Contractors, Inc."
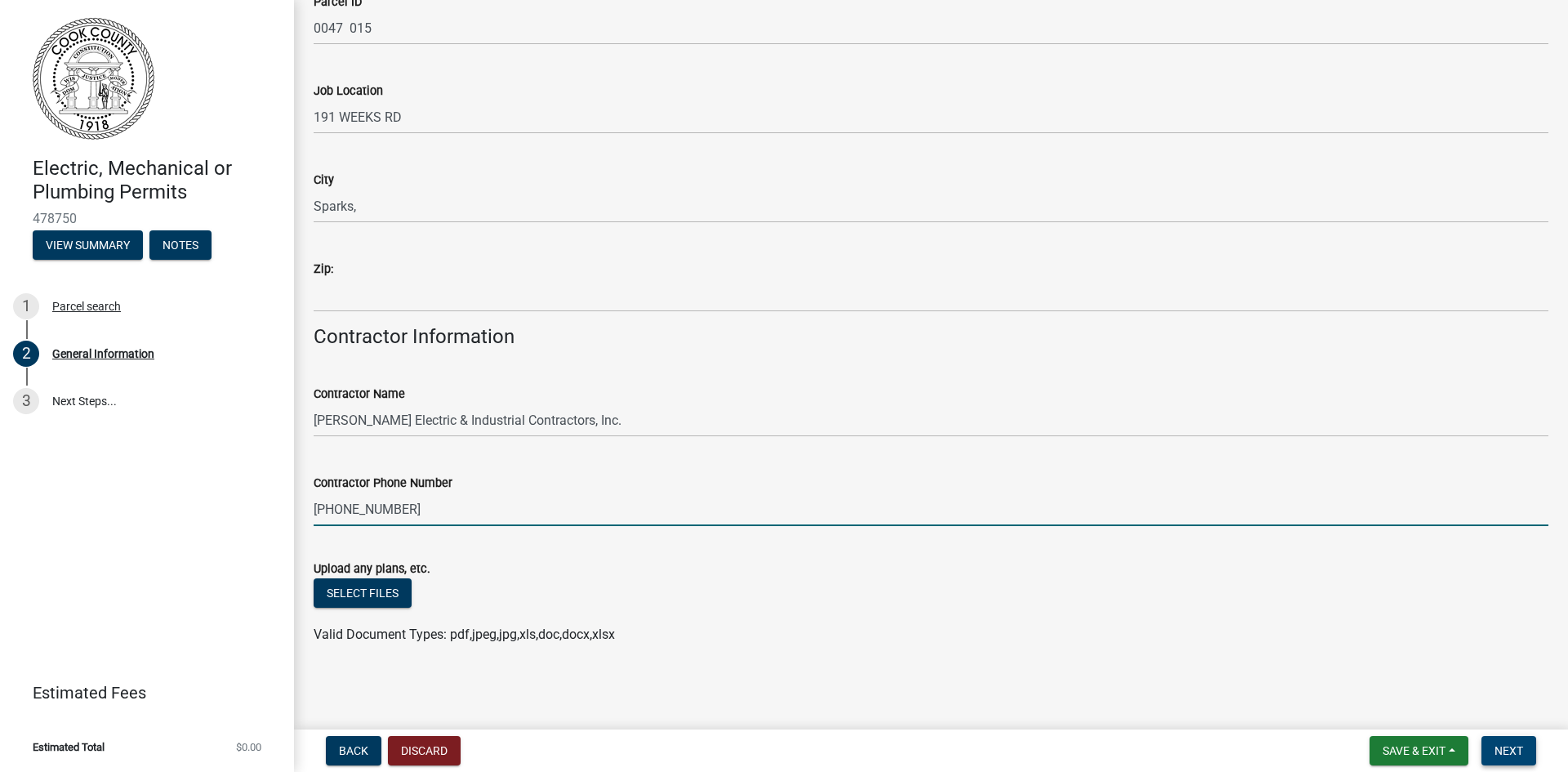
type input "(229)253-1971"
click at [1518, 753] on span "Next" at bounding box center [1508, 750] width 29 height 13
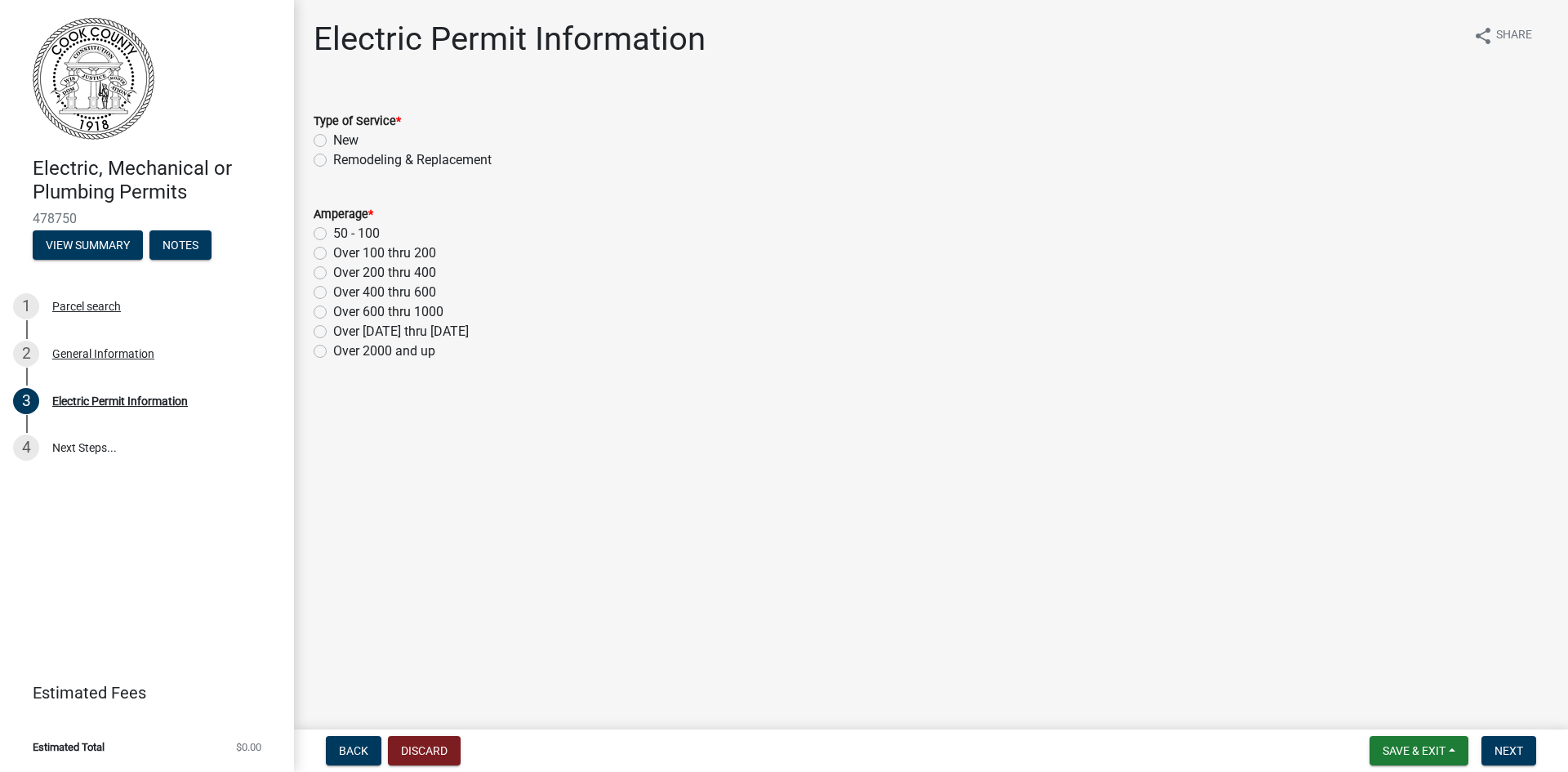
click at [334, 162] on label "Remodeling & Replacement" at bounding box center [412, 160] width 158 height 19
click at [334, 161] on input "Remodeling & Replacement" at bounding box center [339, 156] width 11 height 11
radio input "true"
click at [334, 253] on label "Over 100 thru 200" at bounding box center [385, 253] width 103 height 19
click at [334, 253] on input "Over 100 thru 200" at bounding box center [339, 249] width 11 height 11
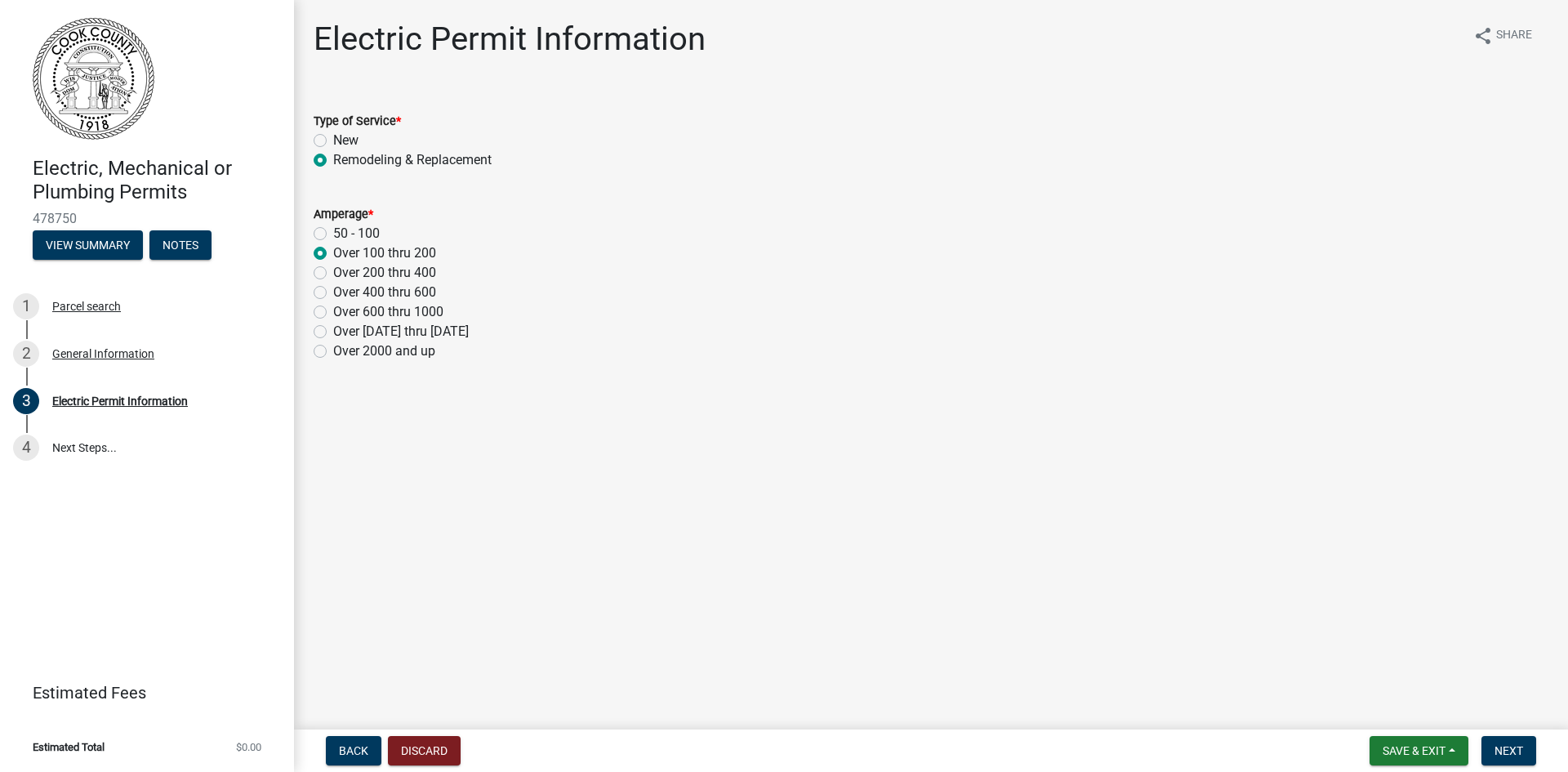
radio input "true"
click at [1506, 753] on span "Next" at bounding box center [1508, 750] width 29 height 13
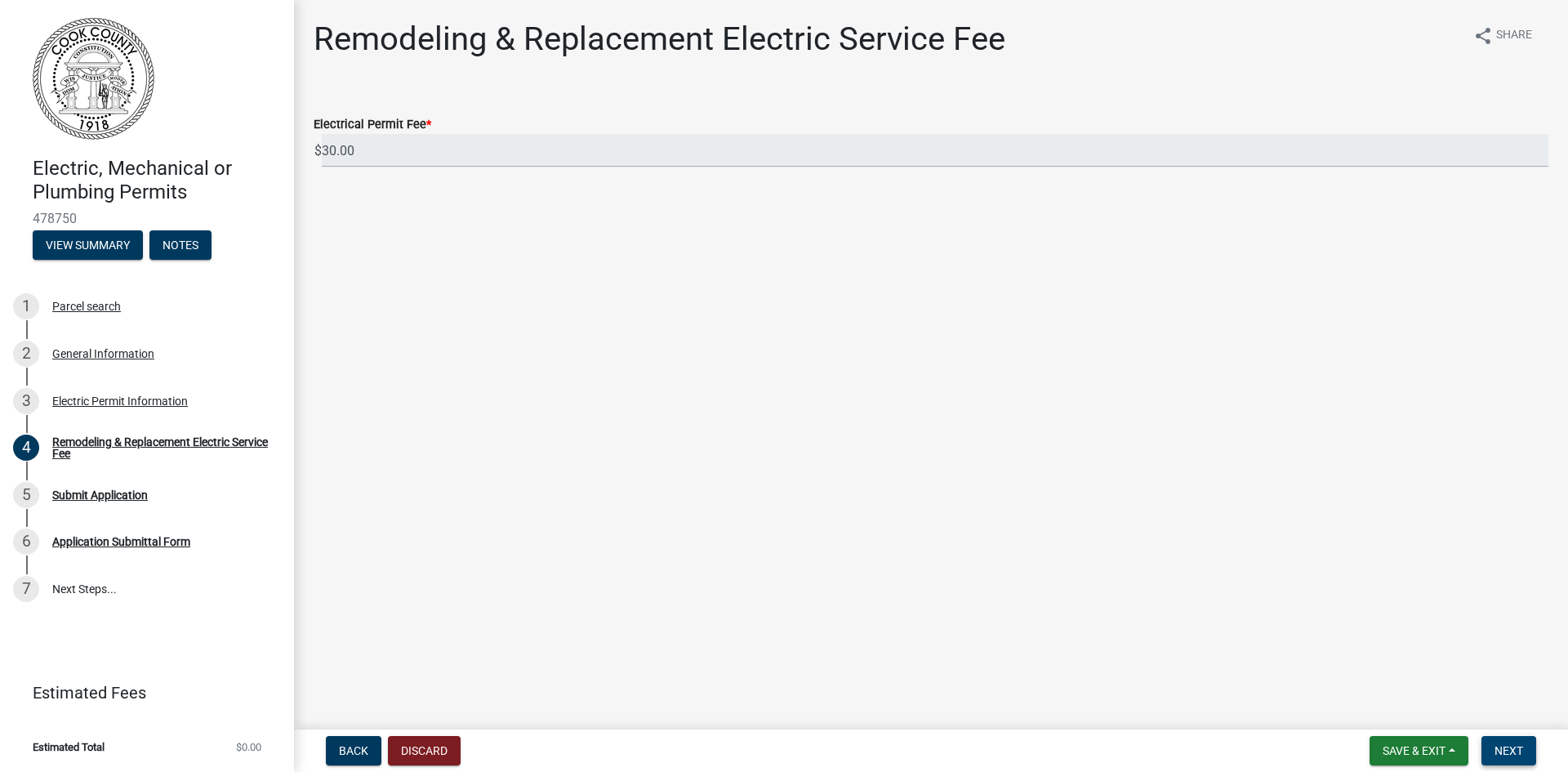
click at [1500, 745] on span "Next" at bounding box center [1508, 750] width 29 height 13
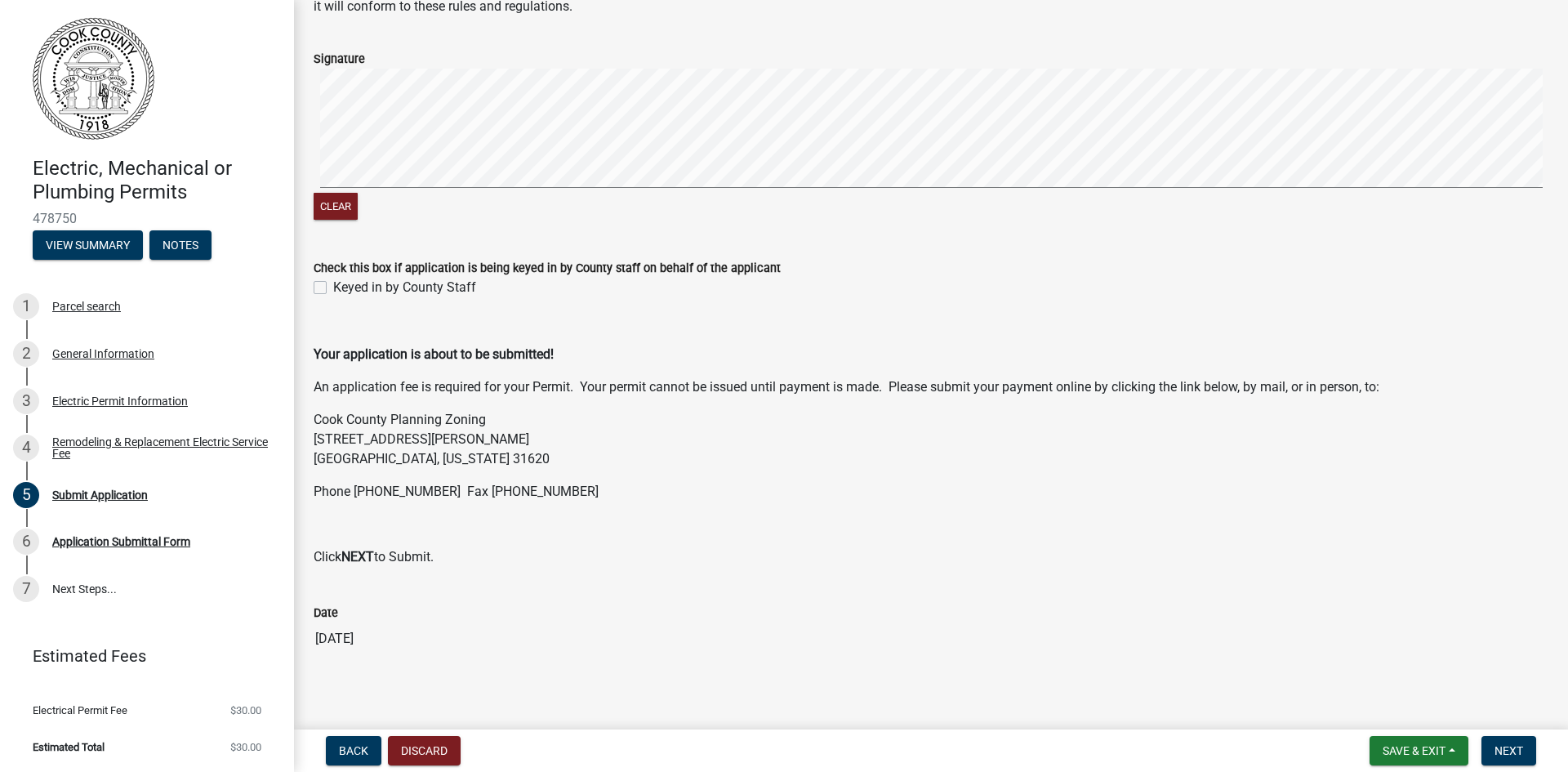
scroll to position [123, 0]
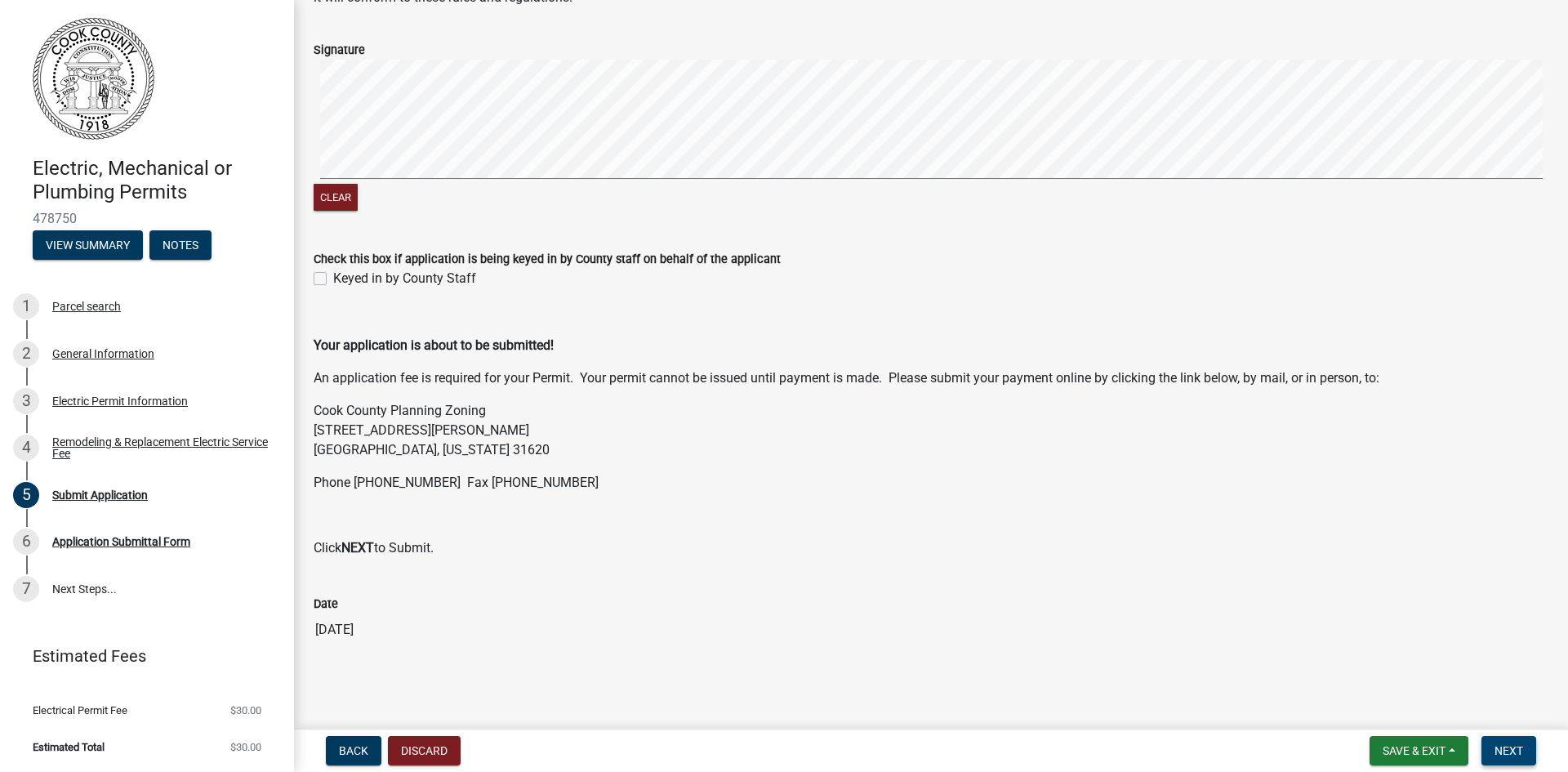
click at [1511, 749] on span "Next" at bounding box center [1508, 750] width 29 height 13
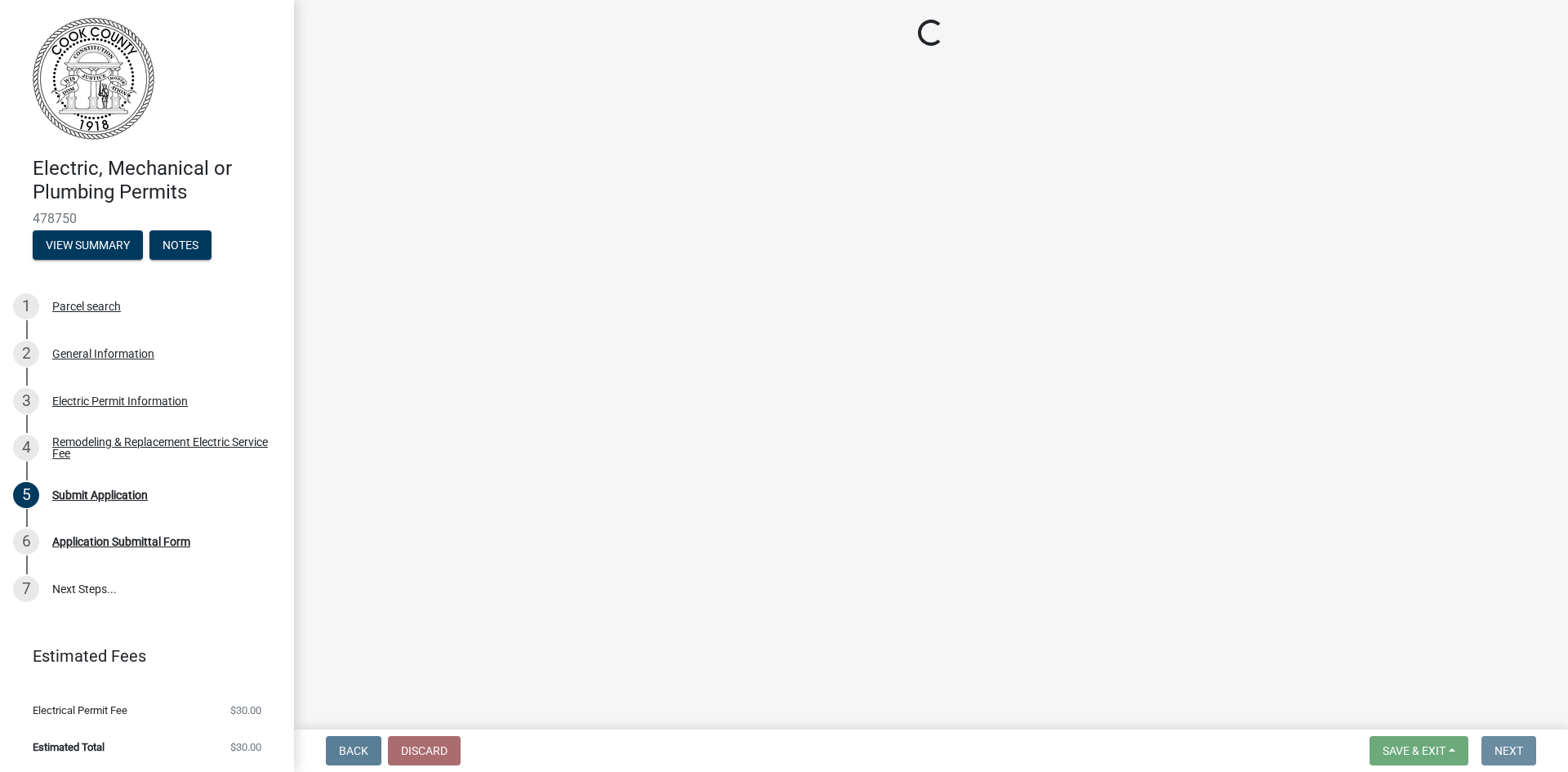
scroll to position [0, 0]
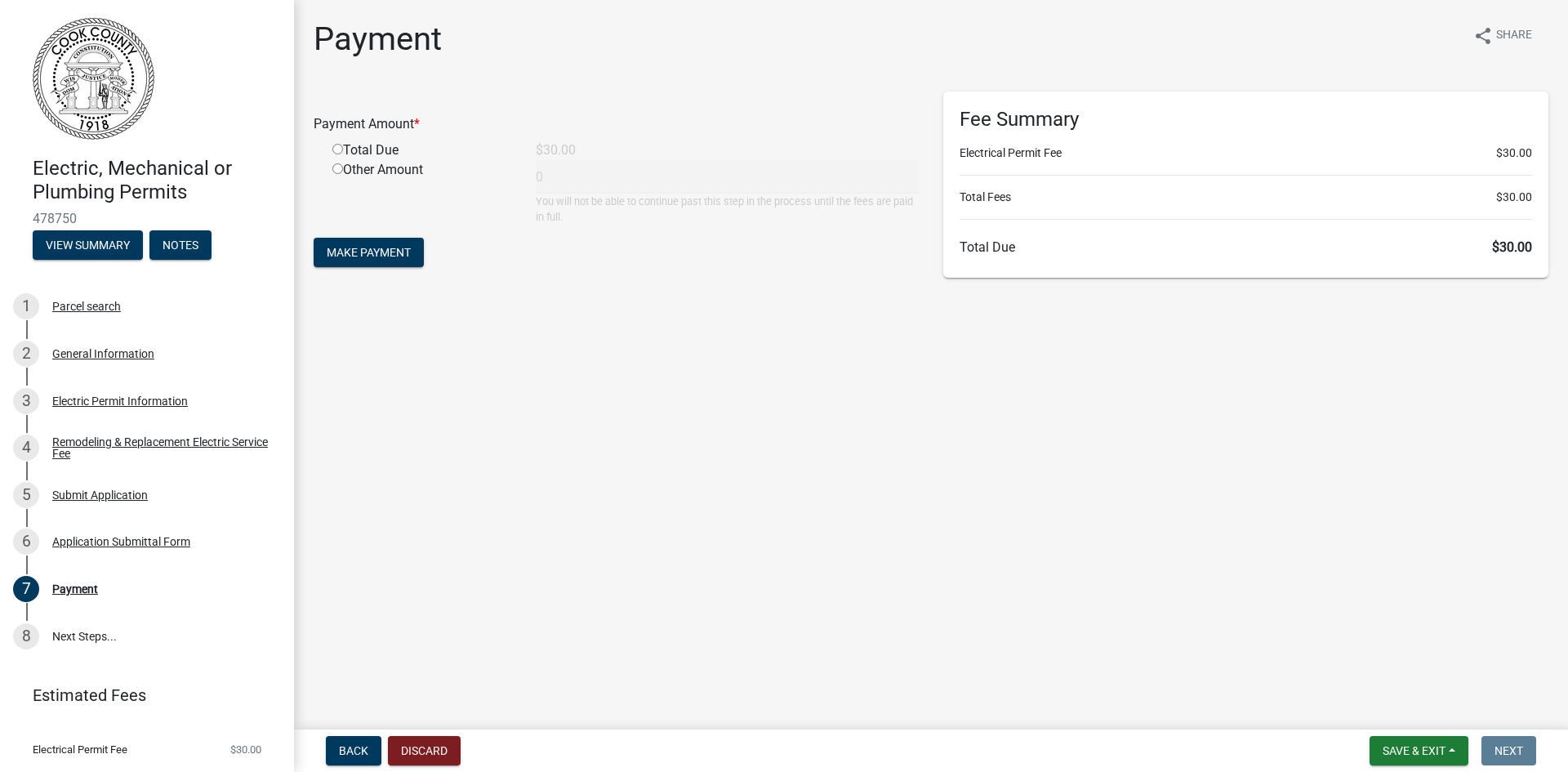
click at [340, 147] on input "radio" at bounding box center [338, 149] width 11 height 11
radio input "true"
type input "30"
click at [371, 250] on span "Make Payment" at bounding box center [369, 252] width 84 height 13
